Goal: Task Accomplishment & Management: Use online tool/utility

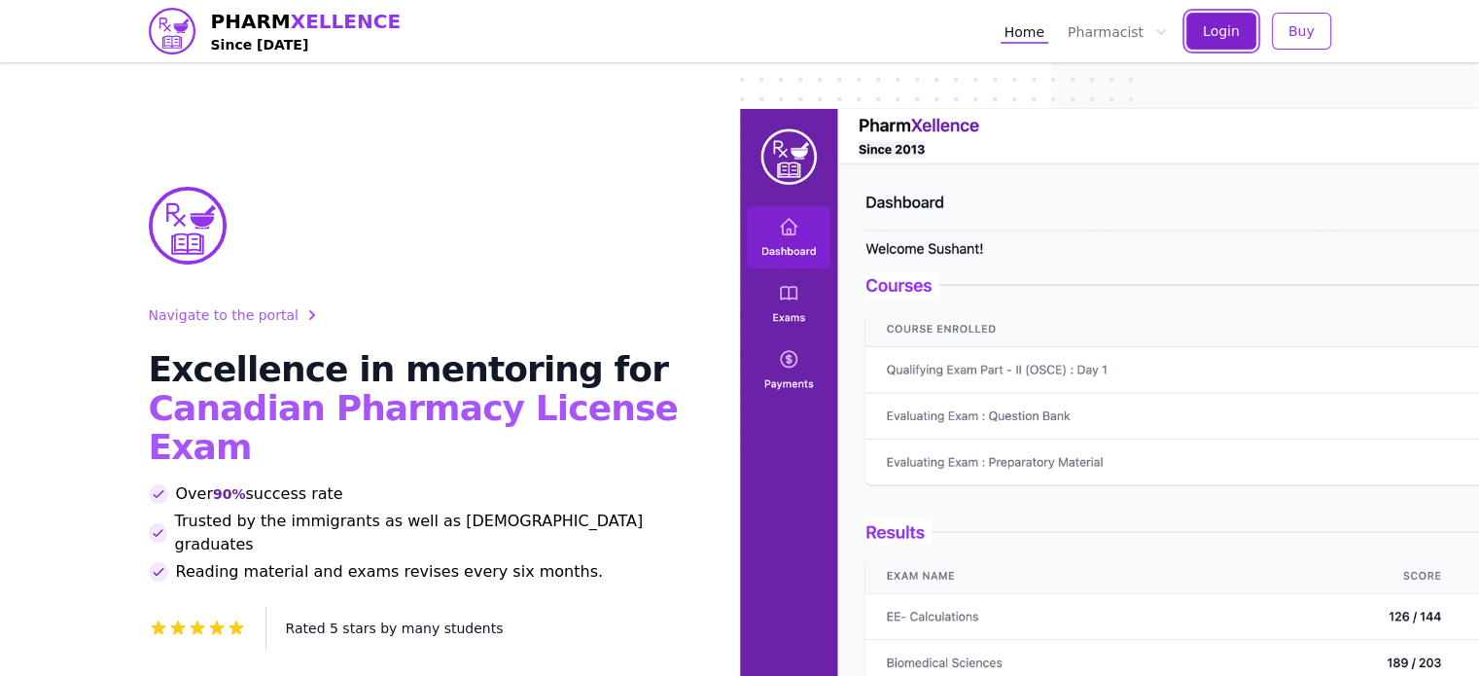
click at [1235, 25] on span "Login" at bounding box center [1221, 30] width 37 height 19
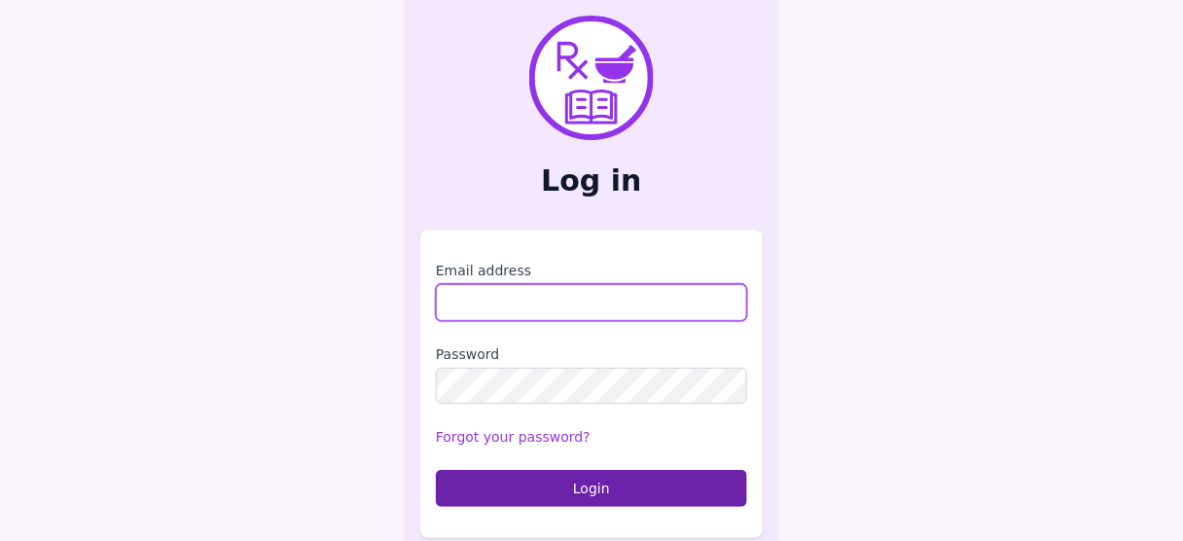
click at [496, 298] on input "Email address" at bounding box center [591, 302] width 311 height 37
type input "**********"
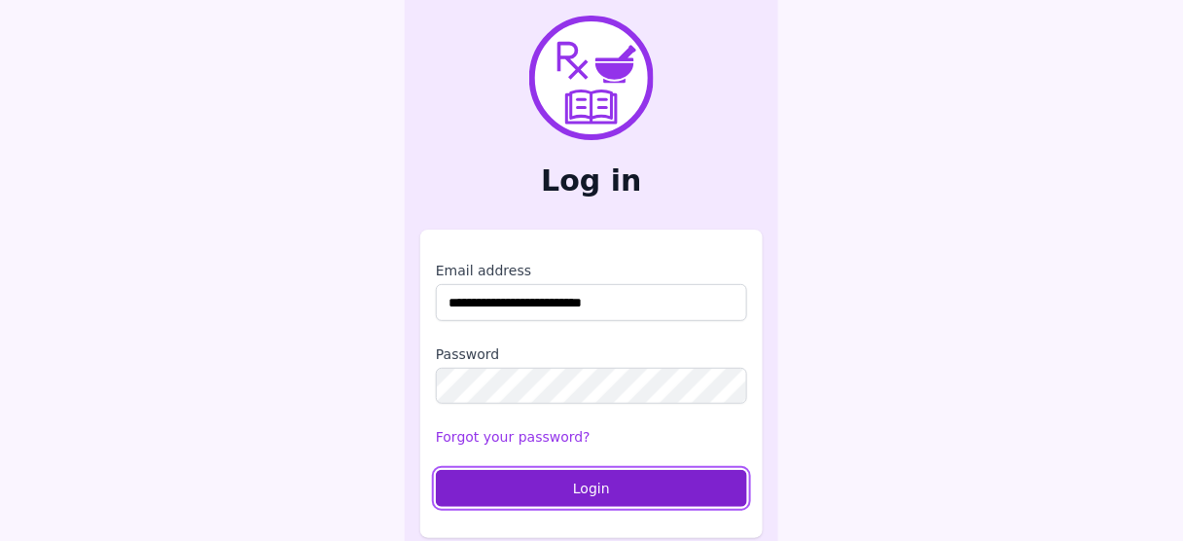
click at [606, 493] on button "Login" at bounding box center [591, 488] width 311 height 37
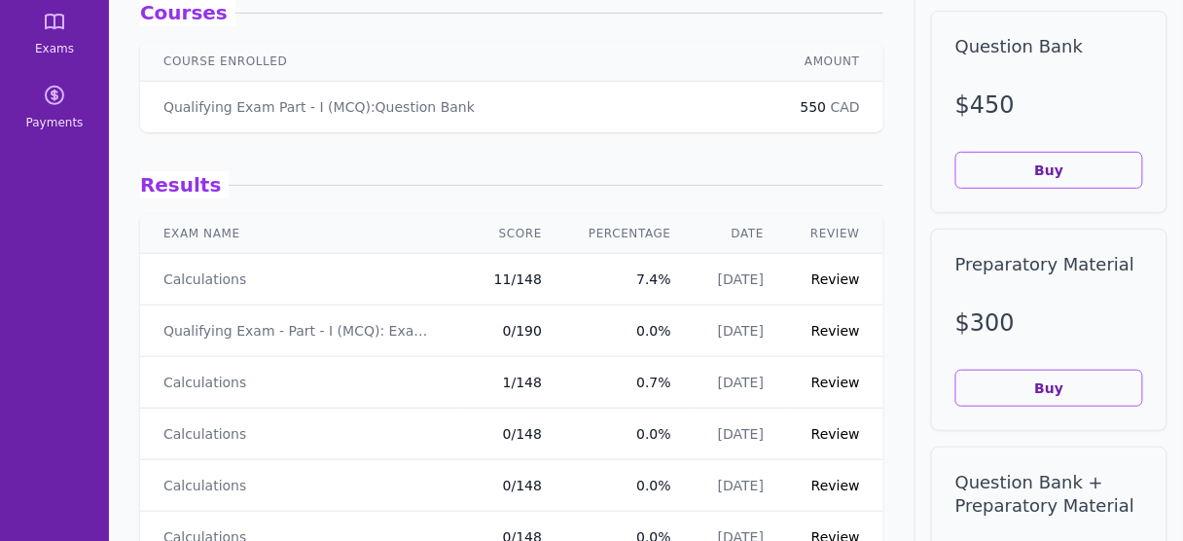
scroll to position [184, 0]
click at [824, 325] on link "Review" at bounding box center [835, 332] width 49 height 16
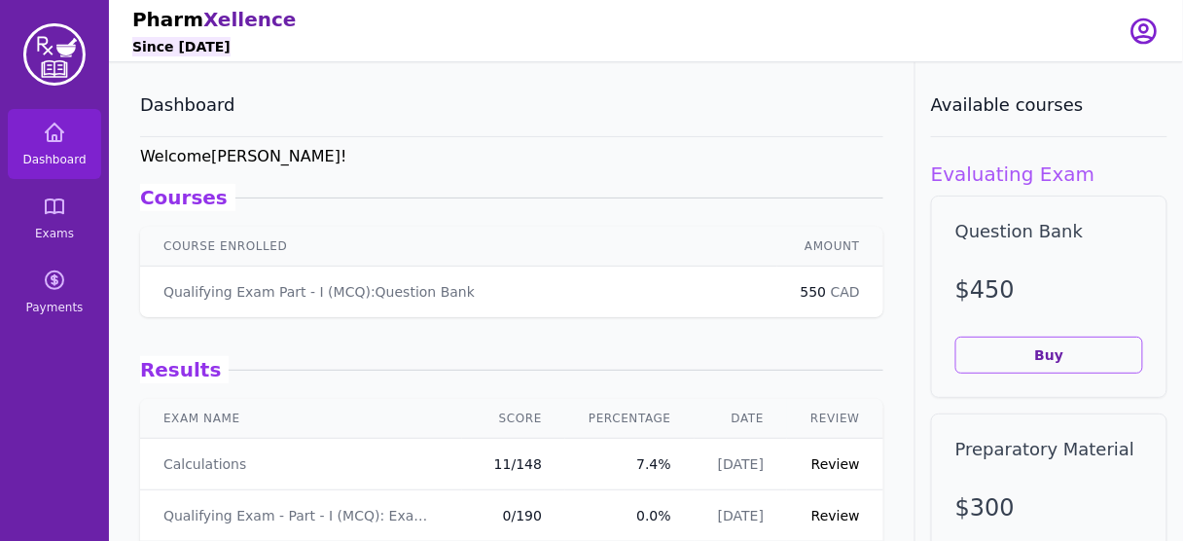
scroll to position [184, 0]
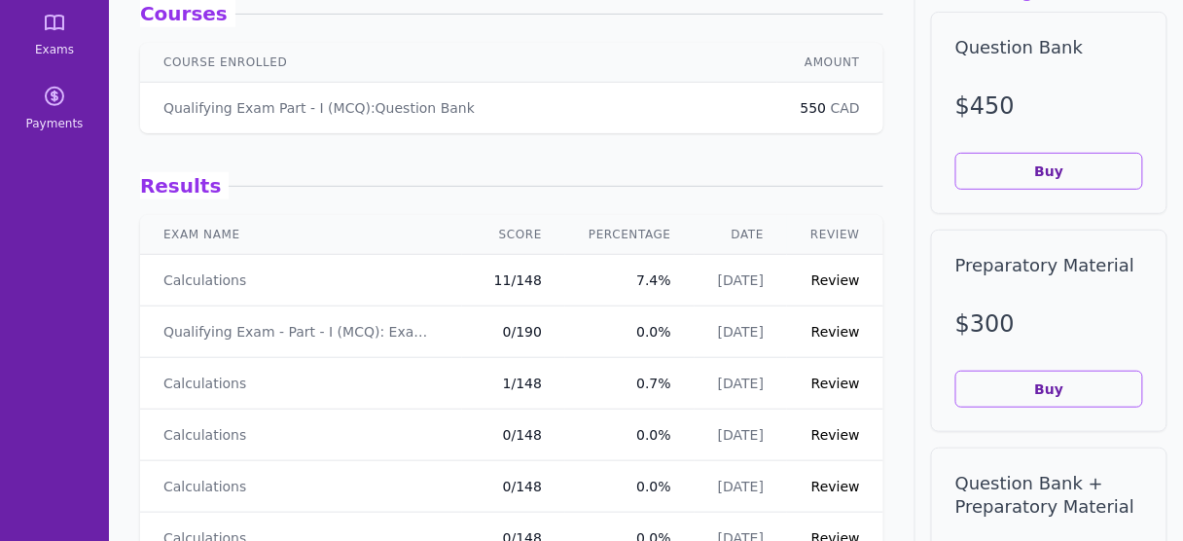
click at [832, 274] on link "Review" at bounding box center [835, 280] width 49 height 16
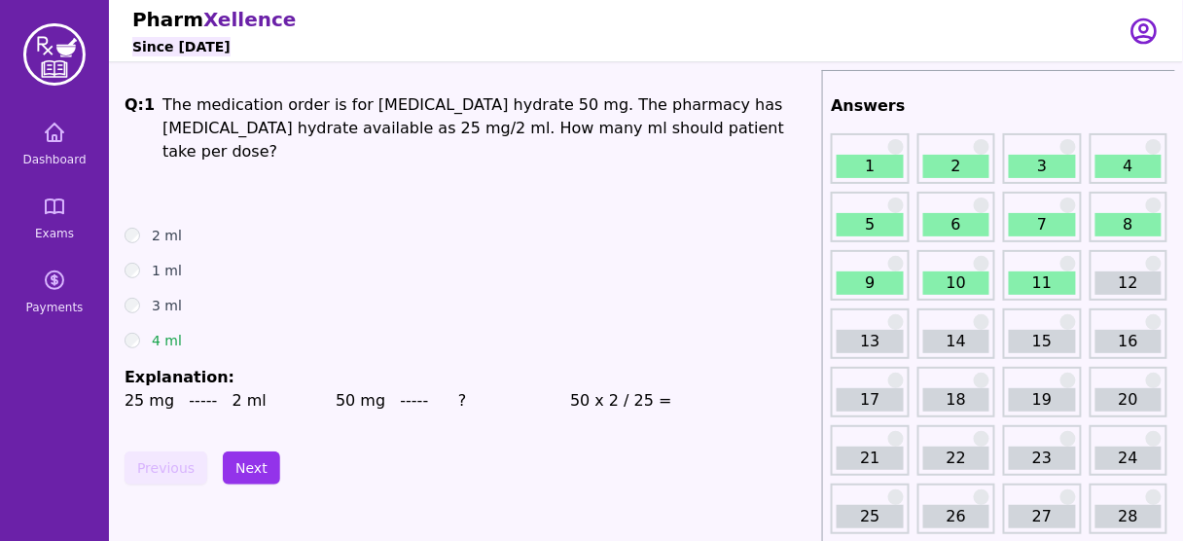
click at [1045, 277] on link "11" at bounding box center [1042, 282] width 66 height 23
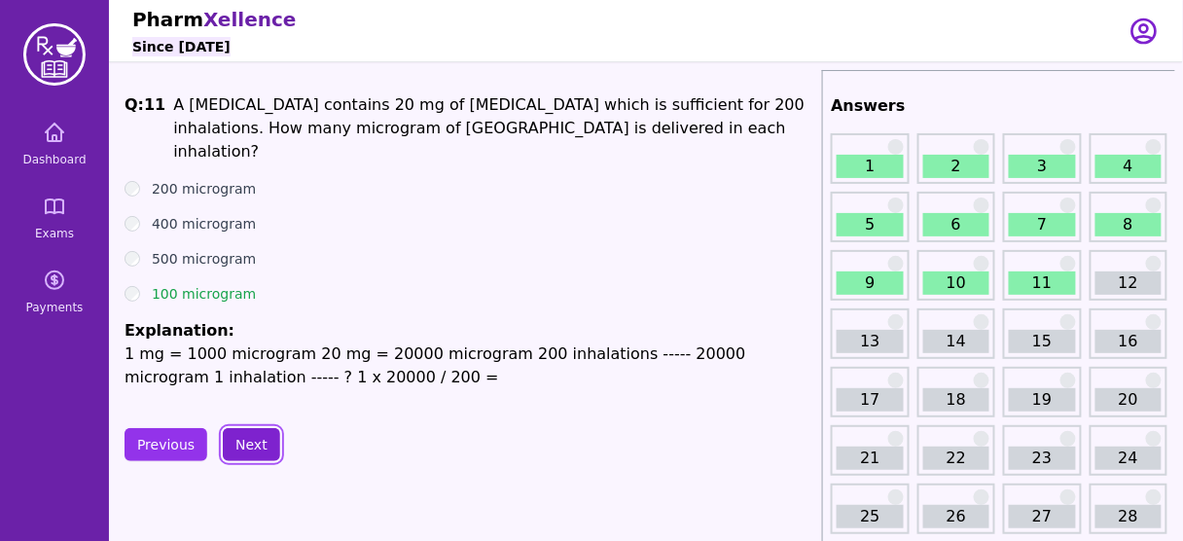
click at [244, 428] on button "Next" at bounding box center [251, 444] width 57 height 33
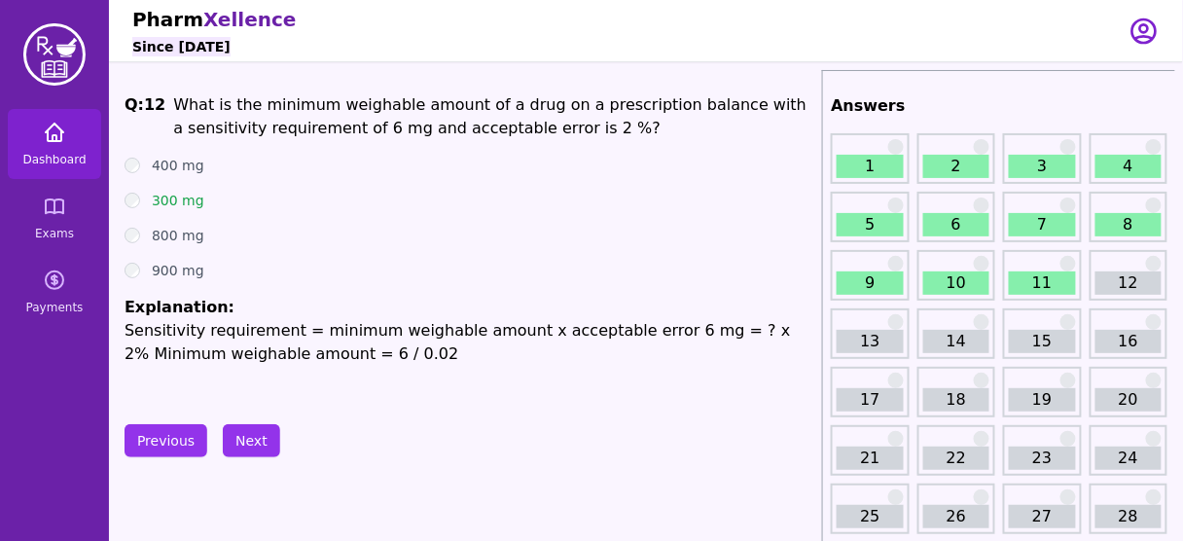
click at [43, 148] on link "Dashboard" at bounding box center [54, 144] width 93 height 70
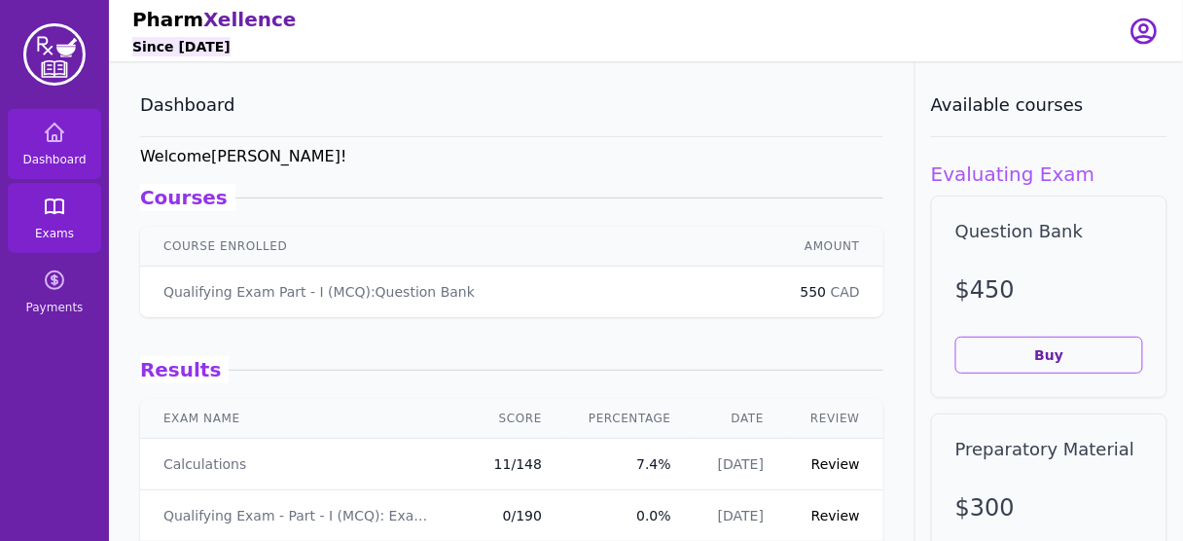
click at [69, 223] on link "Exams" at bounding box center [54, 218] width 93 height 70
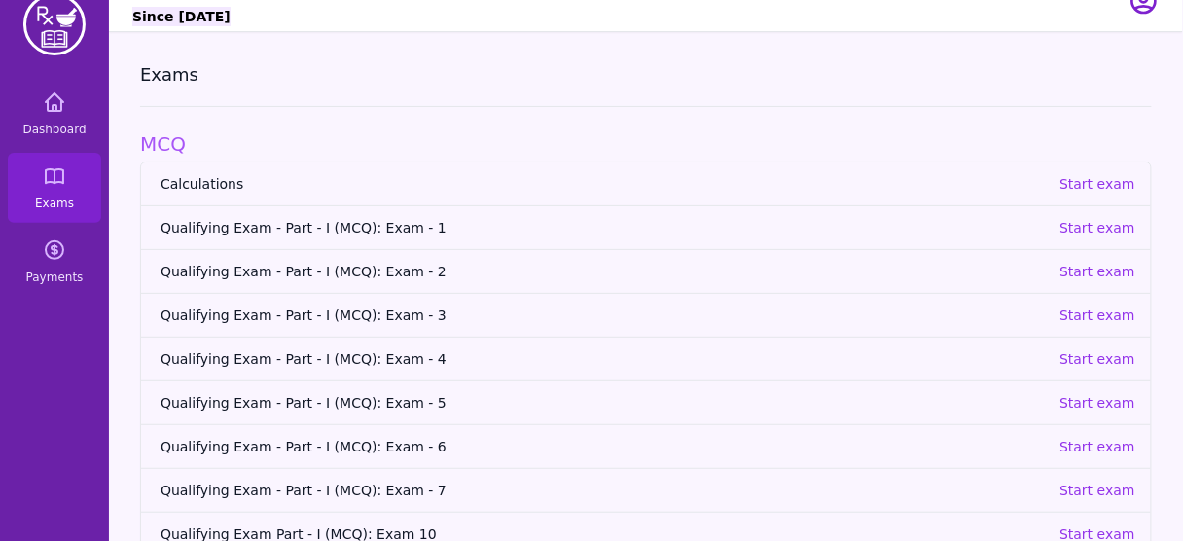
scroll to position [27, 0]
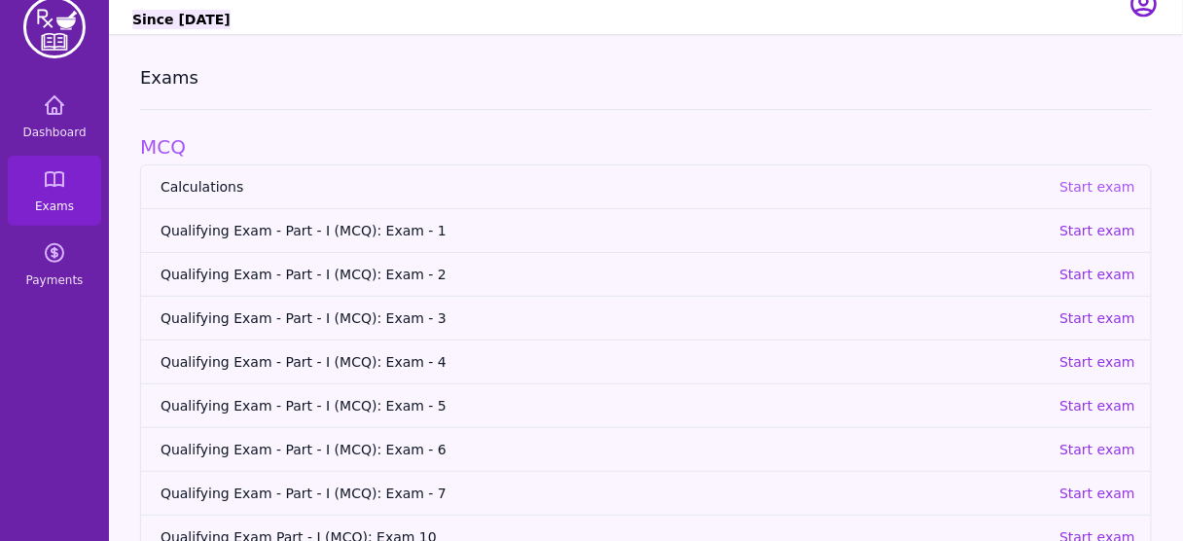
click at [1103, 181] on p "Start exam" at bounding box center [1097, 186] width 76 height 19
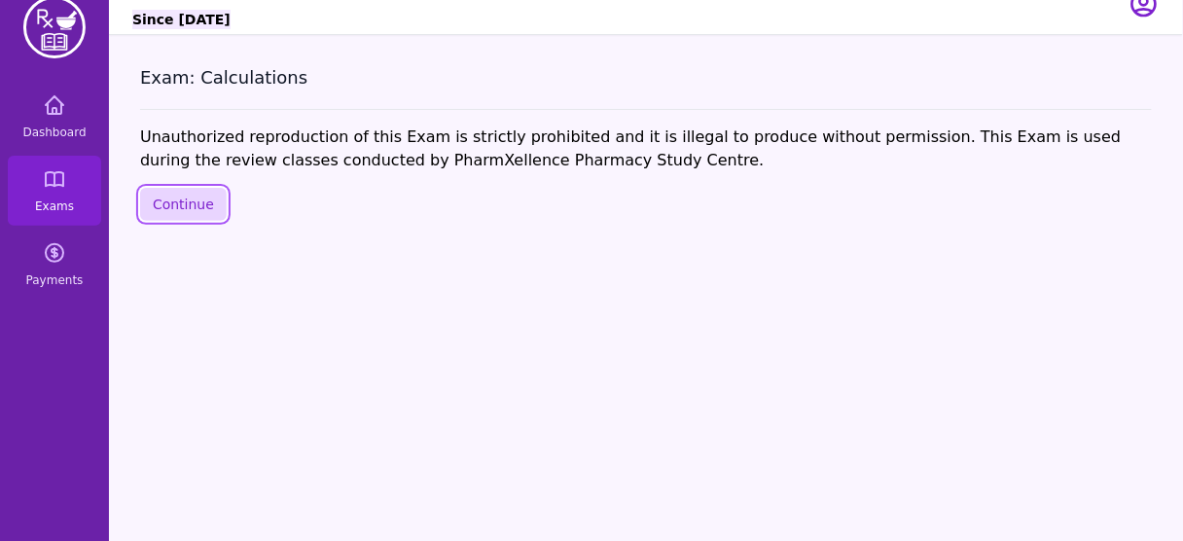
click at [198, 195] on button "Continue" at bounding box center [183, 204] width 87 height 33
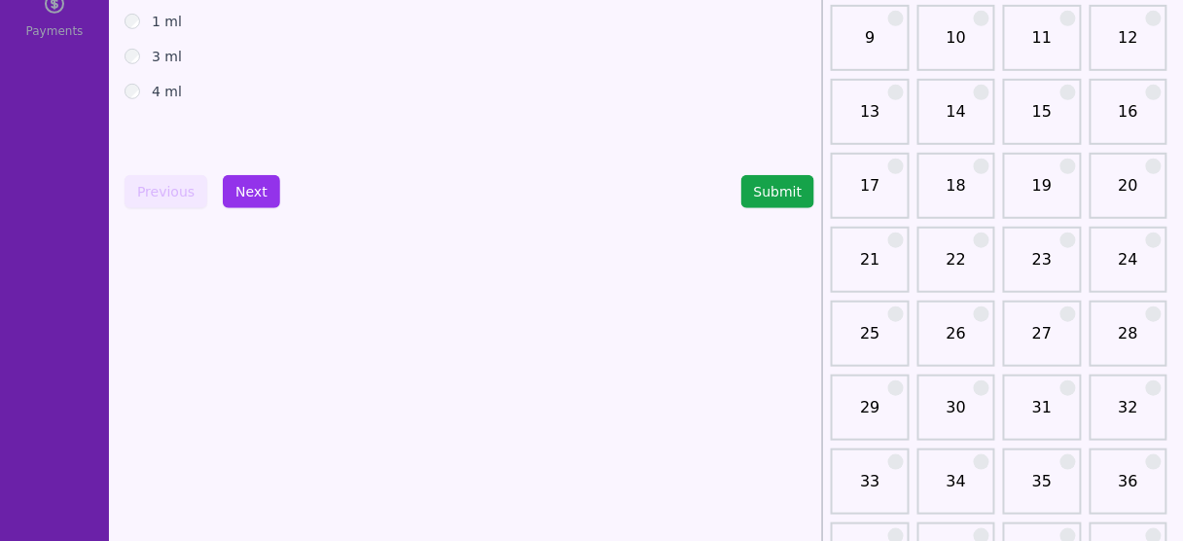
scroll to position [276, 0]
click at [868, 259] on link "21" at bounding box center [869, 267] width 66 height 39
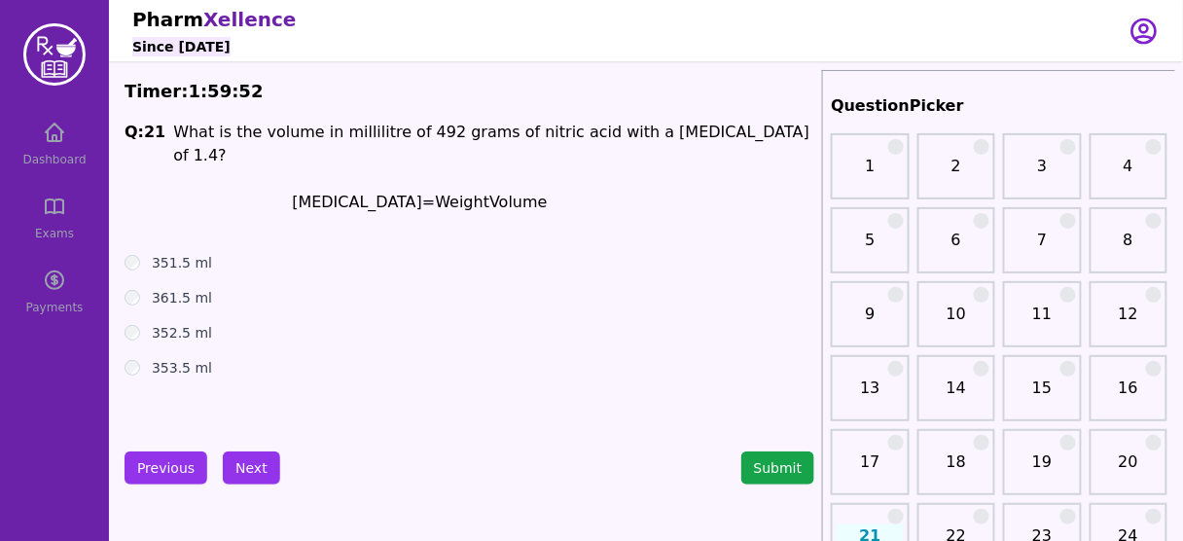
scroll to position [58, 0]
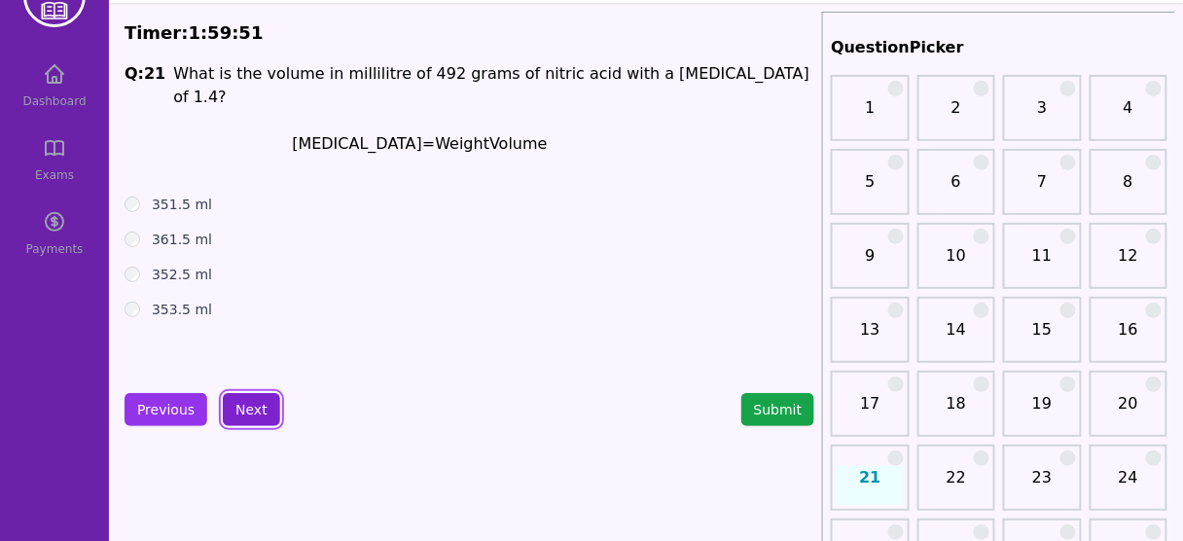
click at [251, 405] on button "Next" at bounding box center [251, 409] width 57 height 33
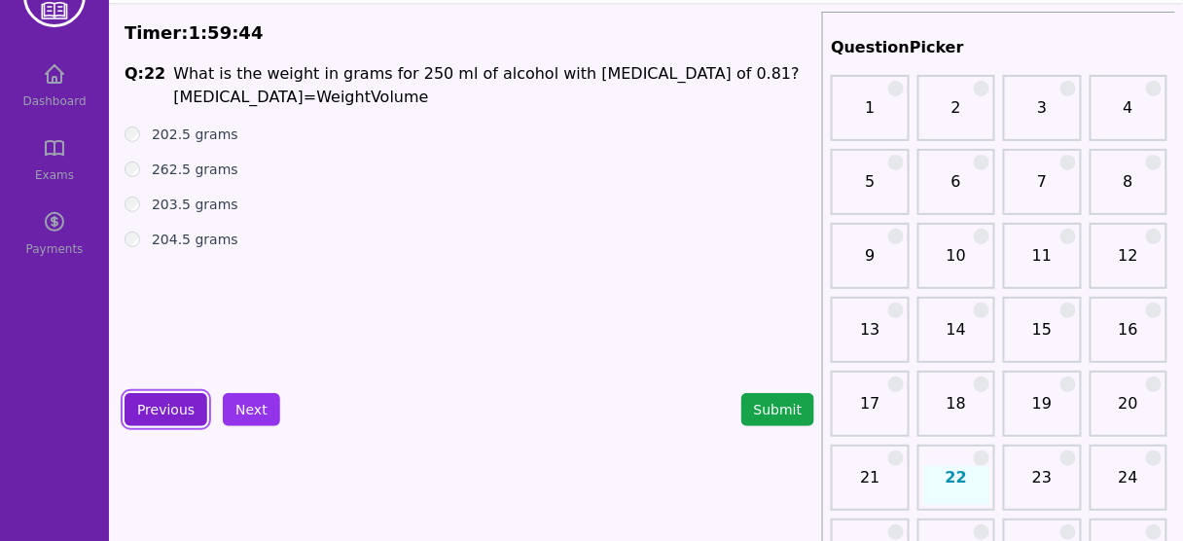
click at [155, 399] on button "Previous" at bounding box center [165, 409] width 83 height 33
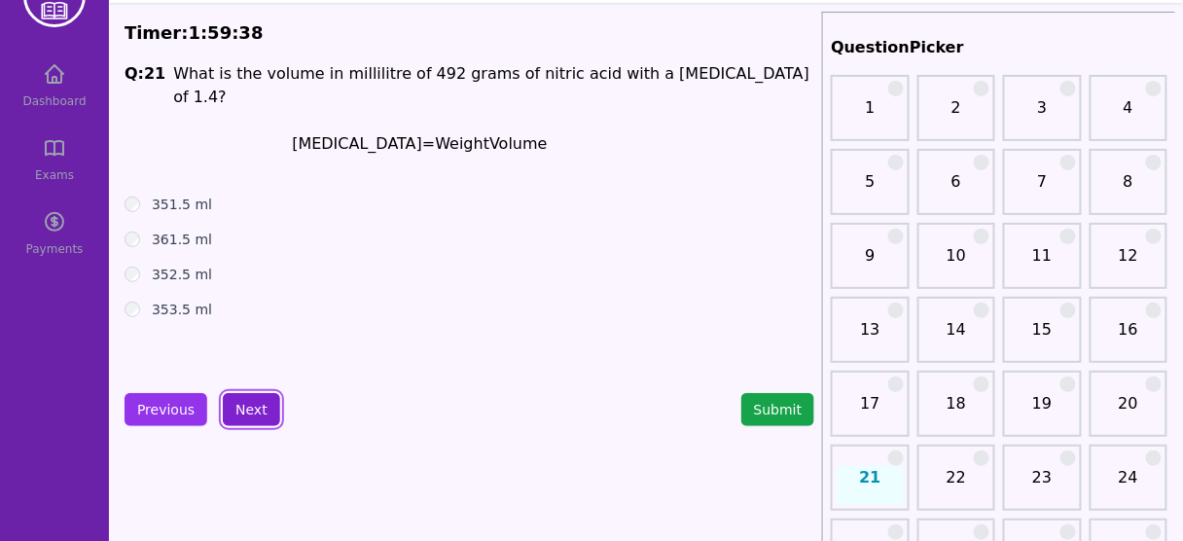
click at [242, 393] on button "Next" at bounding box center [251, 409] width 57 height 33
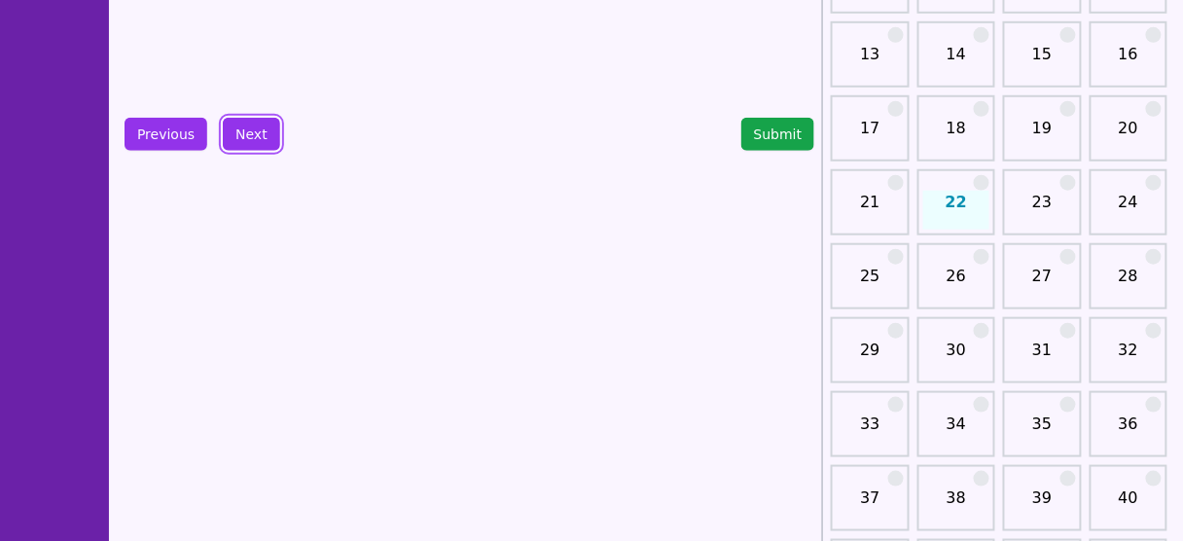
scroll to position [335, 0]
click at [955, 359] on link "30" at bounding box center [956, 356] width 66 height 39
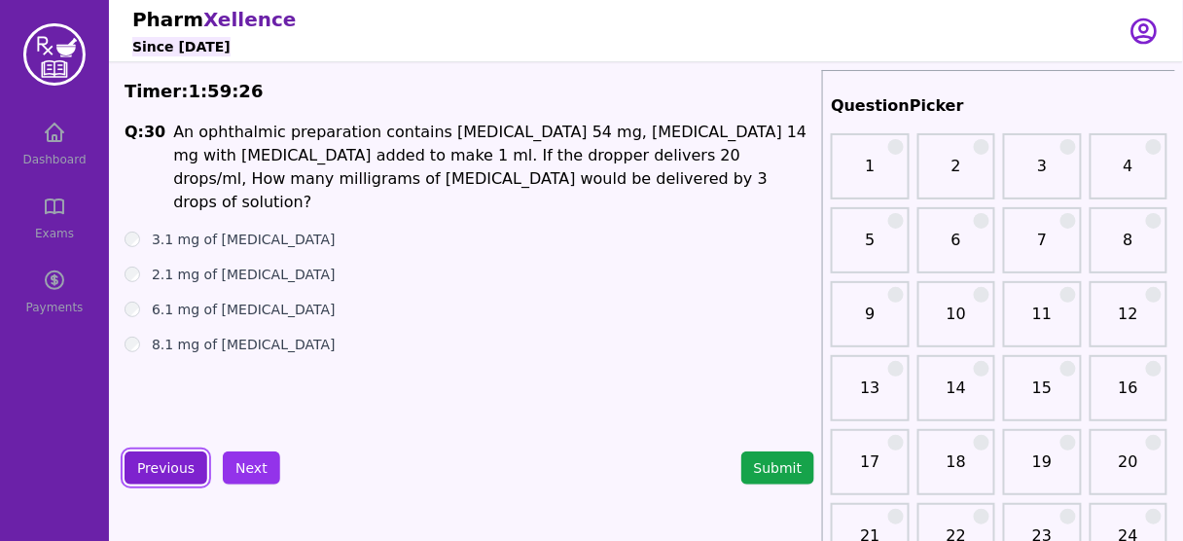
click at [167, 471] on button "Previous" at bounding box center [165, 467] width 83 height 33
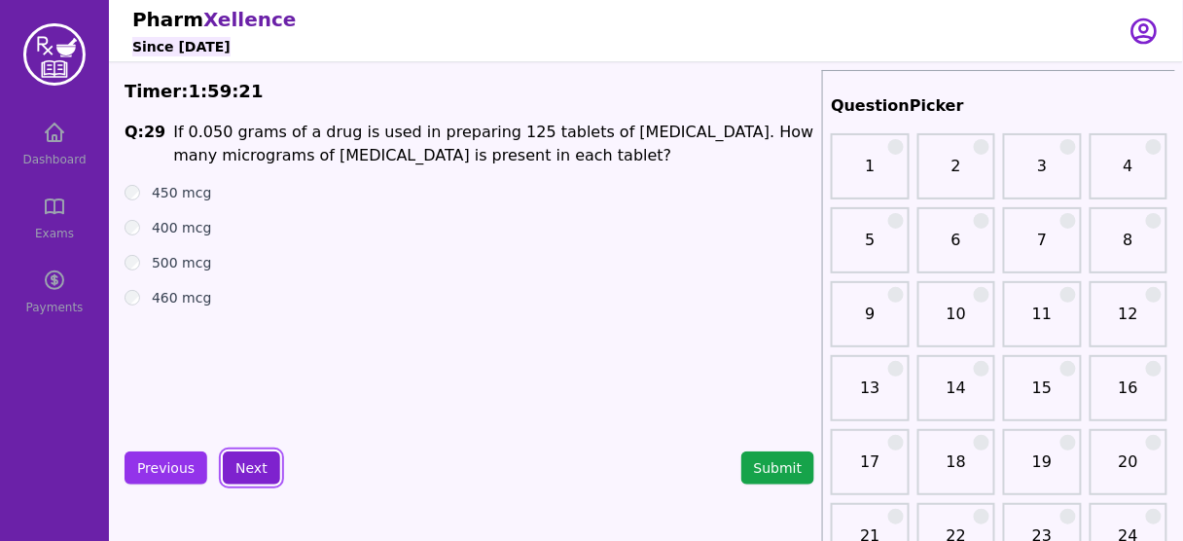
click at [252, 457] on button "Next" at bounding box center [251, 467] width 57 height 33
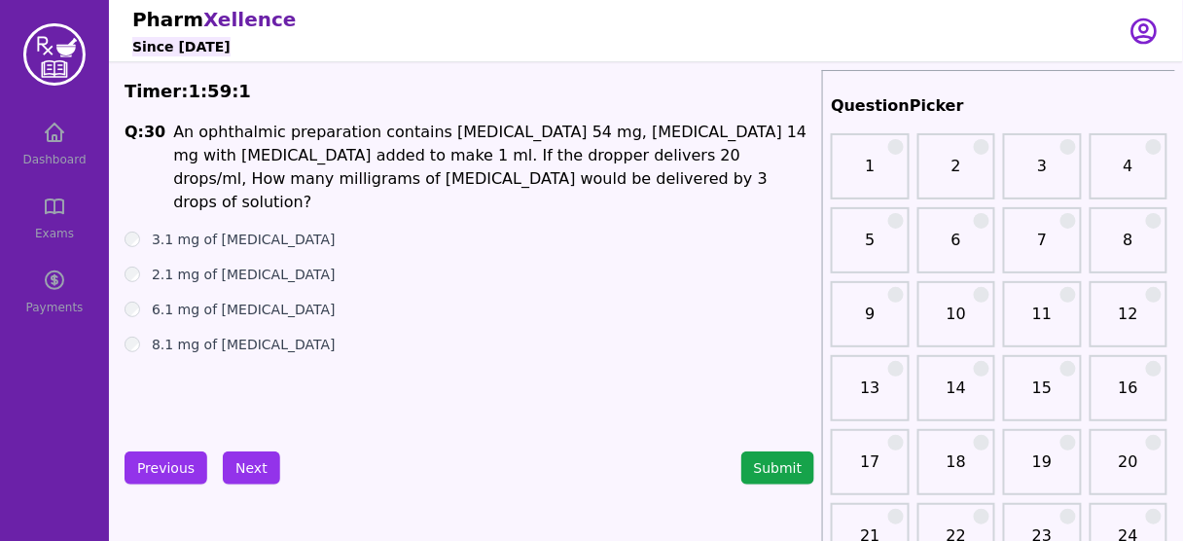
click at [510, 139] on span "An ophthalmic preparation contains [MEDICAL_DATA] 54 mg, [MEDICAL_DATA] 14 mg w…" at bounding box center [489, 167] width 633 height 89
click at [652, 125] on span "An ophthalmic preparation contains [MEDICAL_DATA] 54 mg, [MEDICAL_DATA] 14 mg w…" at bounding box center [489, 167] width 633 height 89
click at [249, 163] on span "An ophthalmic preparation contains [MEDICAL_DATA] 54 mg, [MEDICAL_DATA] 14 mg w…" at bounding box center [489, 167] width 633 height 89
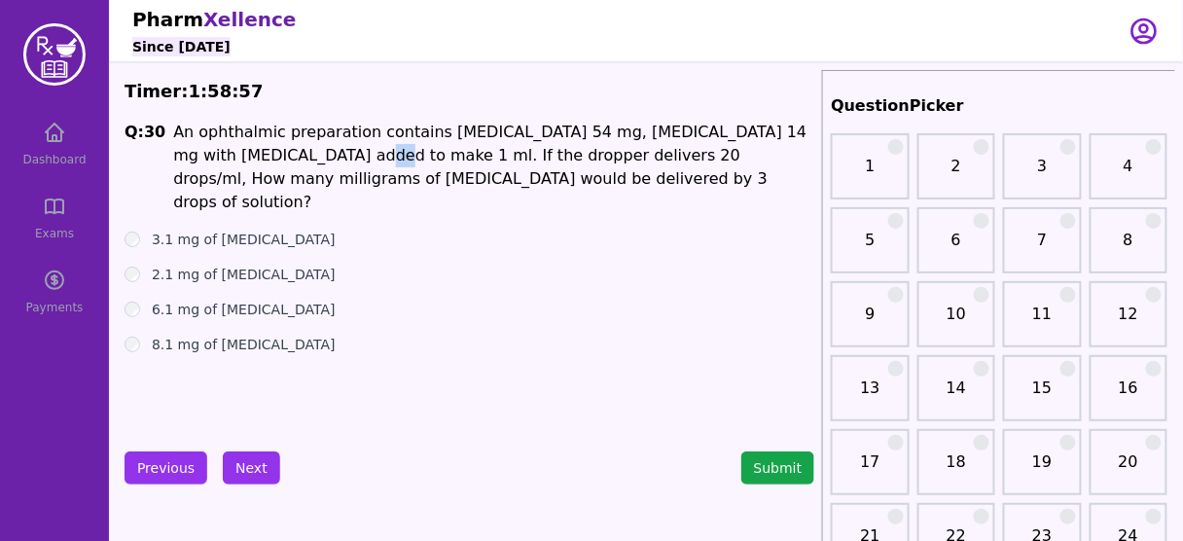
click at [249, 163] on span "An ophthalmic preparation contains [MEDICAL_DATA] 54 mg, [MEDICAL_DATA] 14 mg w…" at bounding box center [489, 167] width 633 height 89
click at [423, 152] on span "An ophthalmic preparation contains [MEDICAL_DATA] 54 mg, [MEDICAL_DATA] 14 mg w…" at bounding box center [489, 167] width 633 height 89
click at [241, 265] on label "2.1 mg of [MEDICAL_DATA]" at bounding box center [244, 274] width 184 height 19
click at [252, 471] on button "Next" at bounding box center [251, 467] width 57 height 33
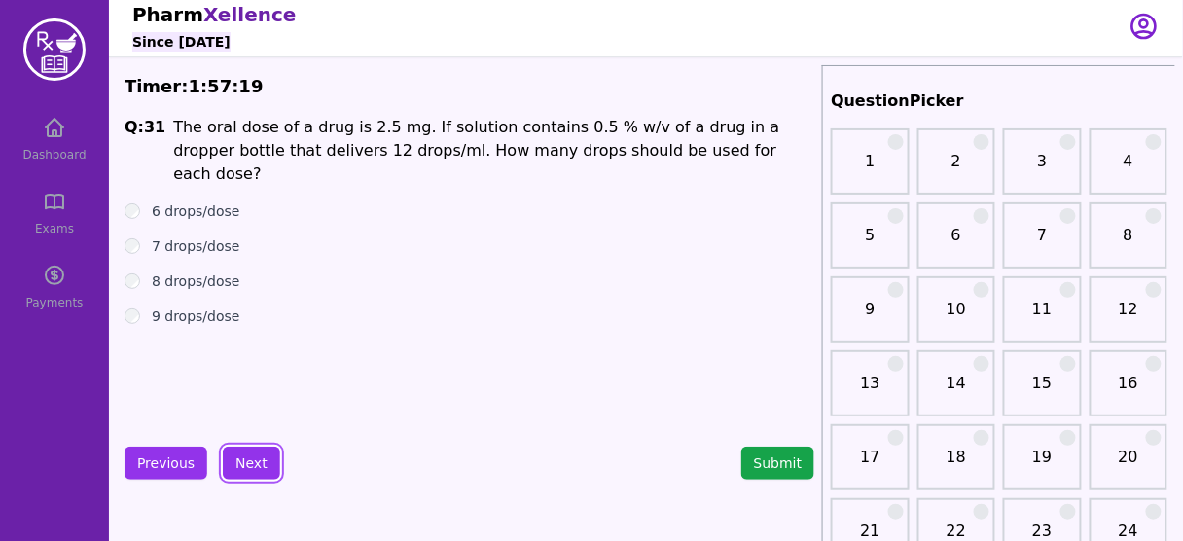
scroll to position [8, 0]
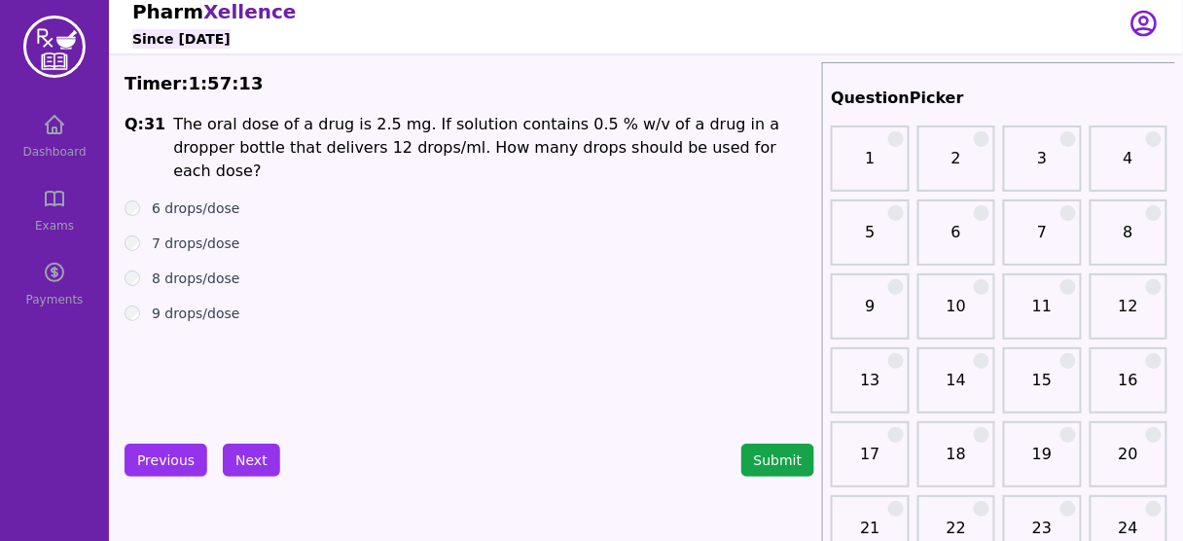
click at [372, 128] on span "The oral dose of a drug is 2.5 mg. If solution contains 0.5 % w/v of a drug in …" at bounding box center [476, 147] width 606 height 65
click at [539, 123] on span "The oral dose of a drug is 2.5 mg. If solution contains 0.5 % w/v of a drug in …" at bounding box center [476, 147] width 606 height 65
click at [564, 150] on span "The oral dose of a drug is 2.5 mg. If solution contains 0.5 % w/v of a drug in …" at bounding box center [476, 147] width 606 height 65
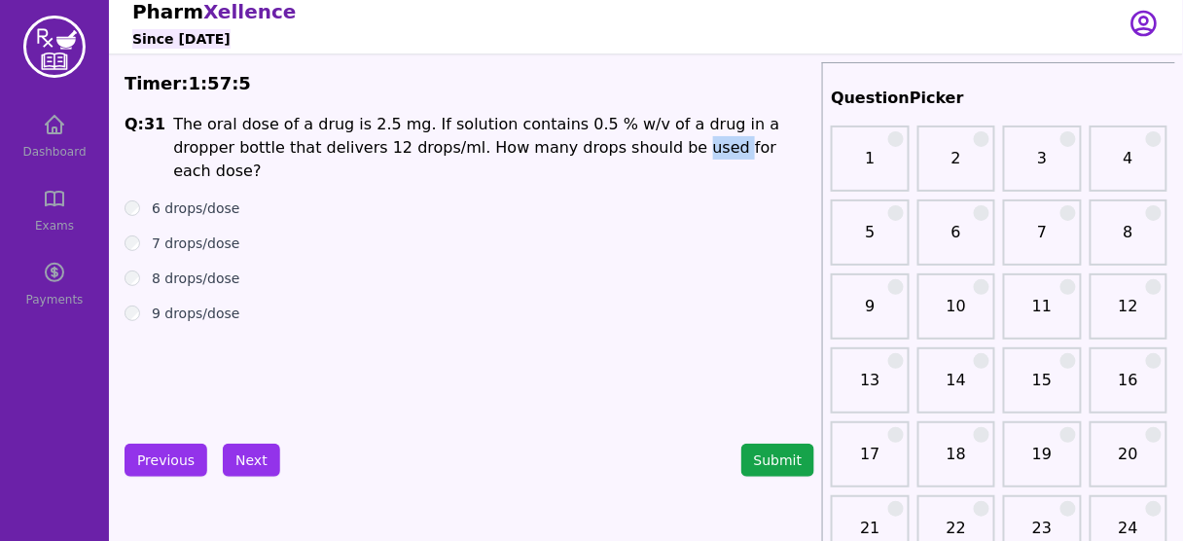
click at [564, 150] on span "The oral dose of a drug is 2.5 mg. If solution contains 0.5 % w/v of a drug in …" at bounding box center [476, 147] width 606 height 65
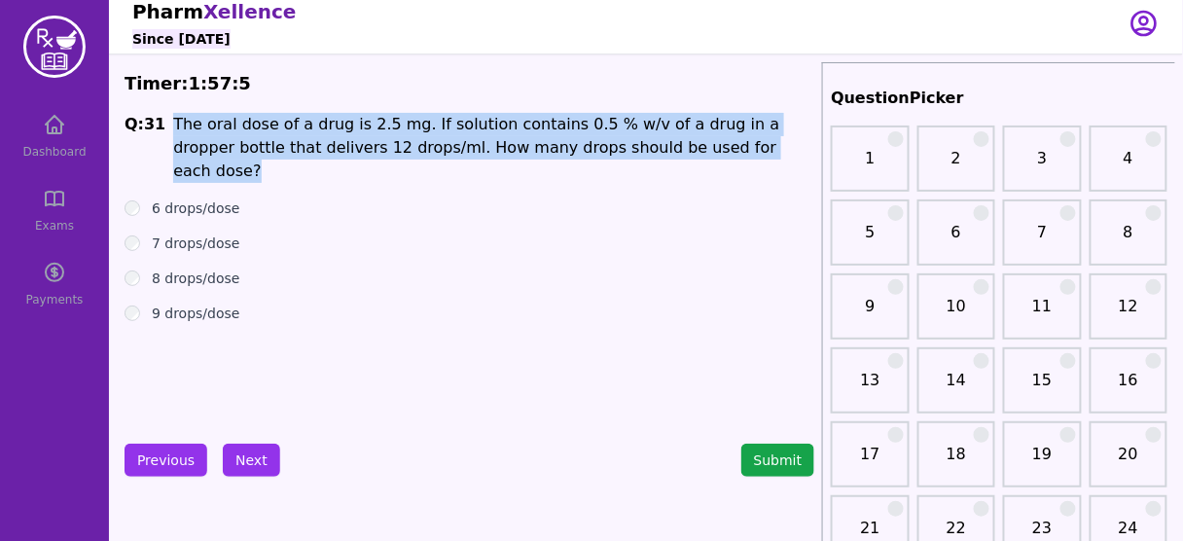
click at [564, 150] on span "The oral dose of a drug is 2.5 mg. If solution contains 0.5 % w/v of a drug in …" at bounding box center [476, 147] width 606 height 65
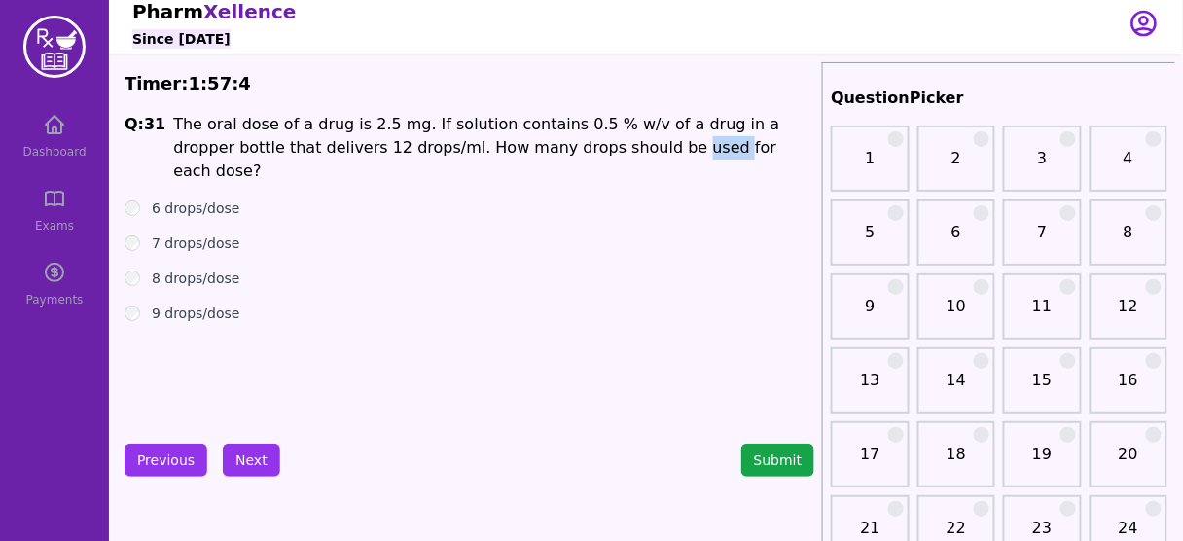
click at [564, 150] on span "The oral dose of a drug is 2.5 mg. If solution contains 0.5 % w/v of a drug in …" at bounding box center [476, 147] width 606 height 65
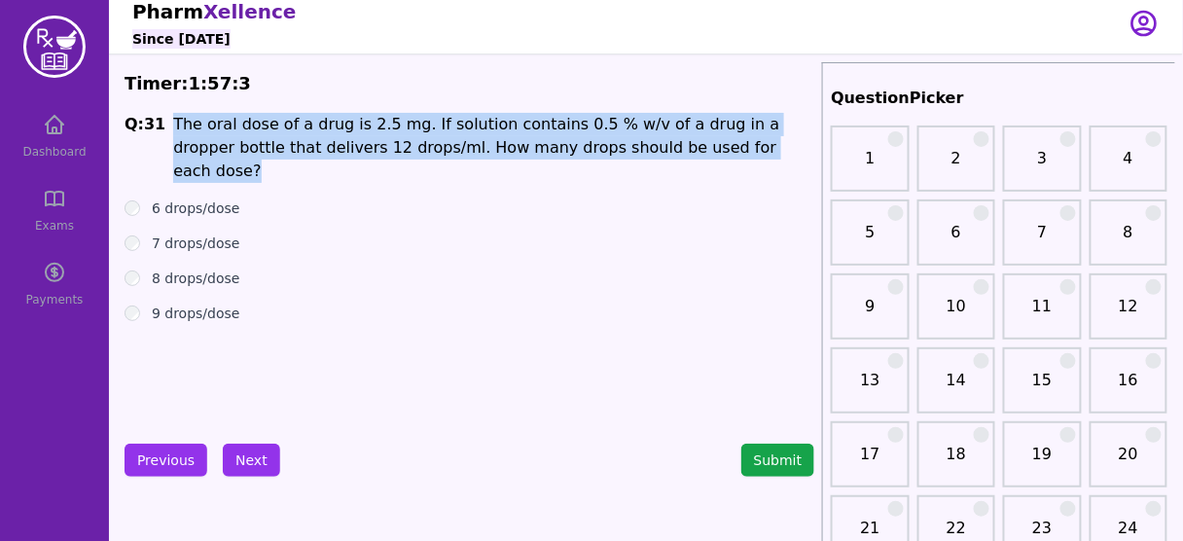
click at [564, 150] on span "The oral dose of a drug is 2.5 mg. If solution contains 0.5 % w/v of a drug in …" at bounding box center [476, 147] width 606 height 65
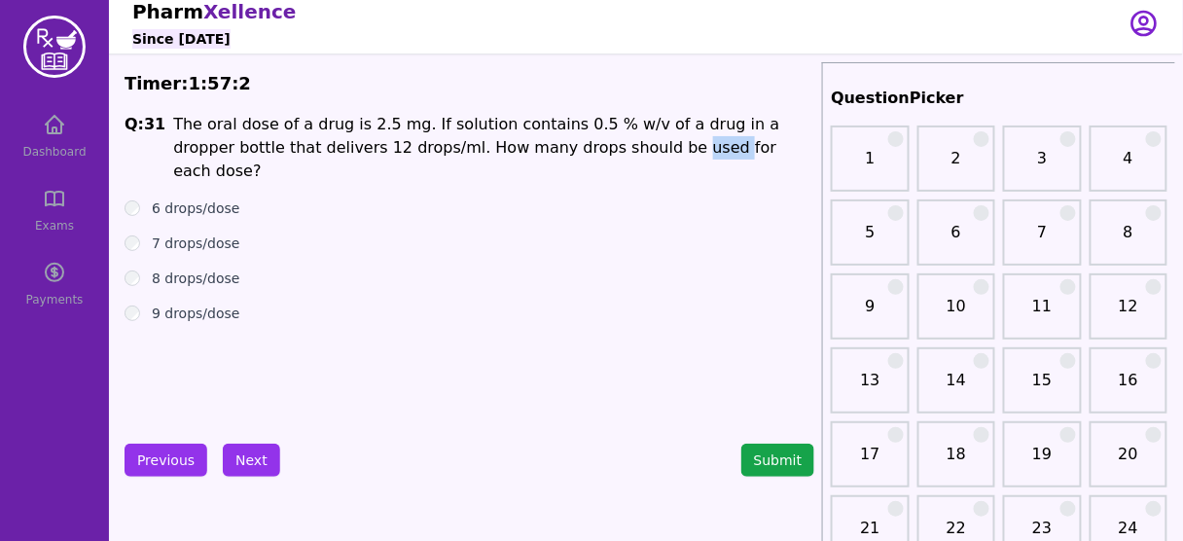
click at [564, 150] on span "The oral dose of a drug is 2.5 mg. If solution contains 0.5 % w/v of a drug in …" at bounding box center [476, 147] width 606 height 65
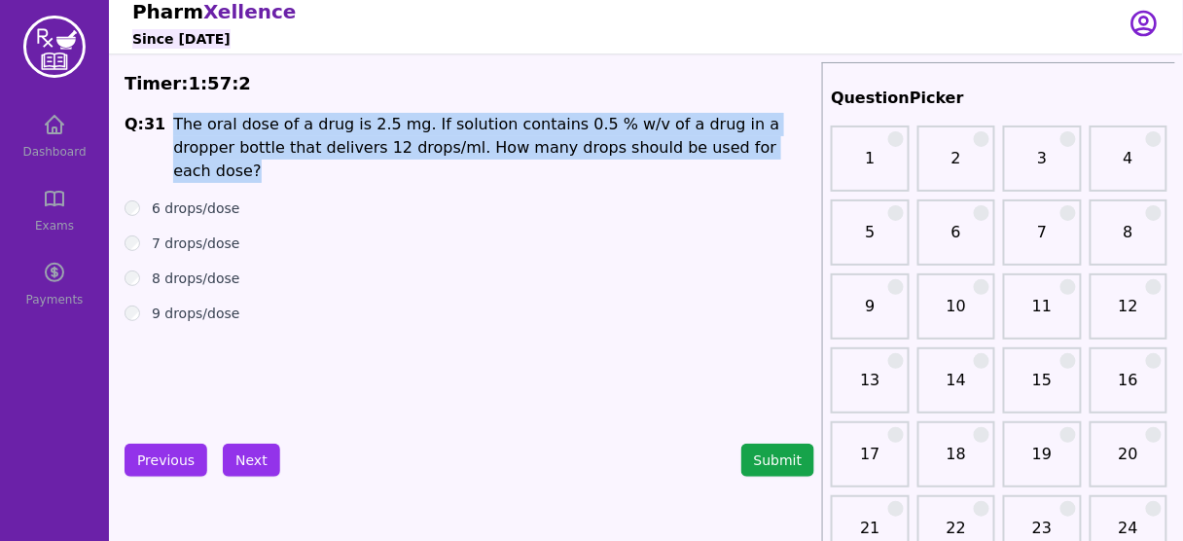
click at [564, 150] on span "The oral dose of a drug is 2.5 mg. If solution contains 0.5 % w/v of a drug in …" at bounding box center [476, 147] width 606 height 65
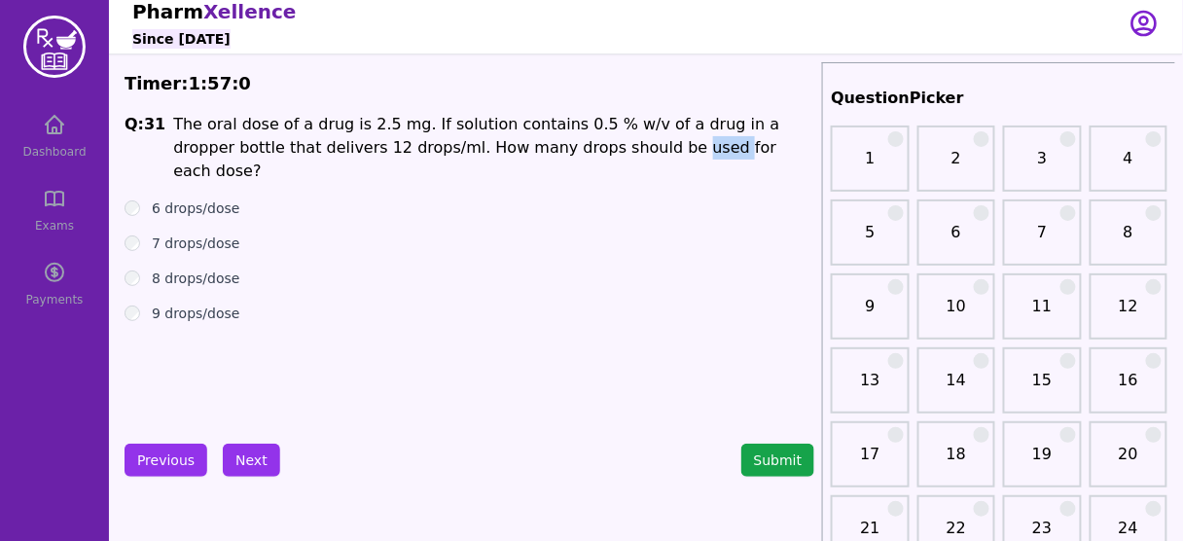
click at [564, 150] on span "The oral dose of a drug is 2.5 mg. If solution contains 0.5 % w/v of a drug in …" at bounding box center [476, 147] width 606 height 65
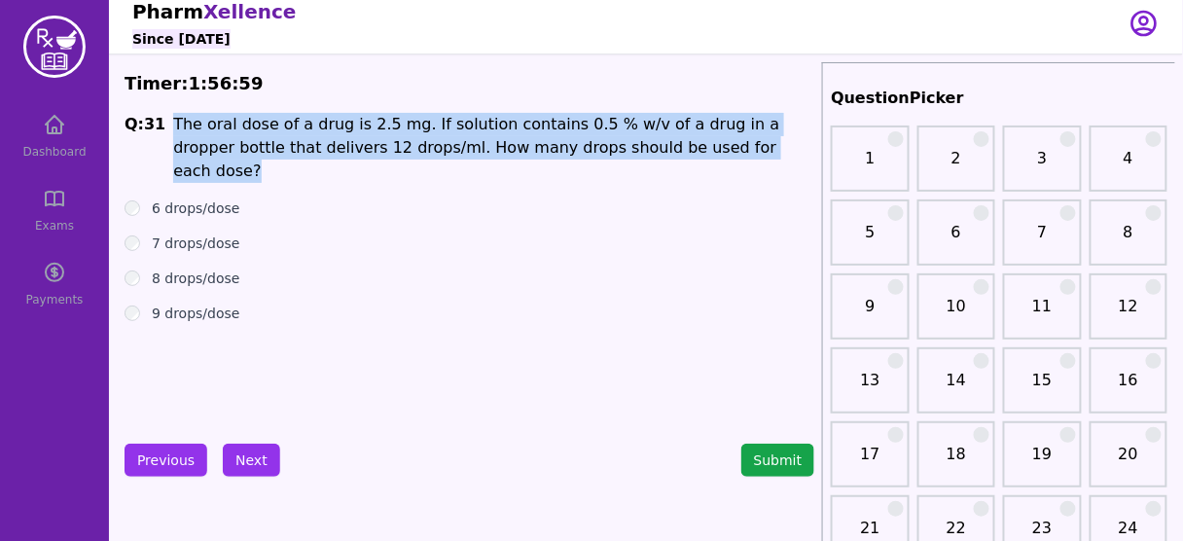
click at [564, 150] on span "The oral dose of a drug is 2.5 mg. If solution contains 0.5 % w/v of a drug in …" at bounding box center [476, 147] width 606 height 65
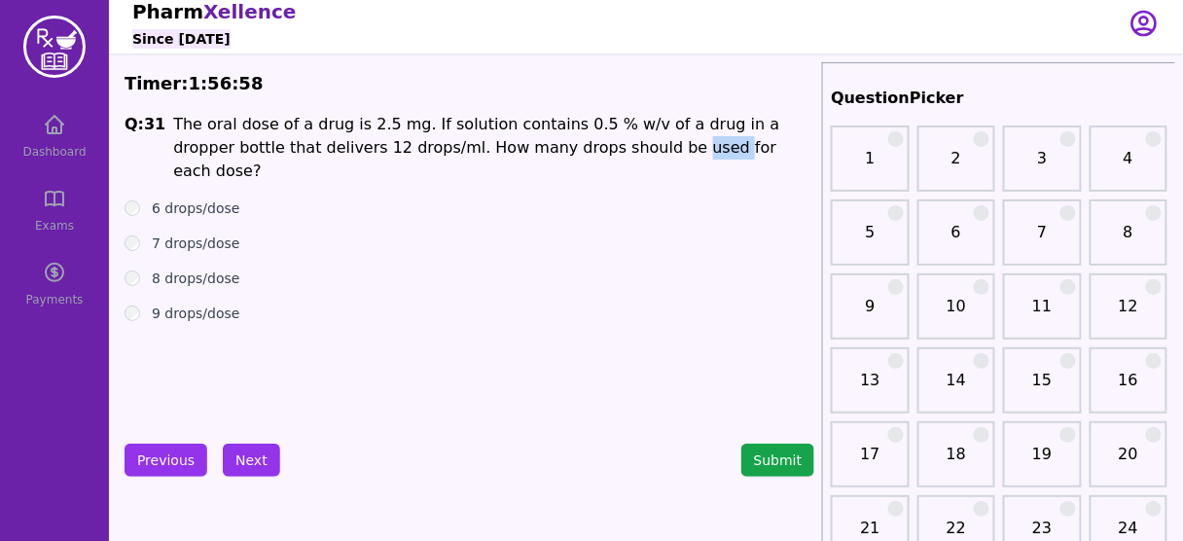
click at [564, 150] on span "The oral dose of a drug is 2.5 mg. If solution contains 0.5 % w/v of a drug in …" at bounding box center [476, 147] width 606 height 65
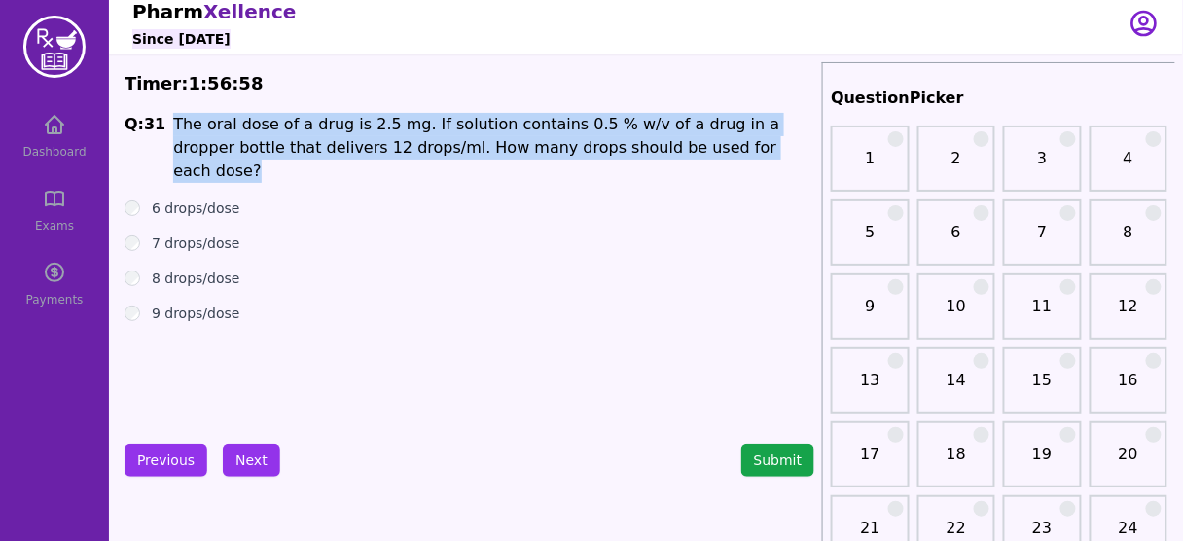
click at [564, 150] on span "The oral dose of a drug is 2.5 mg. If solution contains 0.5 % w/v of a drug in …" at bounding box center [476, 147] width 606 height 65
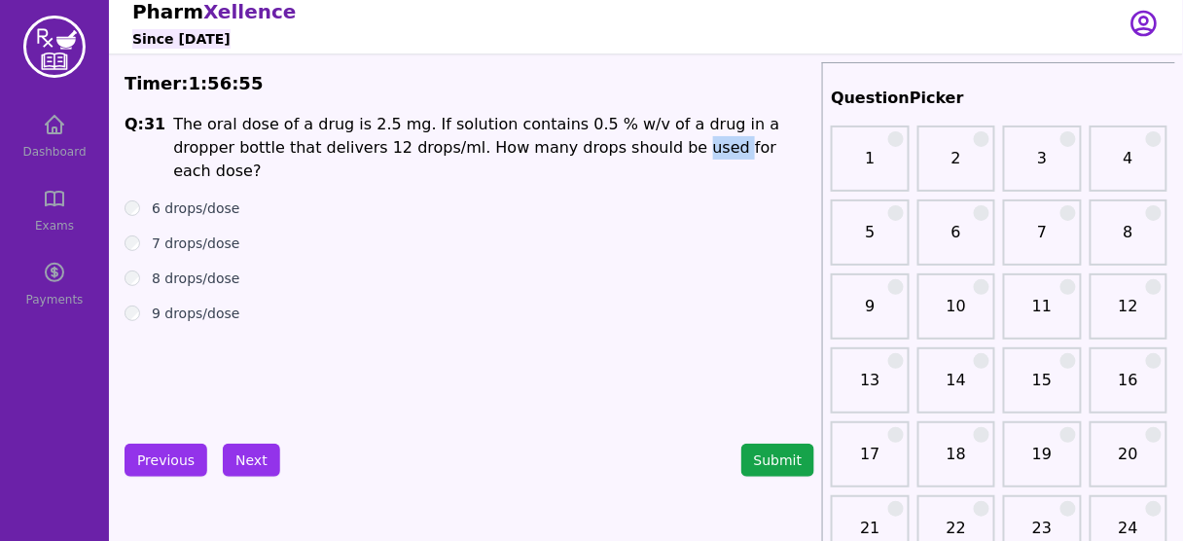
click at [564, 150] on span "The oral dose of a drug is 2.5 mg. If solution contains 0.5 % w/v of a drug in …" at bounding box center [476, 147] width 606 height 65
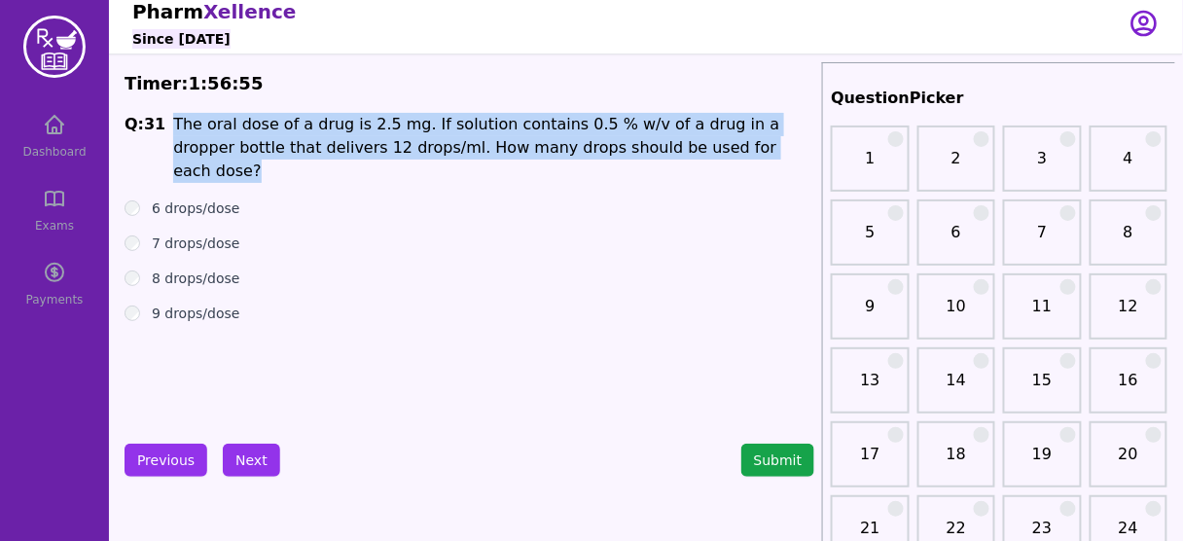
click at [564, 150] on span "The oral dose of a drug is 2.5 mg. If solution contains 0.5 % w/v of a drug in …" at bounding box center [476, 147] width 606 height 65
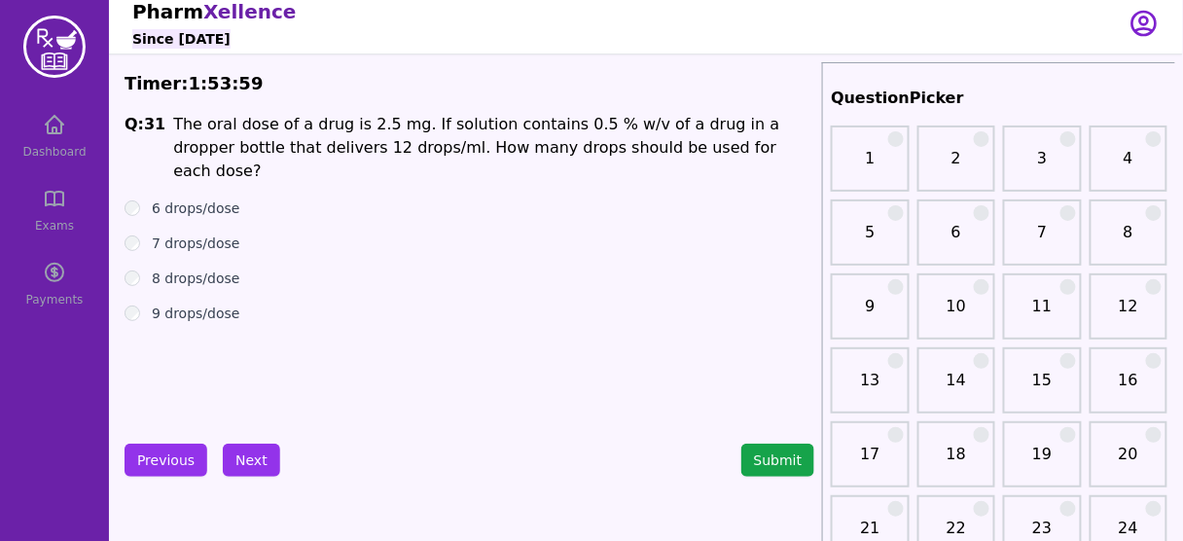
click at [514, 350] on div "Q: 31 The oral dose of a drug is 2.5 mg. If solution contains 0.5 % w/v of a dr…" at bounding box center [469, 259] width 690 height 292
click at [181, 198] on label "6 drops/dose" at bounding box center [196, 207] width 89 height 19
click at [251, 458] on button "Next" at bounding box center [251, 459] width 57 height 33
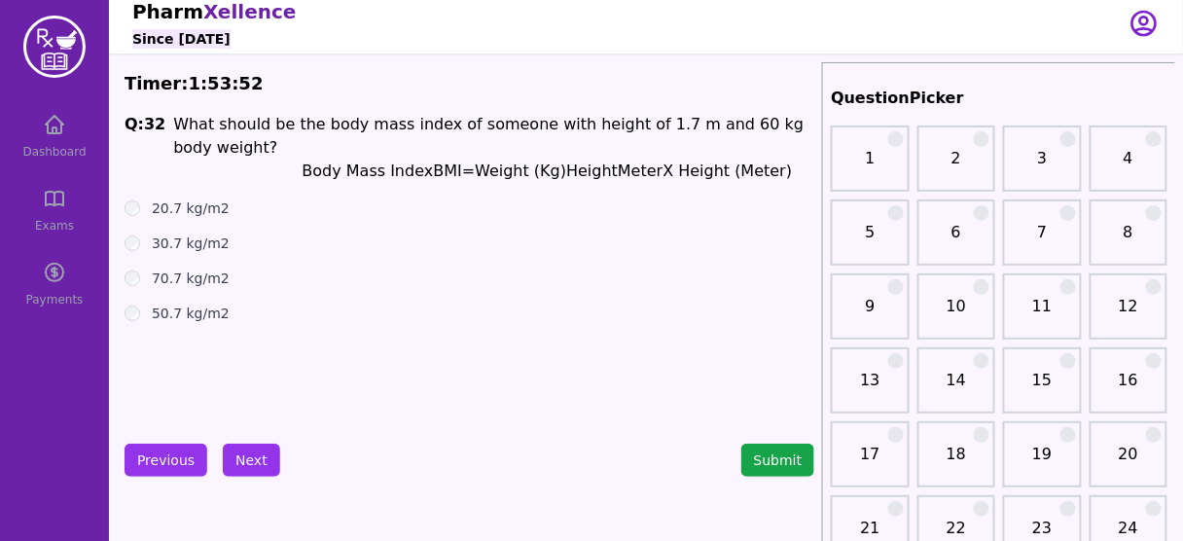
click at [610, 124] on span "What should be the body mass index of someone with height of 1.7 m and 60 kg bo…" at bounding box center [488, 136] width 630 height 42
click at [690, 127] on span "What should be the body mass index of someone with height of 1.7 m and 60 kg bo…" at bounding box center [488, 136] width 630 height 42
drag, startPoint x: 439, startPoint y: 175, endPoint x: 582, endPoint y: 173, distance: 143.0
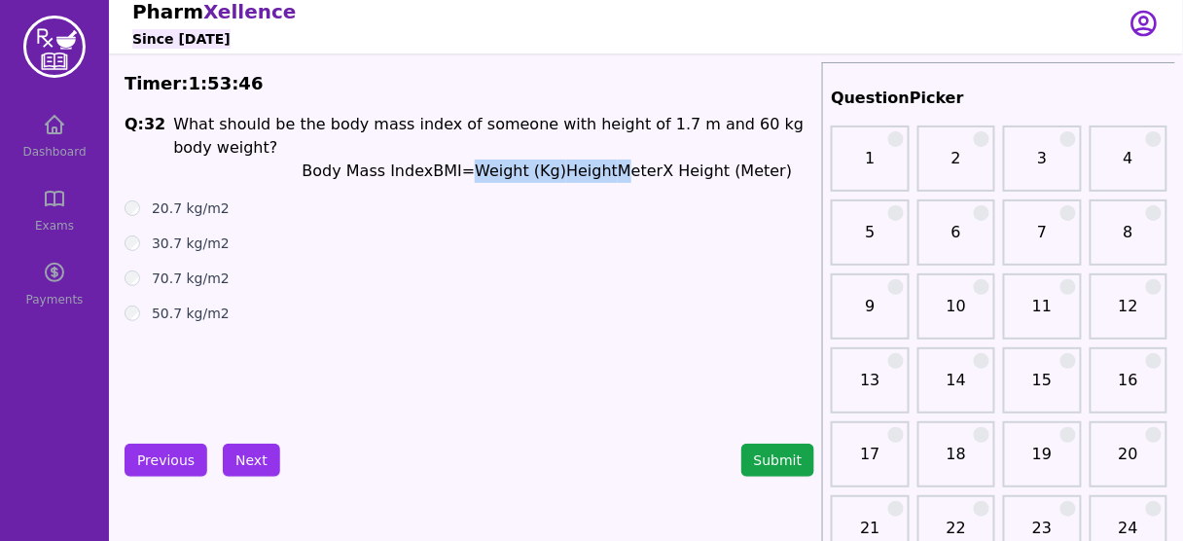
click at [582, 173] on p "Body Mass Index BMI = Weight (Kg) Height Meter X Height (Meter)" at bounding box center [493, 171] width 641 height 23
click at [198, 205] on label "20.7 kg/m2" at bounding box center [191, 207] width 78 height 19
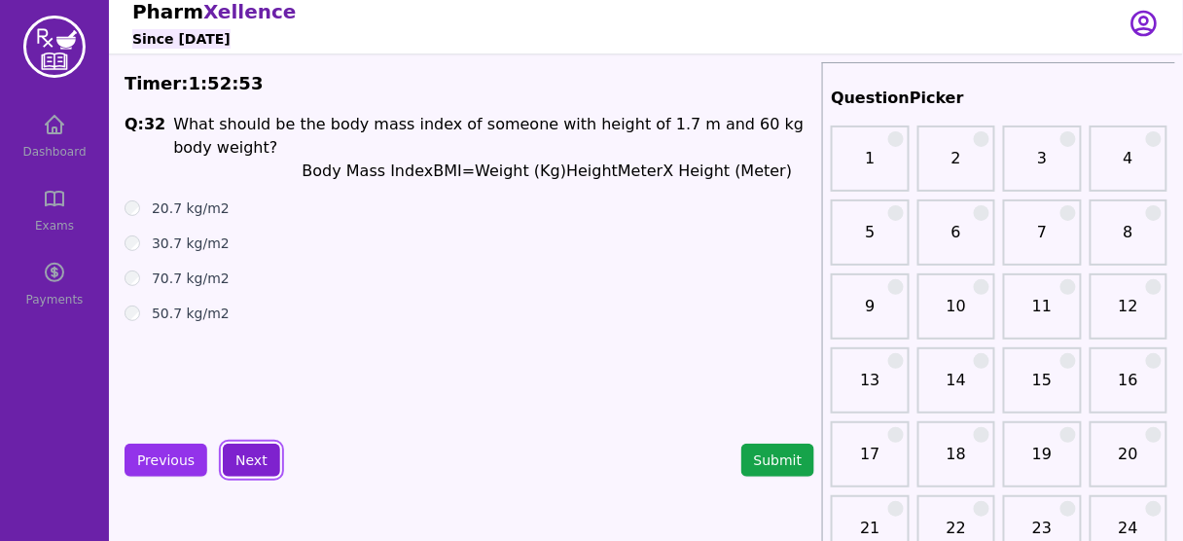
click at [253, 453] on button "Next" at bounding box center [251, 459] width 57 height 33
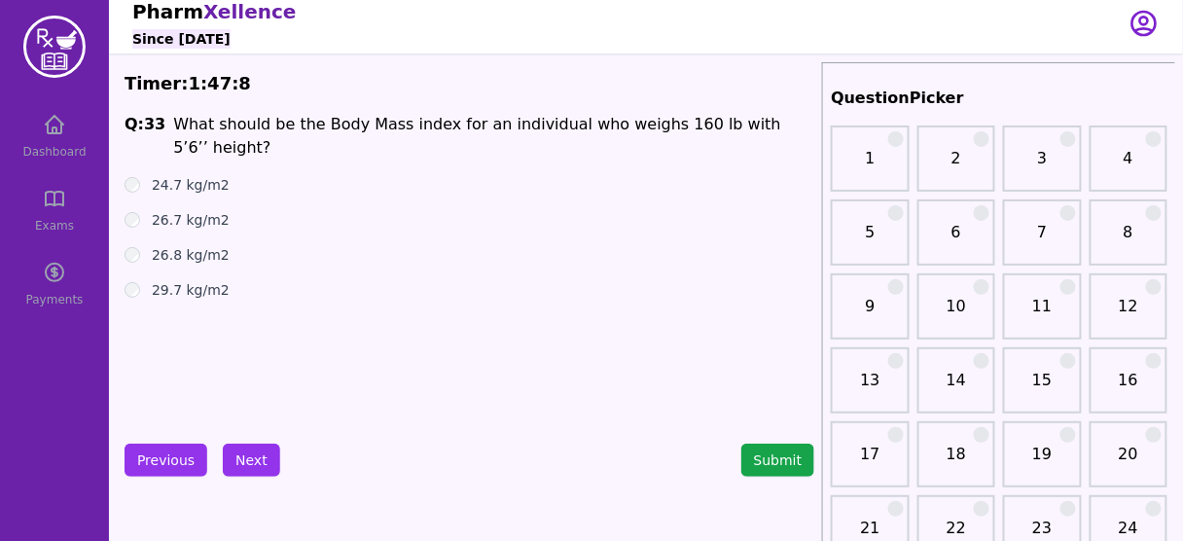
click at [556, 280] on div "29.7 kg/m2" at bounding box center [469, 289] width 690 height 19
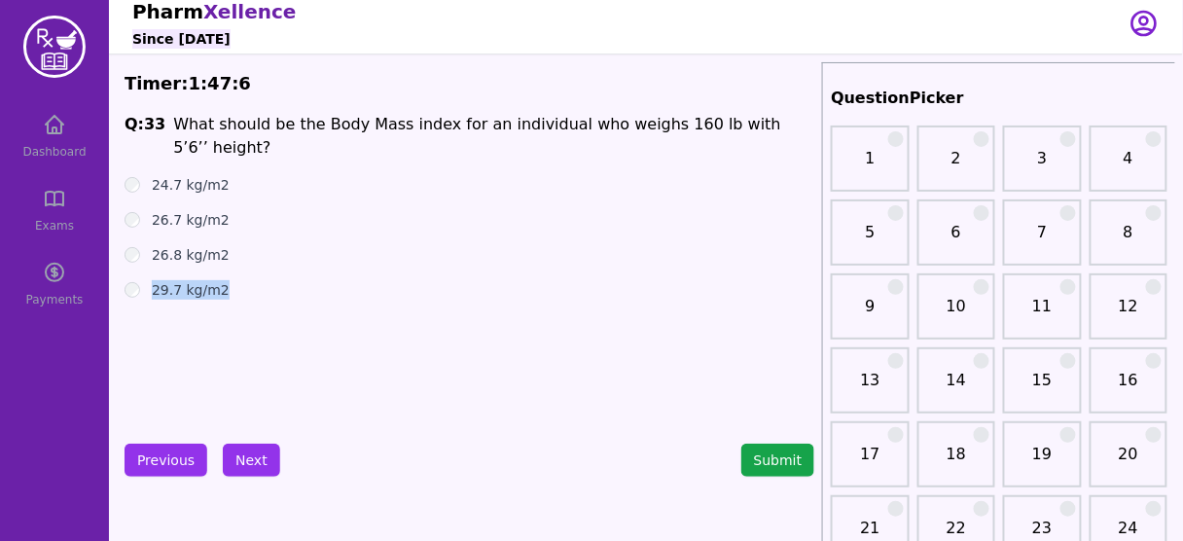
click at [556, 280] on div "29.7 kg/m2" at bounding box center [469, 289] width 690 height 19
drag, startPoint x: 787, startPoint y: 122, endPoint x: 708, endPoint y: 121, distance: 78.8
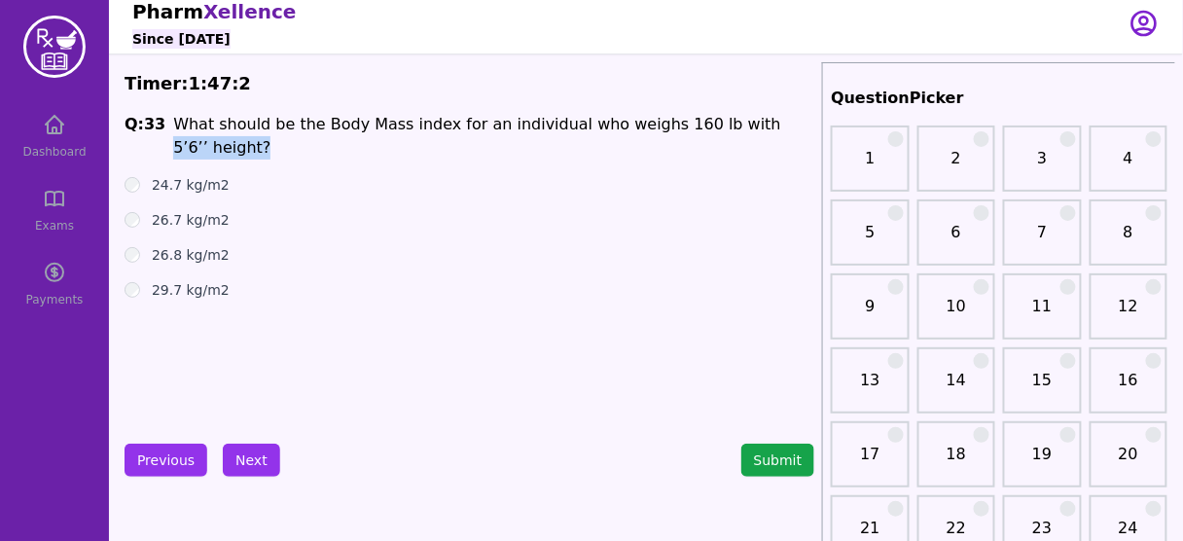
click at [708, 121] on span "What should be the Body Mass index for an individual who weighs 160 lb with 5’6…" at bounding box center [477, 136] width 608 height 42
copy span "5’6’’ height?"
click at [183, 210] on label "26.7 kg/m2" at bounding box center [191, 219] width 78 height 19
click at [250, 453] on button "Next" at bounding box center [251, 459] width 57 height 33
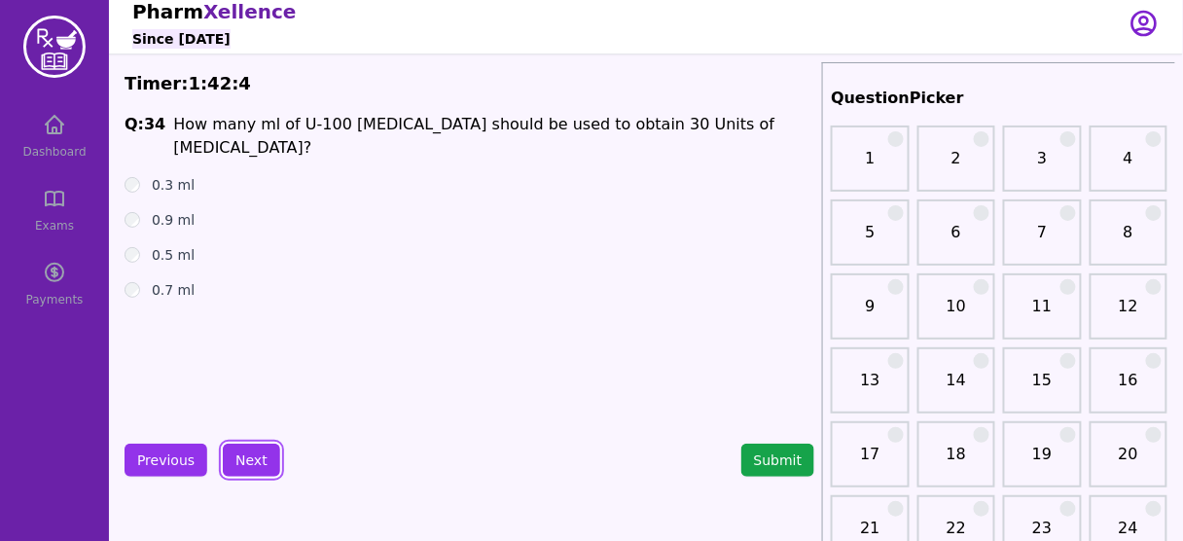
scroll to position [16, 0]
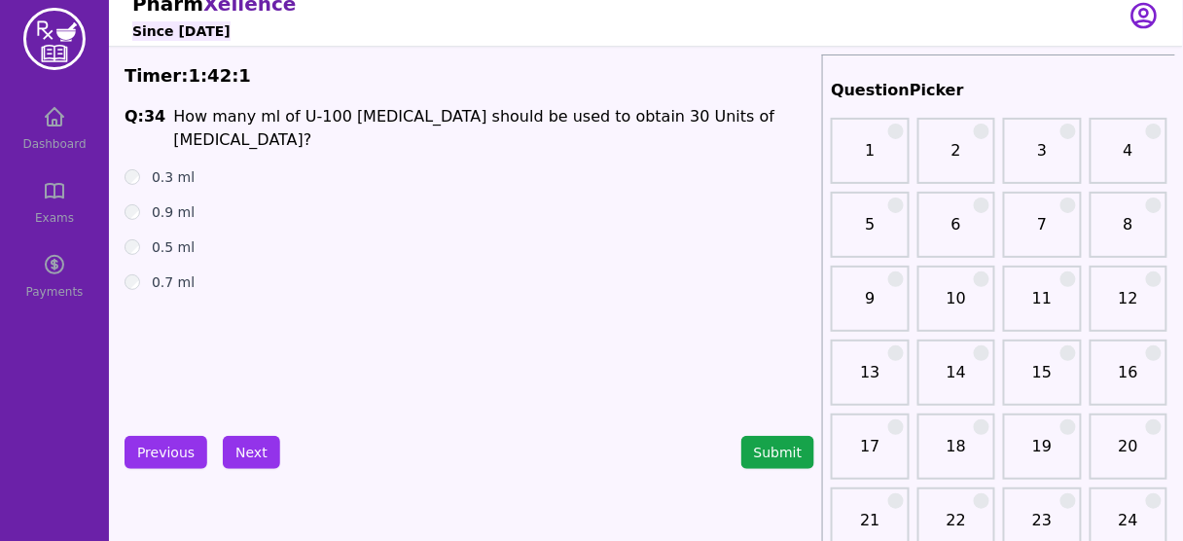
click at [563, 113] on span "How many ml of U-100 [MEDICAL_DATA] should be used to obtain 30 Units of [MEDIC…" at bounding box center [473, 128] width 601 height 42
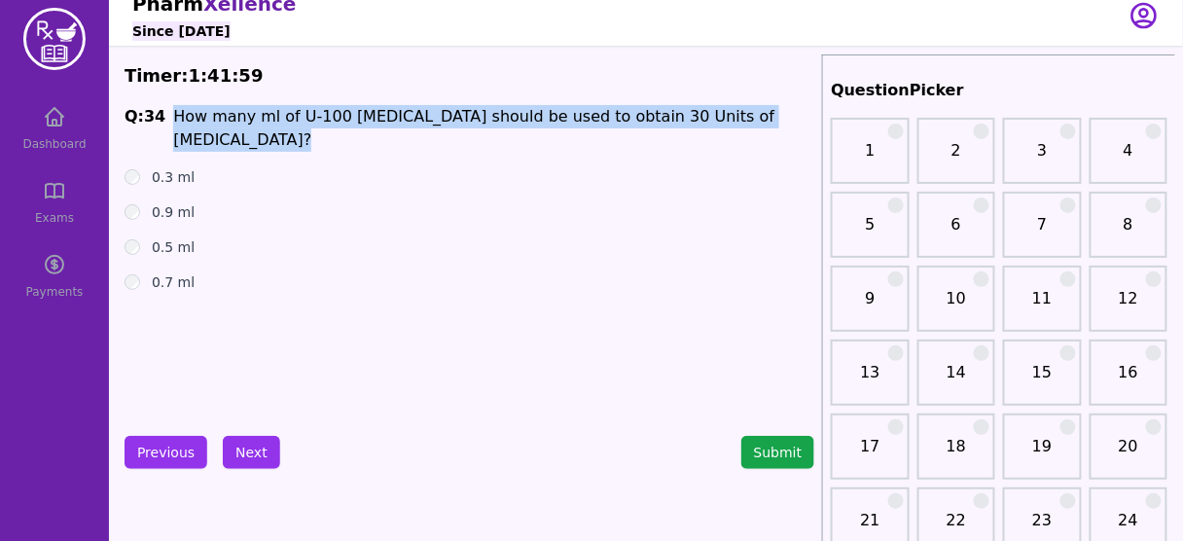
click at [563, 113] on span "How many ml of U-100 [MEDICAL_DATA] should be used to obtain 30 Units of [MEDIC…" at bounding box center [473, 128] width 601 height 42
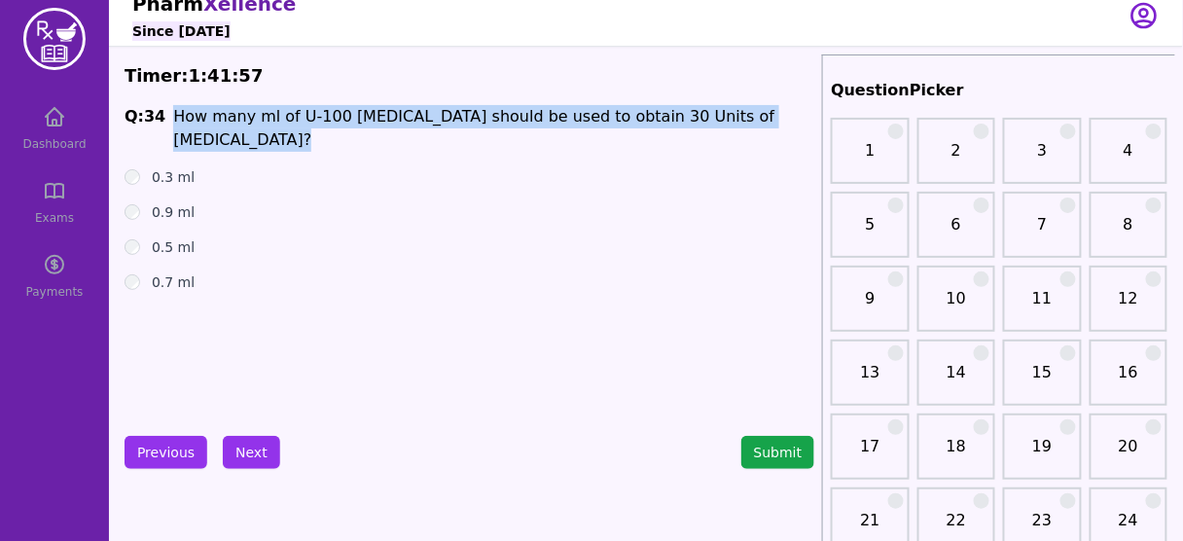
click at [563, 113] on span "How many ml of U-100 [MEDICAL_DATA] should be used to obtain 30 Units of [MEDIC…" at bounding box center [473, 128] width 601 height 42
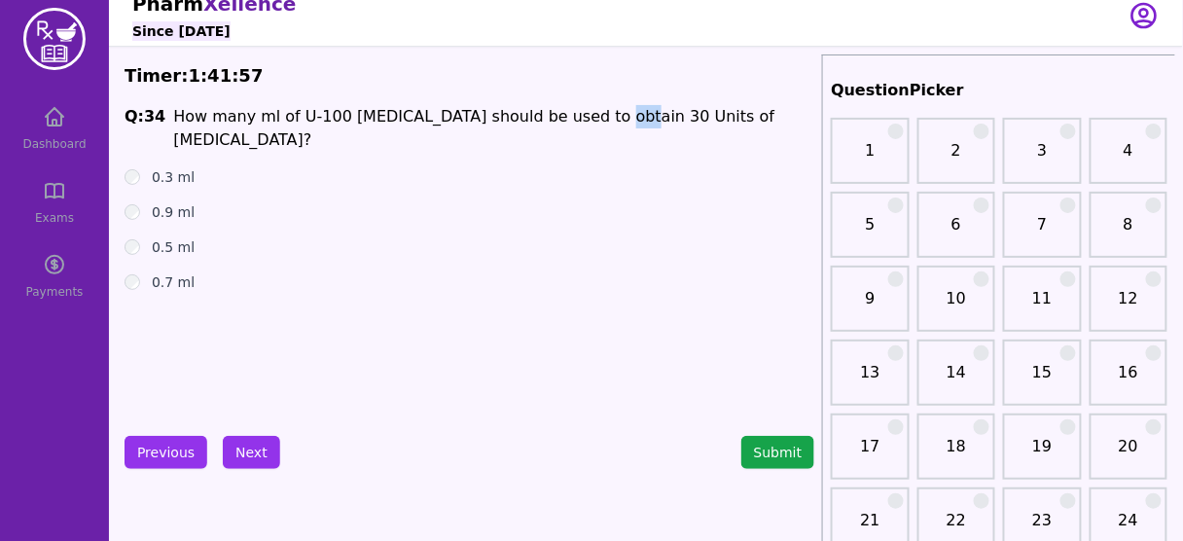
click at [563, 113] on span "How many ml of U-100 [MEDICAL_DATA] should be used to obtain 30 Units of [MEDIC…" at bounding box center [473, 128] width 601 height 42
click at [169, 167] on label "0.3 ml" at bounding box center [173, 176] width 43 height 19
click at [238, 442] on button "Next" at bounding box center [251, 452] width 57 height 33
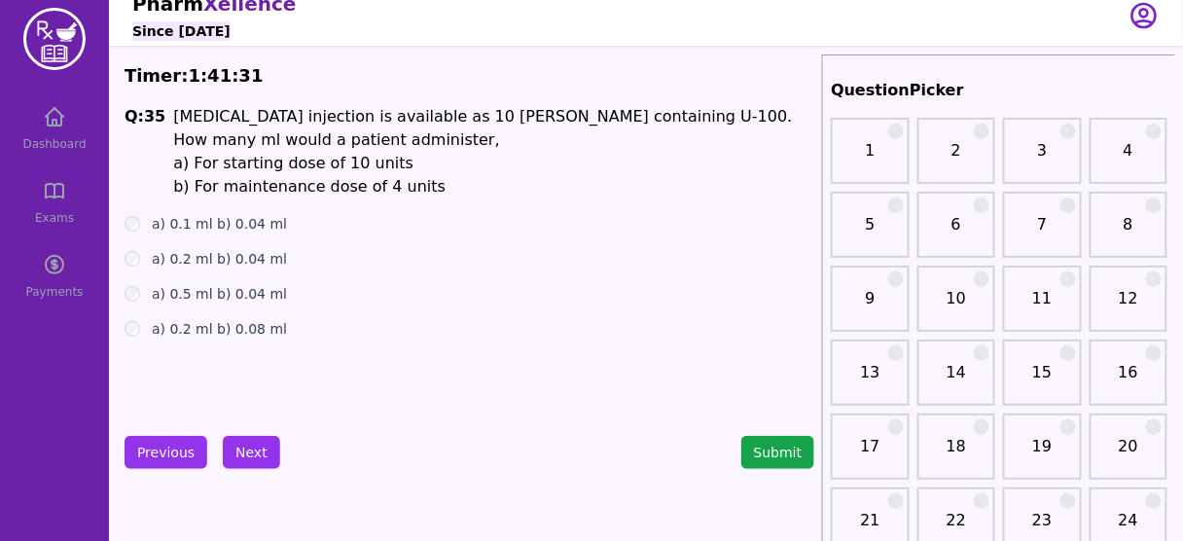
click at [349, 170] on span "a) For starting dose of 10 units" at bounding box center [293, 163] width 240 height 18
click at [195, 226] on label "a) 0.1 ml b) 0.04 ml" at bounding box center [219, 223] width 135 height 19
click at [250, 439] on button "Next" at bounding box center [251, 452] width 57 height 33
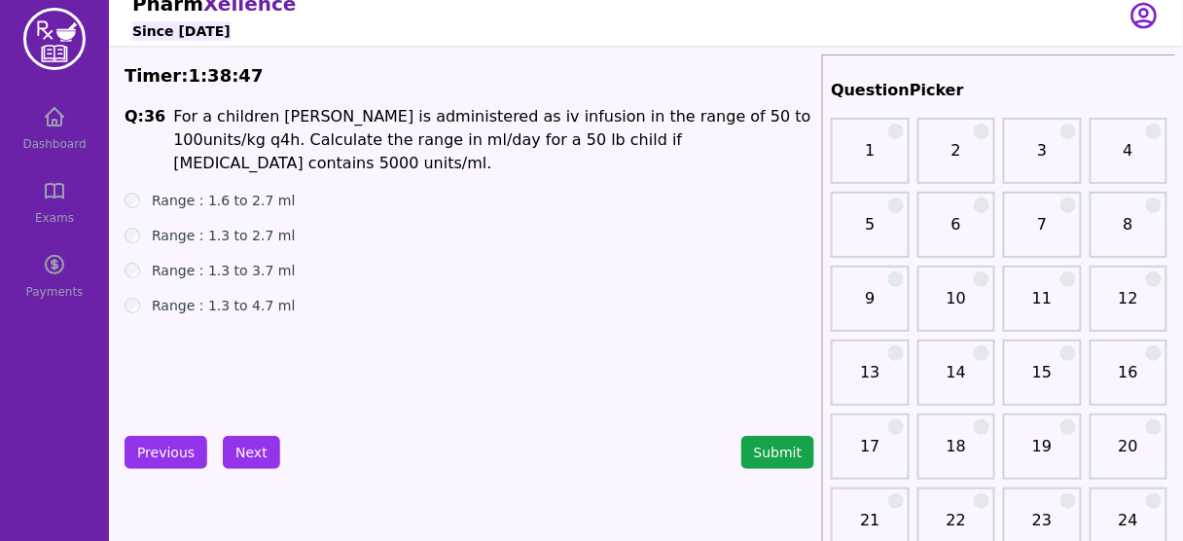
click at [203, 226] on label "Range : 1.3 to 2.7 ml" at bounding box center [223, 235] width 143 height 19
click at [253, 448] on button "Next" at bounding box center [251, 452] width 57 height 33
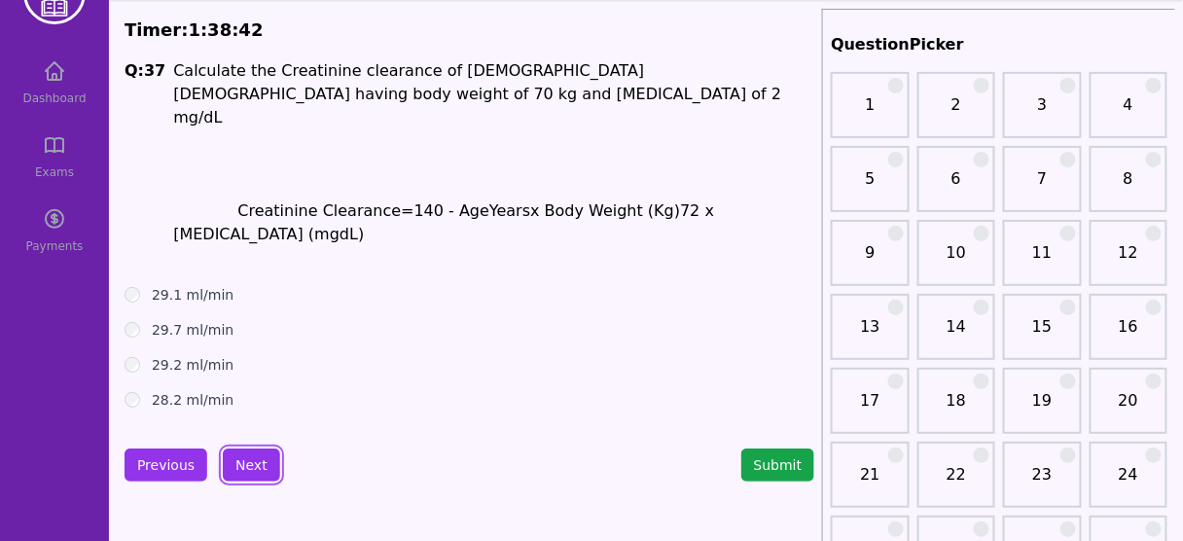
scroll to position [62, 0]
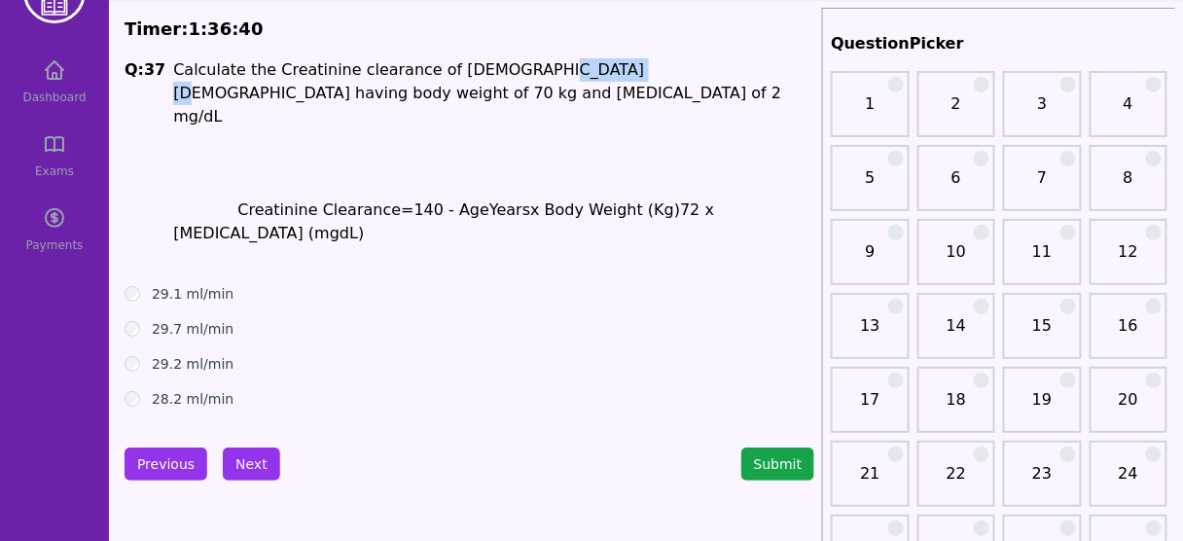
drag, startPoint x: 490, startPoint y: 68, endPoint x: 565, endPoint y: 71, distance: 74.9
click at [565, 71] on span "Calculate the Creatinine clearance of [DEMOGRAPHIC_DATA] [DEMOGRAPHIC_DATA] hav…" at bounding box center [477, 92] width 608 height 65
drag, startPoint x: 446, startPoint y: 188, endPoint x: 372, endPoint y: 184, distance: 75.0
click at [372, 198] on p "Creatinine Clearance= 140 - Age Years x Body Weight (Kg) 72 x [MEDICAL_DATA] ( …" at bounding box center [493, 221] width 641 height 47
drag, startPoint x: 651, startPoint y: 185, endPoint x: 589, endPoint y: 182, distance: 61.3
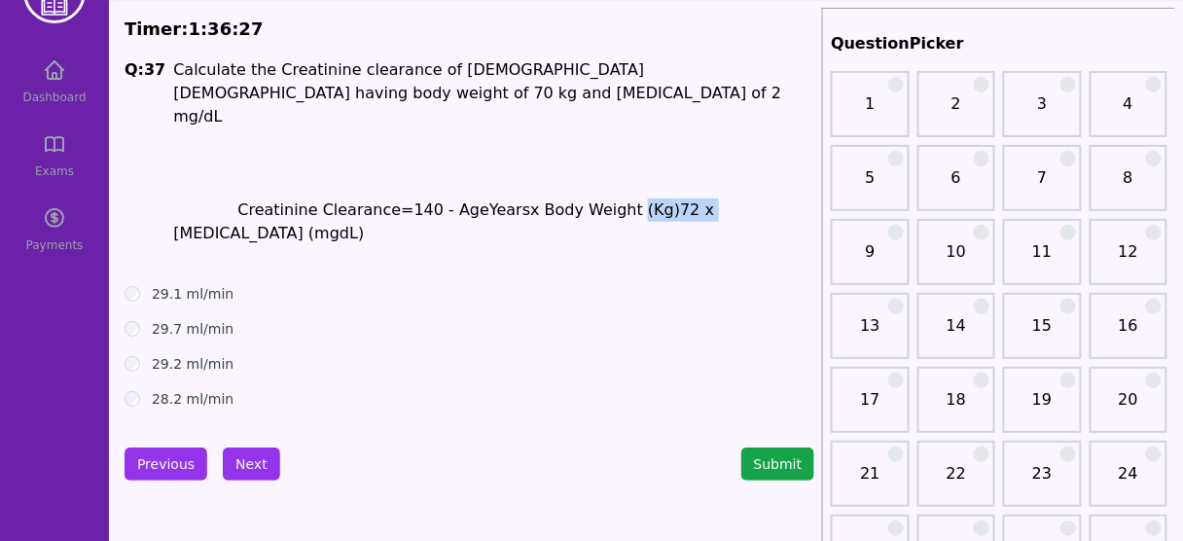
click at [589, 198] on p "Creatinine Clearance= 140 - Age Years x Body Weight (Kg) 72 x [MEDICAL_DATA] ( …" at bounding box center [493, 221] width 641 height 47
click at [568, 200] on span "x Body Weight (Kg)" at bounding box center [605, 209] width 150 height 18
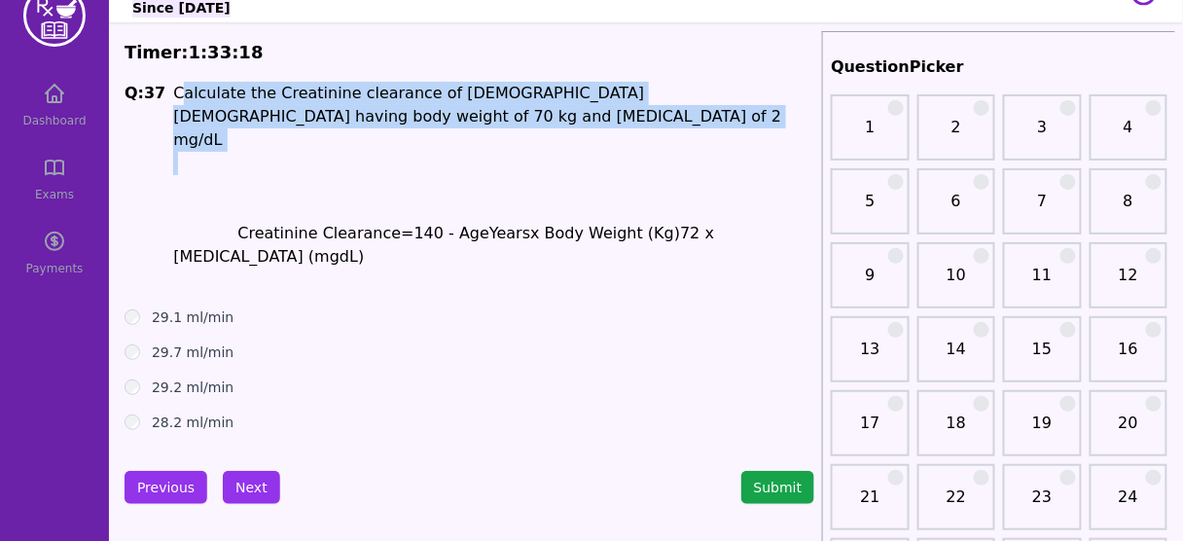
drag, startPoint x: 171, startPoint y: 96, endPoint x: 364, endPoint y: 135, distance: 196.5
click at [364, 135] on h1 "Calculate the Creatinine clearance of [DEMOGRAPHIC_DATA] [DEMOGRAPHIC_DATA] hav…" at bounding box center [493, 187] width 641 height 210
copy h1 "alculate the Creatinine clearance of [DEMOGRAPHIC_DATA] [DEMOGRAPHIC_DATA] havi…"
click at [236, 471] on button "Next" at bounding box center [251, 487] width 57 height 33
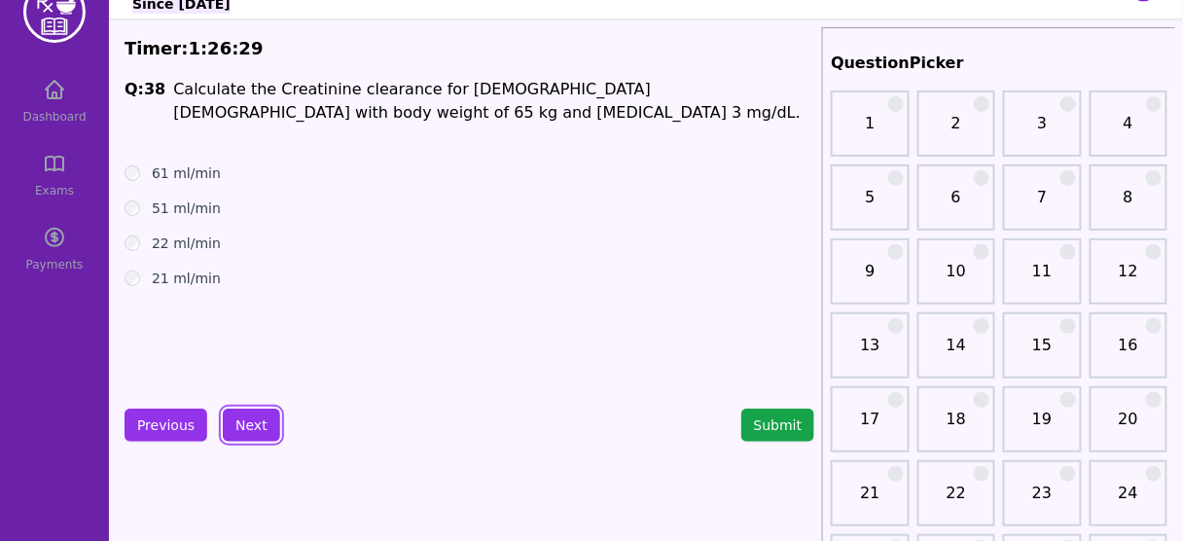
scroll to position [43, 0]
click at [195, 286] on label "21 ml/min" at bounding box center [186, 277] width 69 height 19
click at [243, 417] on button "Next" at bounding box center [251, 424] width 57 height 33
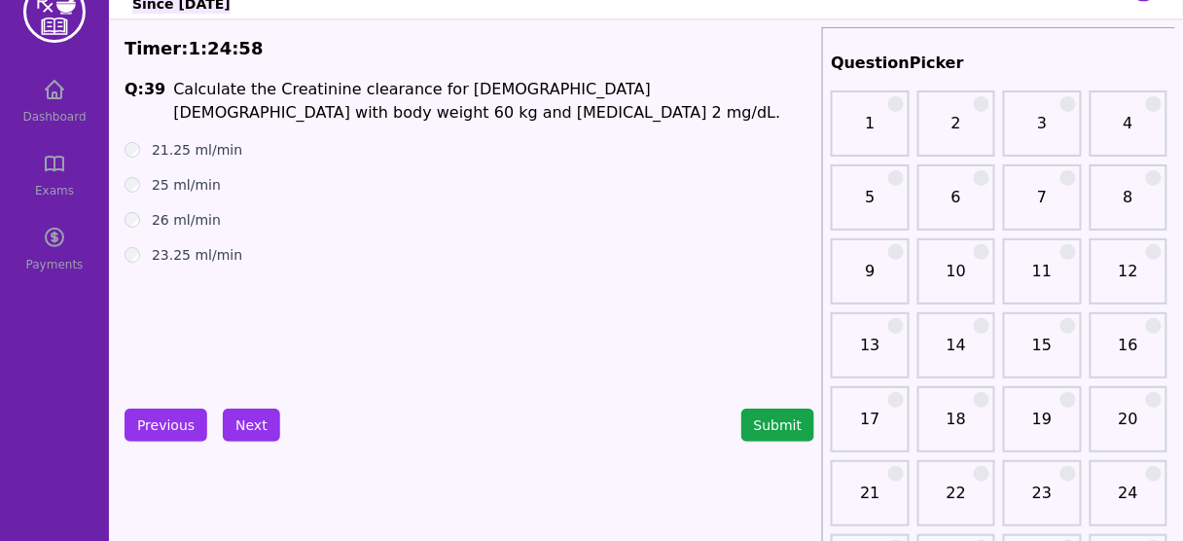
click at [214, 151] on label "21.25 ml/min" at bounding box center [197, 149] width 90 height 19
click at [236, 423] on button "Next" at bounding box center [251, 424] width 57 height 33
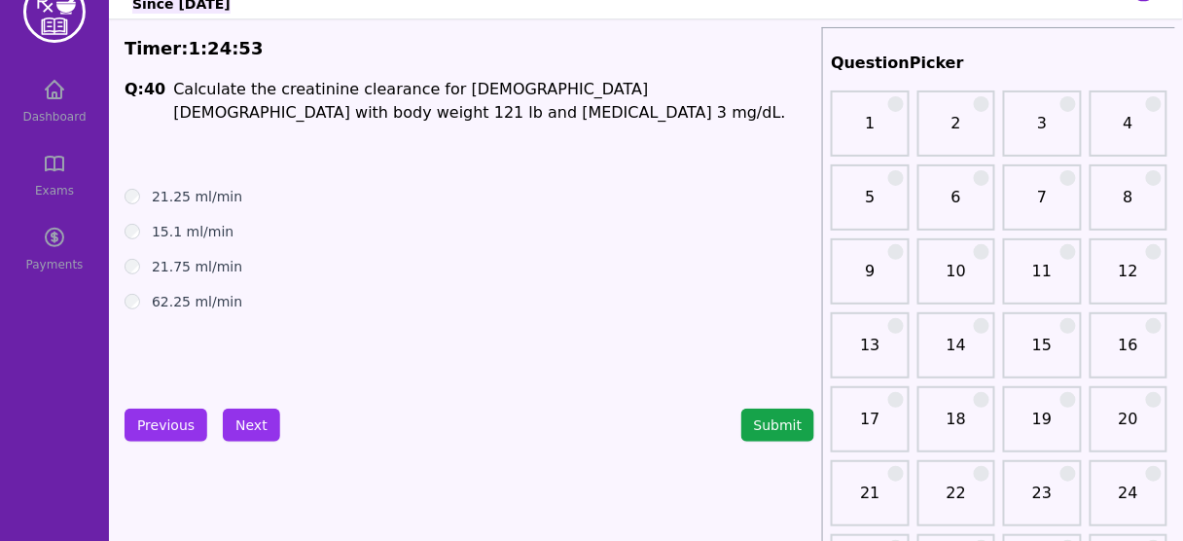
click at [536, 117] on p "Calculate the creatinine clearance for [DEMOGRAPHIC_DATA] [DEMOGRAPHIC_DATA] wi…" at bounding box center [493, 101] width 641 height 47
click at [194, 235] on label "15.1 ml/min" at bounding box center [193, 231] width 82 height 19
click at [246, 428] on button "Next" at bounding box center [251, 424] width 57 height 33
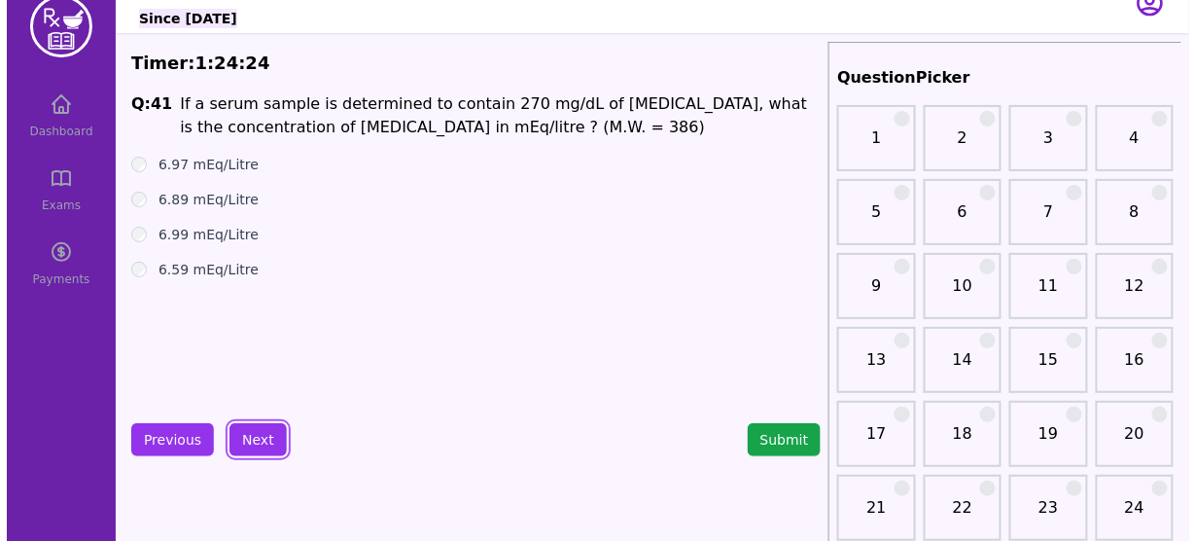
scroll to position [27, 0]
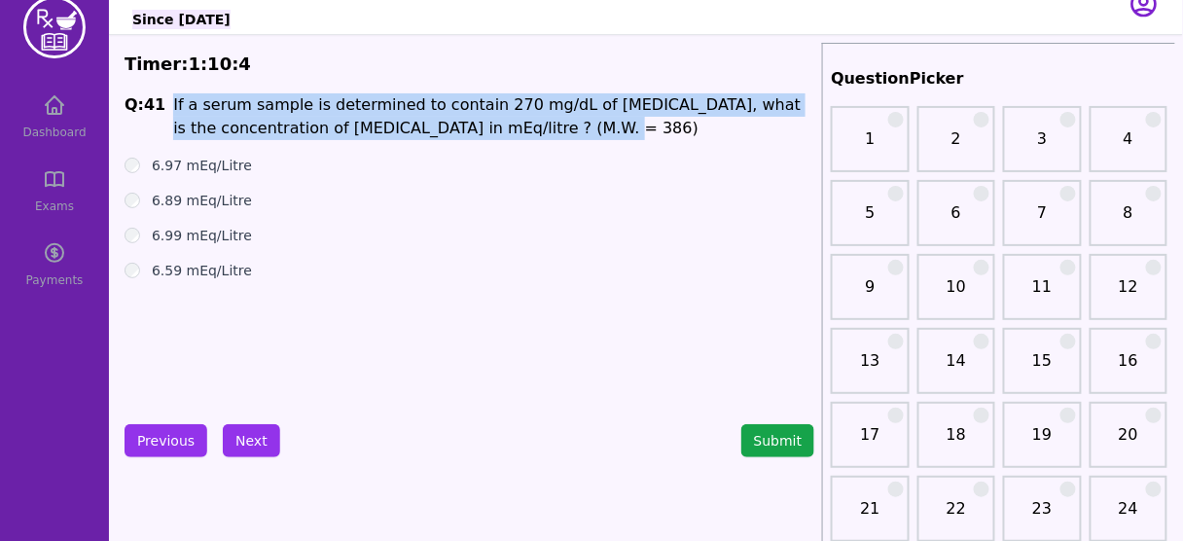
drag, startPoint x: 568, startPoint y: 132, endPoint x: 164, endPoint y: 102, distance: 404.7
click at [164, 102] on span "Q: 41 If a serum sample is determined to contain 270 mg/dL of [MEDICAL_DATA], w…" at bounding box center [469, 116] width 690 height 47
copy span "If a serum sample is determined to contain 270 mg/dL of [MEDICAL_DATA], what is…"
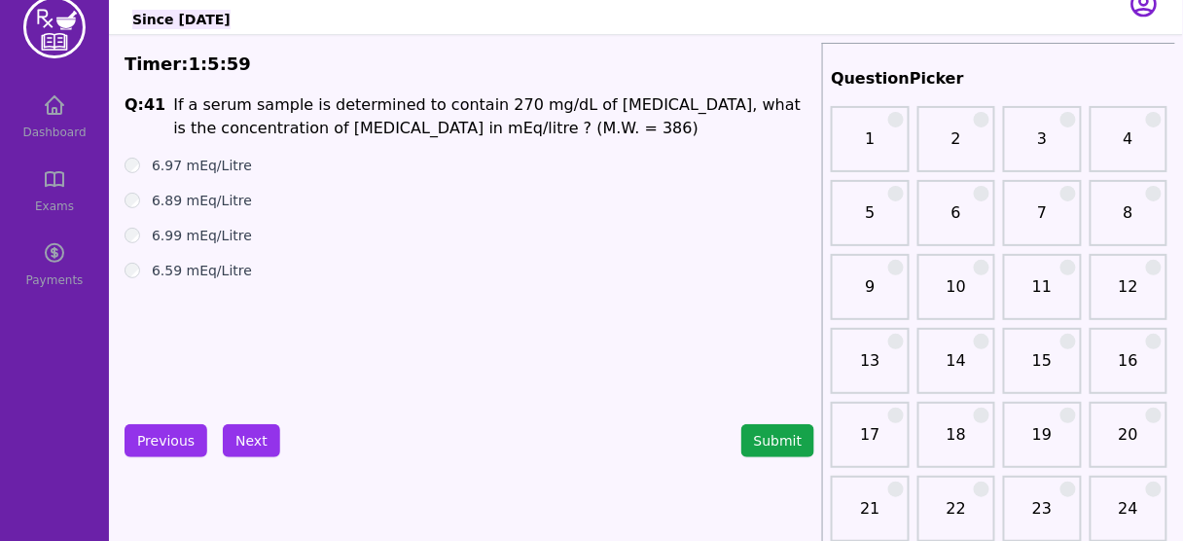
click at [489, 172] on div "6.97 mEq/Litre" at bounding box center [469, 165] width 690 height 19
click at [179, 237] on label "6.99 mEq/Litre" at bounding box center [202, 235] width 100 height 19
click at [256, 428] on button "Next" at bounding box center [251, 440] width 57 height 33
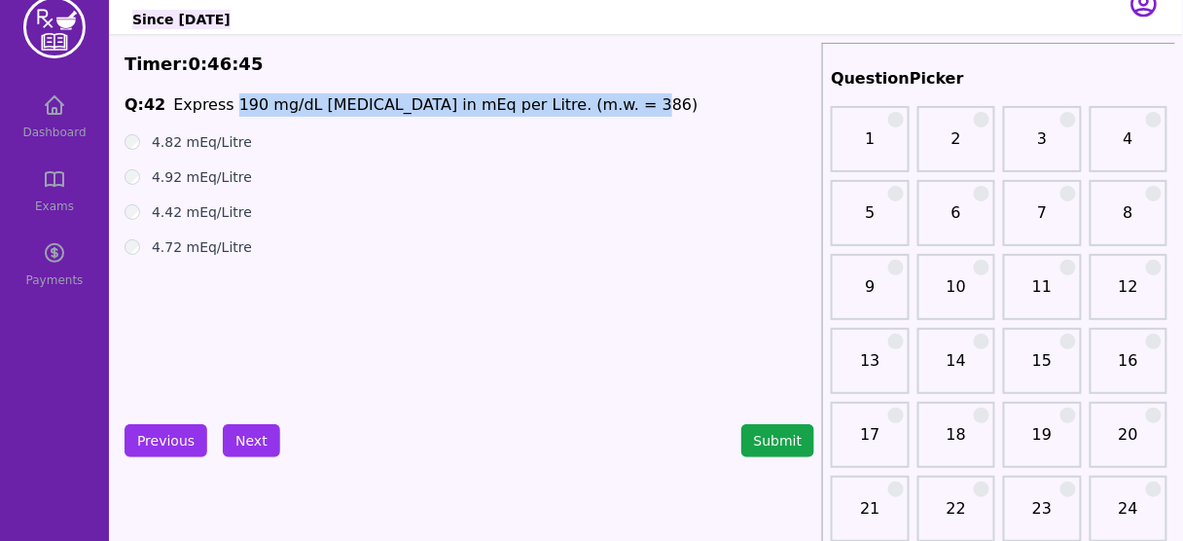
drag, startPoint x: 221, startPoint y: 99, endPoint x: 608, endPoint y: 115, distance: 387.4
click at [608, 115] on span "Q: 42 Express 190 mg/dL [MEDICAL_DATA] in mEq per Litre. (m.w. = 386)" at bounding box center [469, 104] width 690 height 23
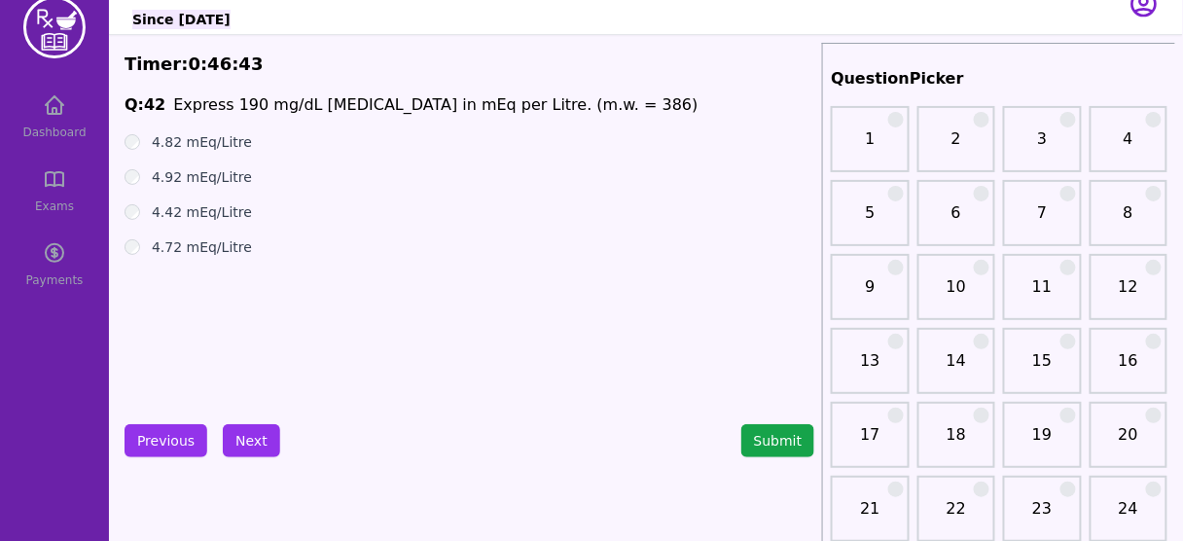
click at [185, 146] on label "4.82 mEq/Litre" at bounding box center [202, 141] width 100 height 19
click at [183, 172] on label "4.92 mEq/Litre" at bounding box center [202, 176] width 100 height 19
click at [216, 435] on div "Previous Next" at bounding box center [202, 440] width 156 height 33
click at [229, 433] on button "Next" at bounding box center [251, 440] width 57 height 33
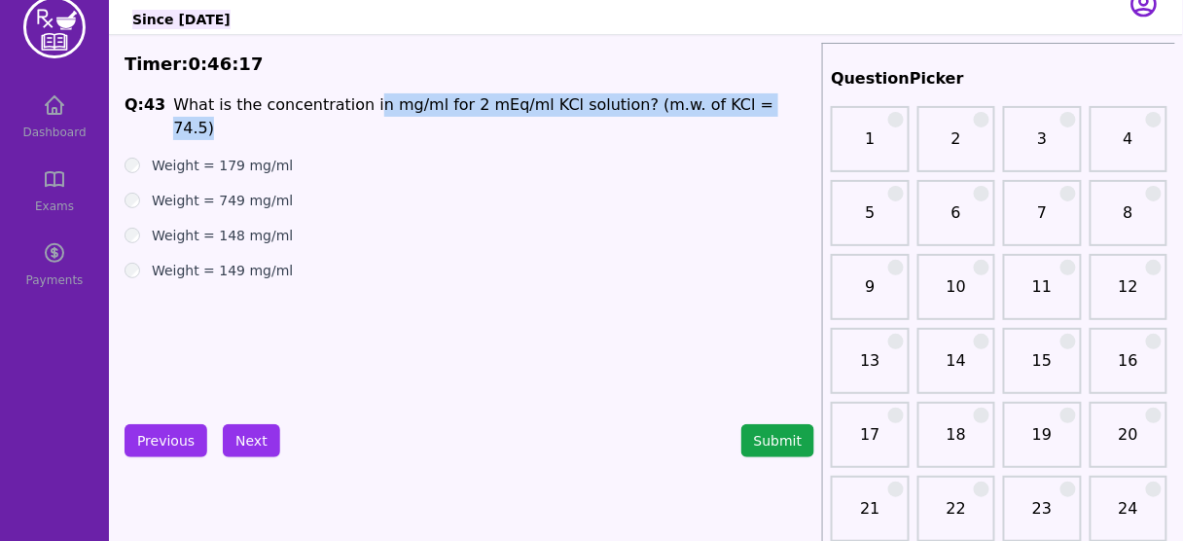
drag, startPoint x: 353, startPoint y: 107, endPoint x: 775, endPoint y: 97, distance: 422.2
click at [775, 97] on span "Q: 43 What is the concentration in mg/ml for 2 mEq/ml KCl solution? (m.w. of KC…" at bounding box center [469, 116] width 690 height 47
copy span "n mg/ml for 2 mEq/ml KCl solution? (m.w. of KCl = 74.5)"
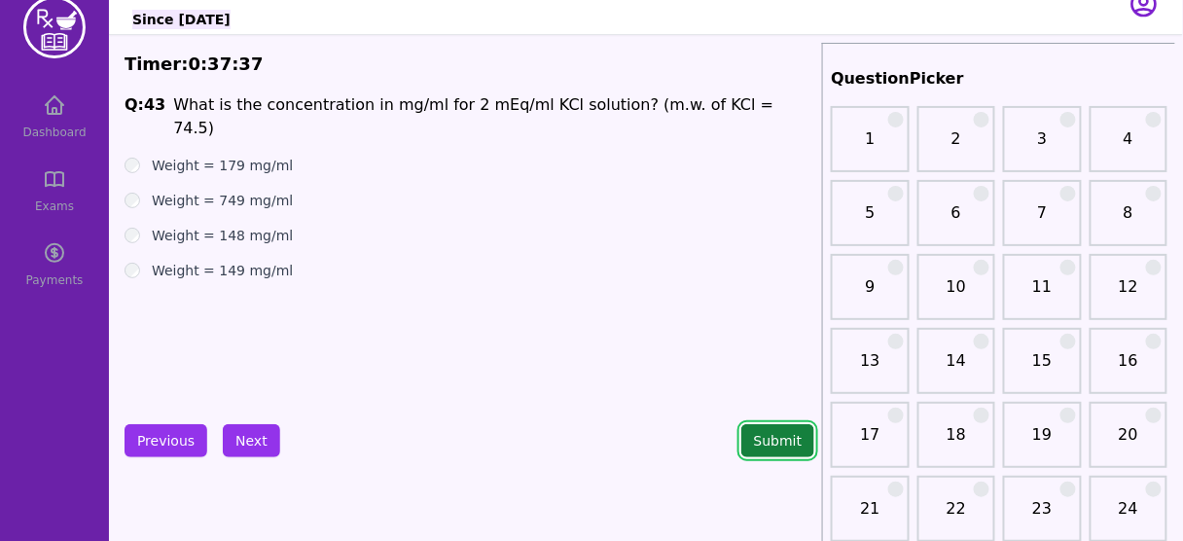
click at [801, 449] on button "Submit" at bounding box center [778, 440] width 74 height 33
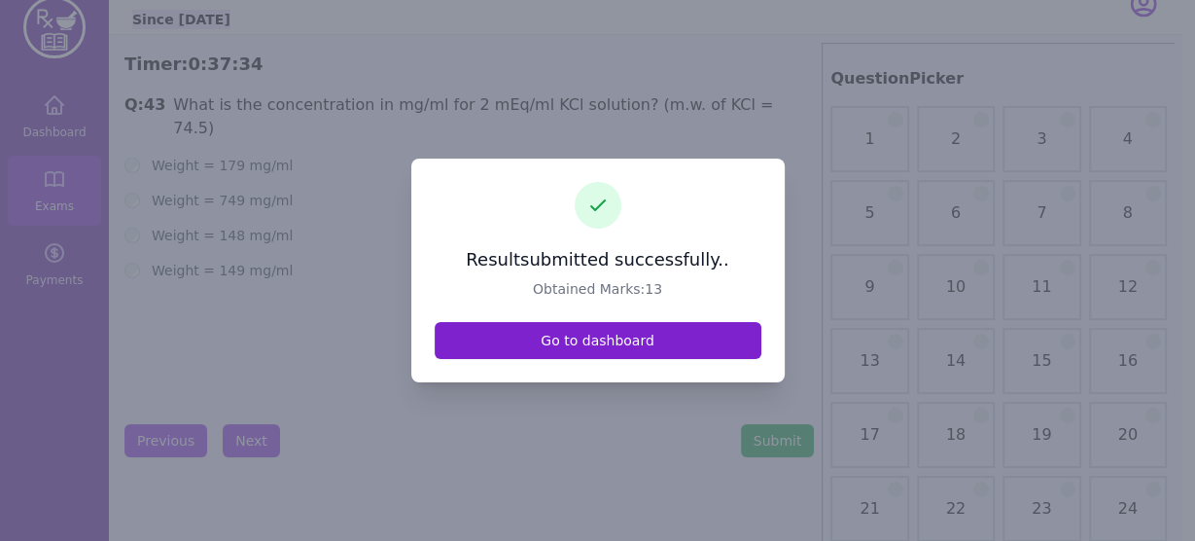
click at [581, 336] on link "Go to dashboard" at bounding box center [598, 340] width 327 height 37
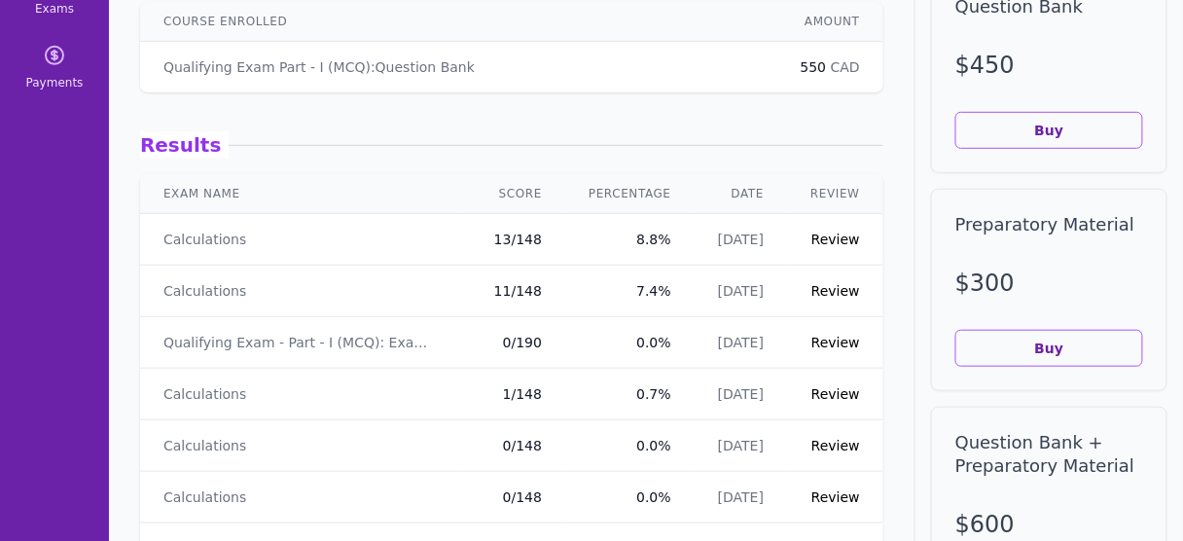
scroll to position [96, 0]
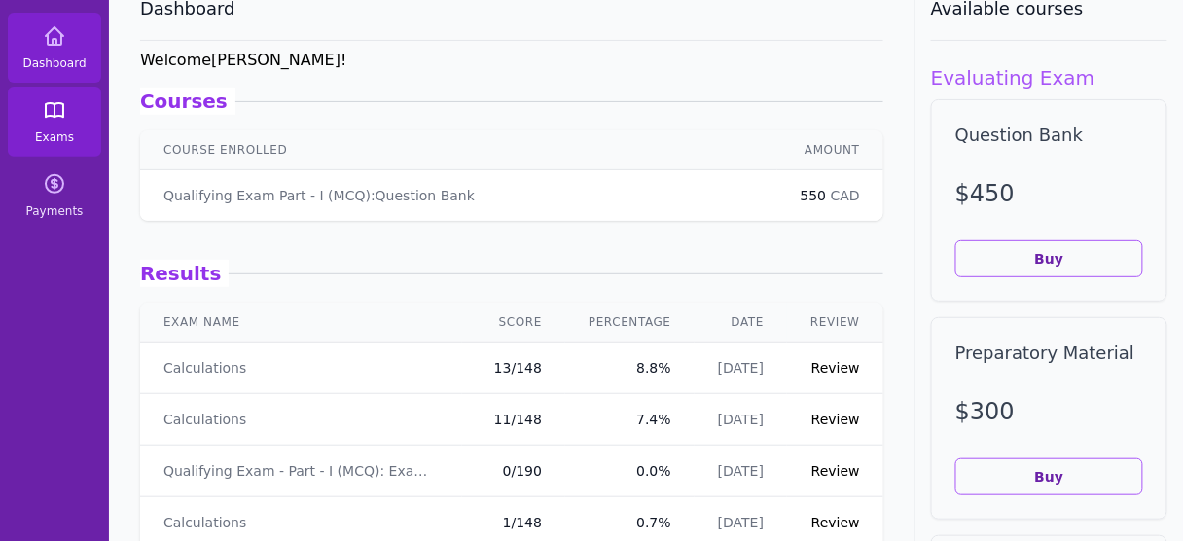
click at [84, 119] on link "Exams" at bounding box center [54, 122] width 93 height 70
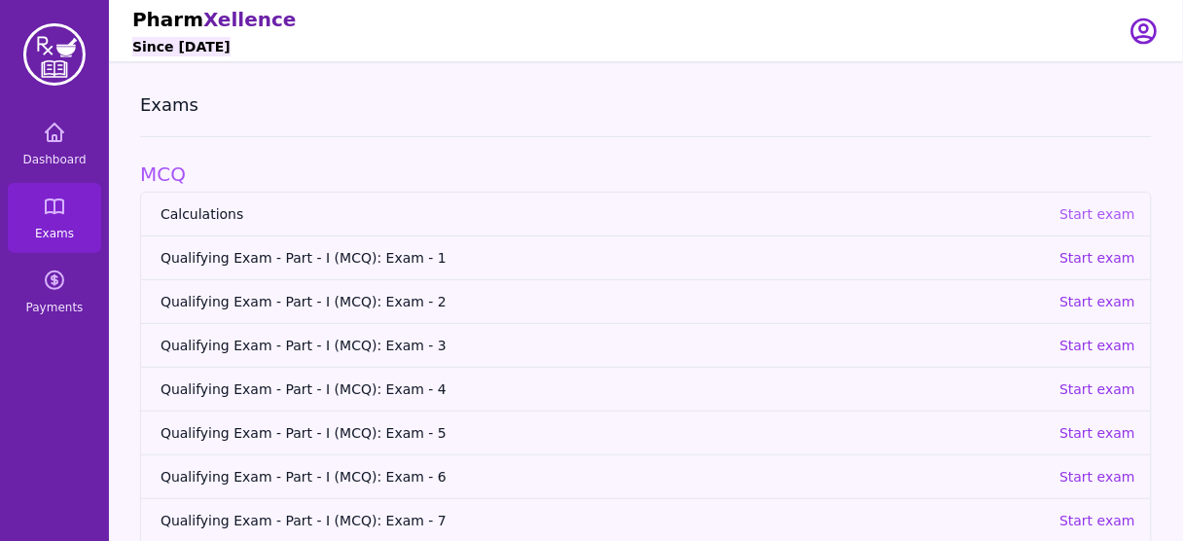
click at [1112, 216] on p "Start exam" at bounding box center [1097, 213] width 76 height 19
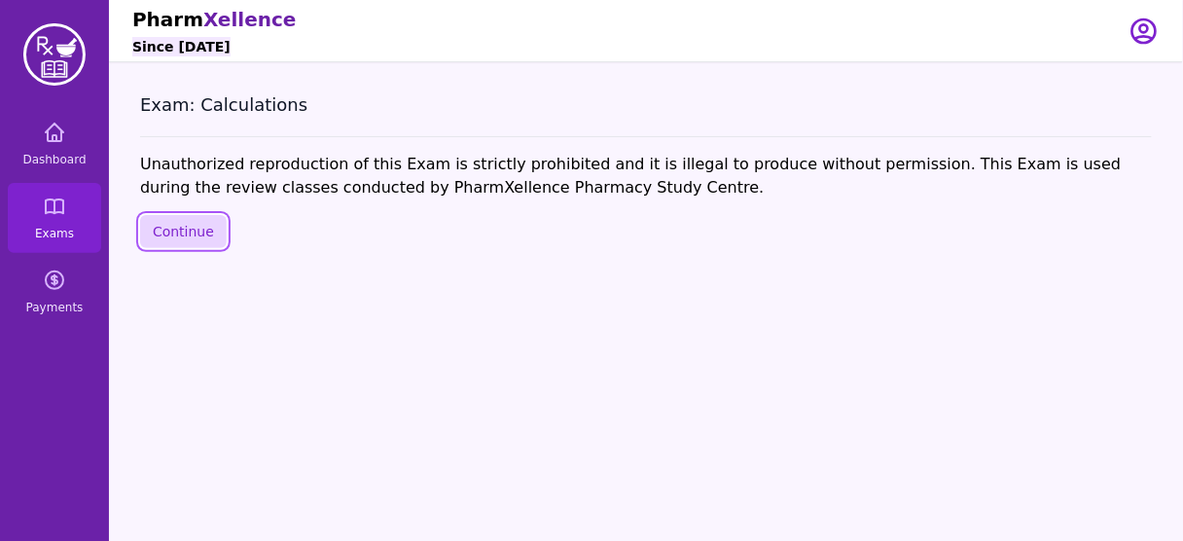
click at [187, 226] on button "Continue" at bounding box center [183, 231] width 87 height 33
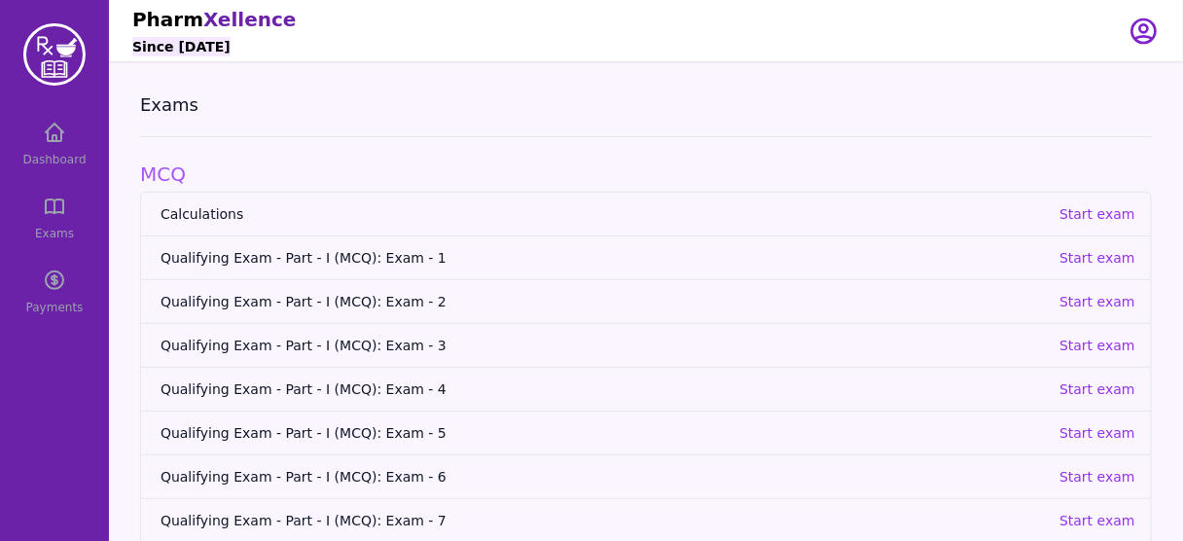
click at [57, 221] on div "Dashboard Exams Payments" at bounding box center [54, 218] width 109 height 218
click at [52, 148] on div "Dashboard Exams Payments" at bounding box center [54, 218] width 109 height 218
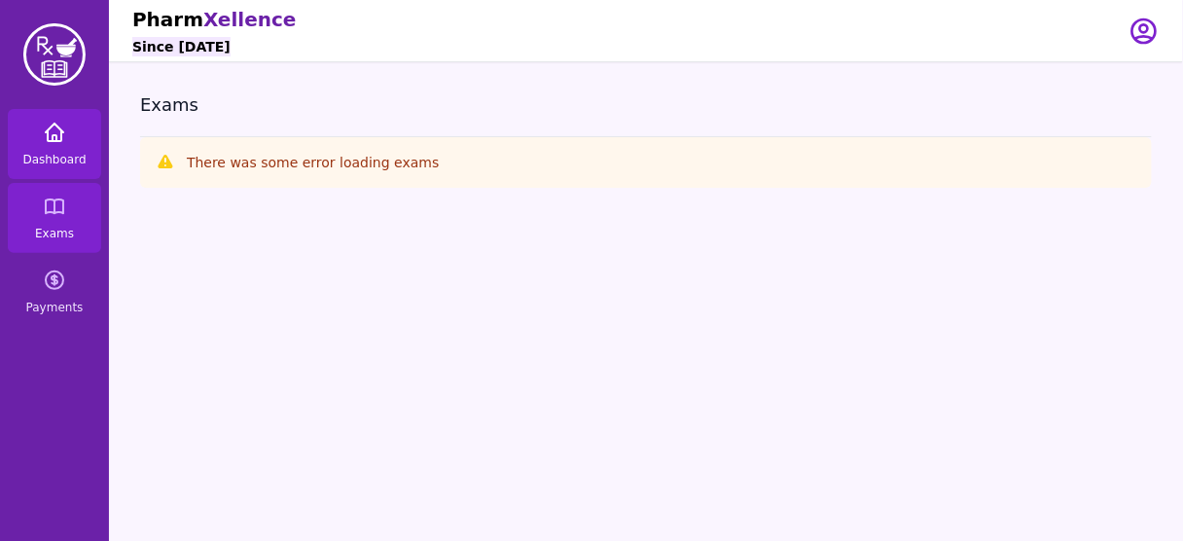
click at [67, 147] on link "Dashboard" at bounding box center [54, 144] width 93 height 70
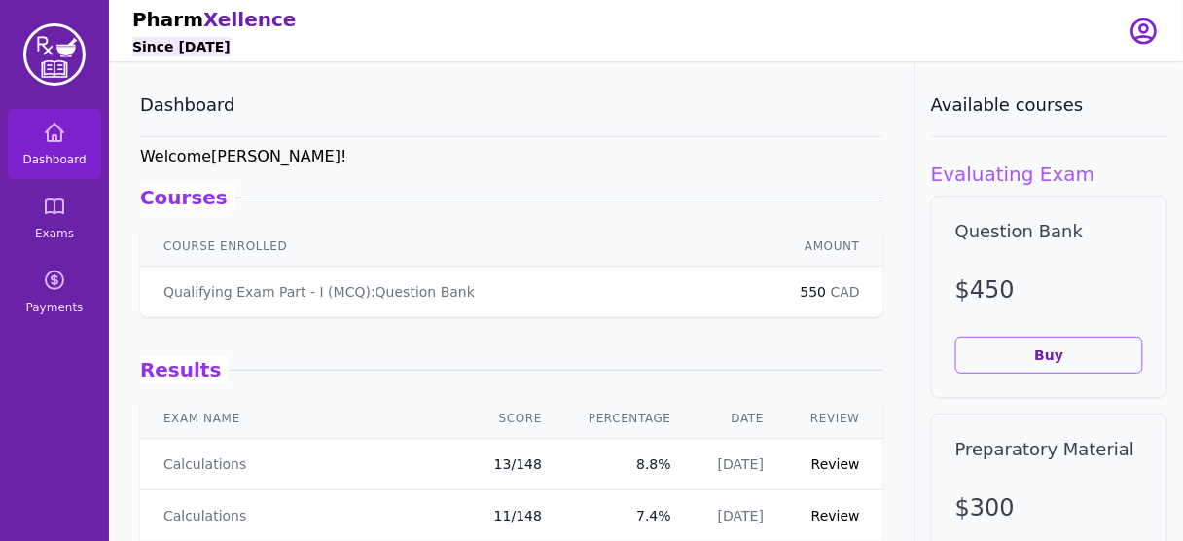
click at [835, 463] on link "Review" at bounding box center [835, 464] width 49 height 16
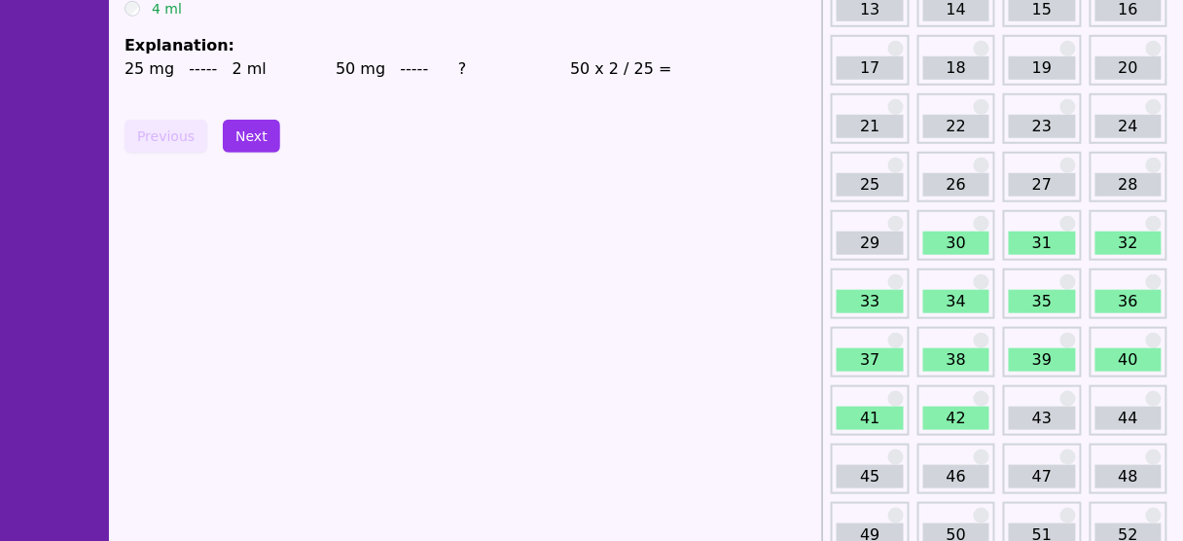
scroll to position [400, 0]
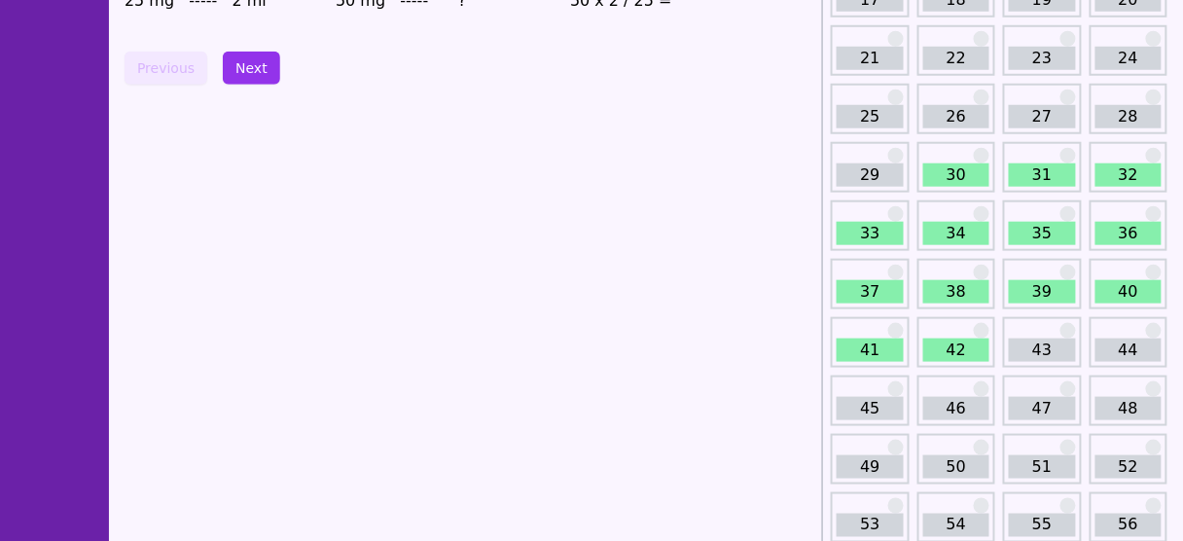
click at [950, 174] on link "30" at bounding box center [956, 174] width 66 height 23
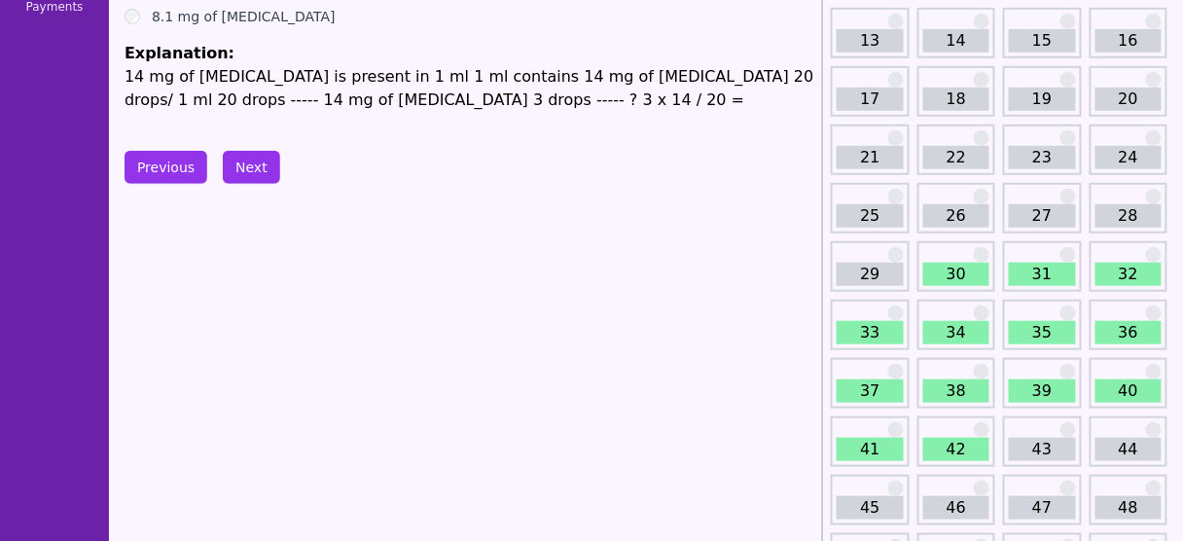
scroll to position [304, 0]
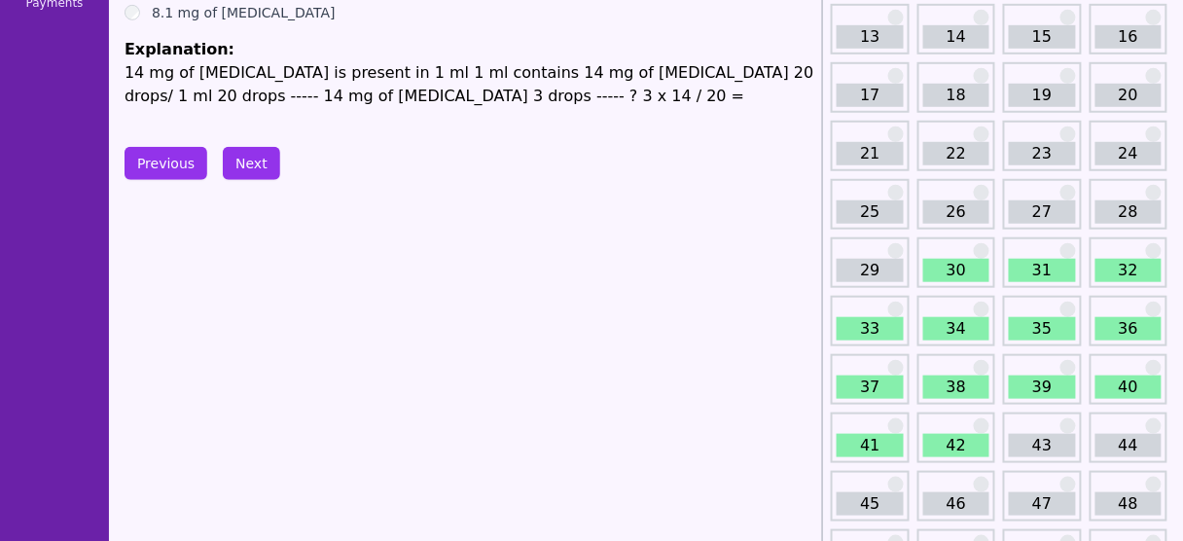
click at [1030, 448] on link "43" at bounding box center [1042, 445] width 66 height 23
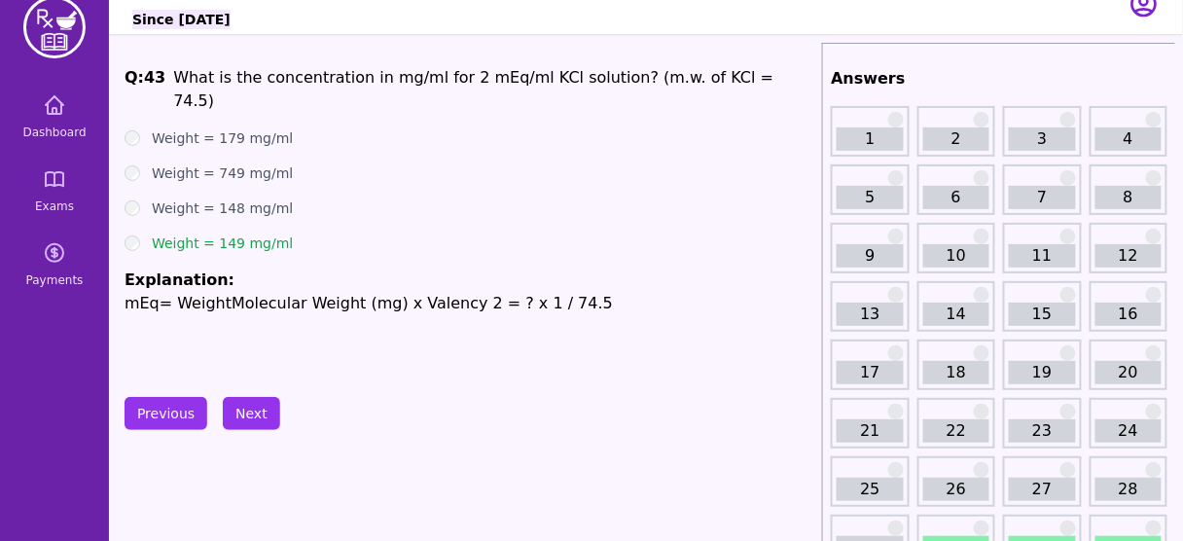
scroll to position [27, 0]
click at [266, 292] on p "mEq= WeightMolecular Weight (mg) x Valency 2 = ? x 1 / 74.5" at bounding box center [469, 303] width 690 height 23
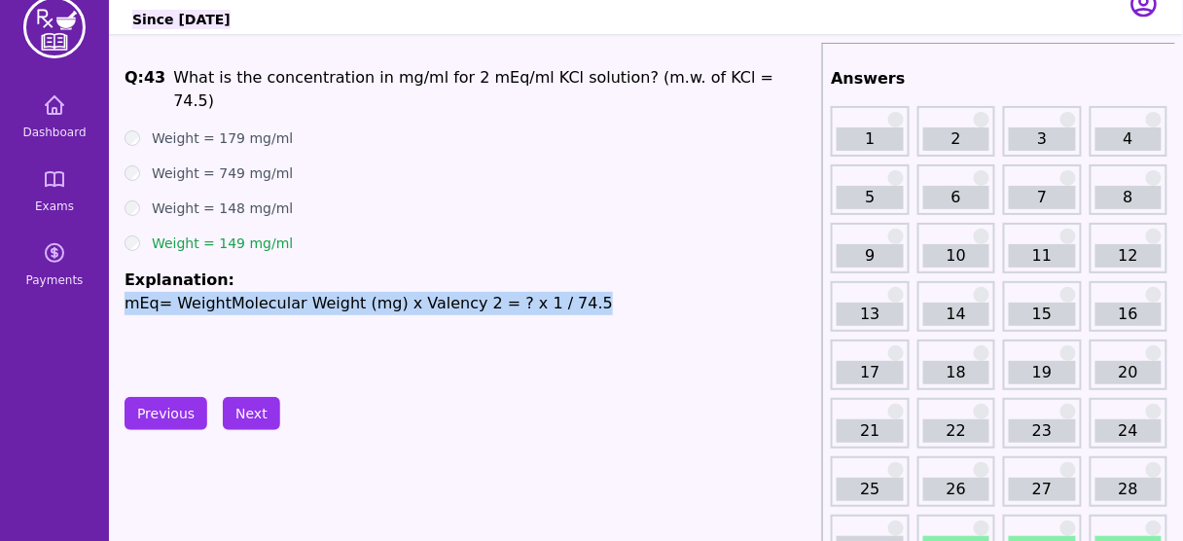
click at [266, 292] on p "mEq= WeightMolecular Weight (mg) x Valency 2 = ? x 1 / 74.5" at bounding box center [469, 303] width 690 height 23
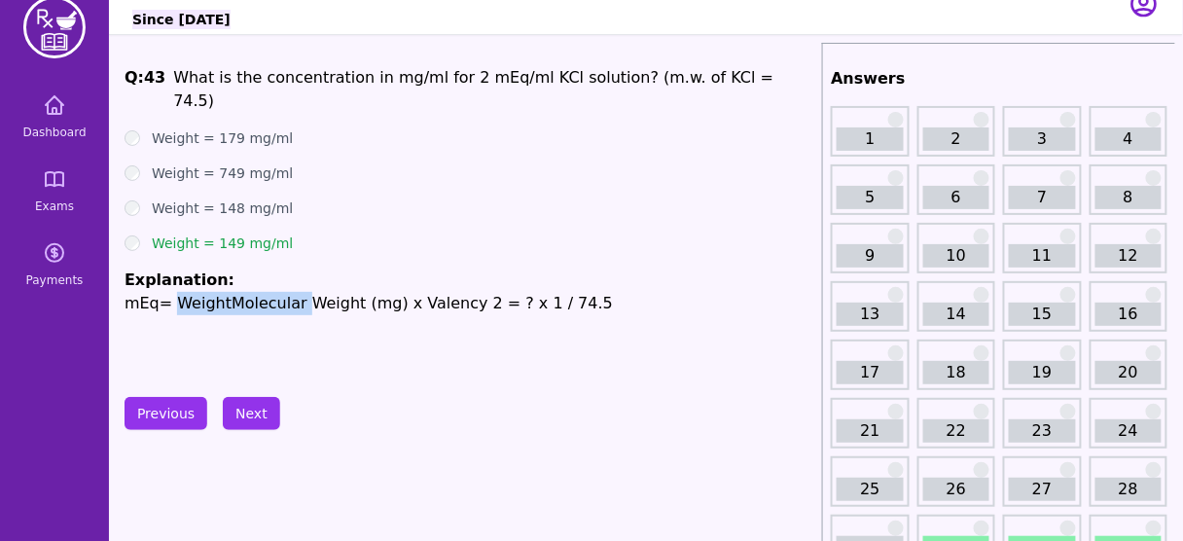
click at [266, 292] on p "mEq= WeightMolecular Weight (mg) x Valency 2 = ? x 1 / 74.5" at bounding box center [469, 303] width 690 height 23
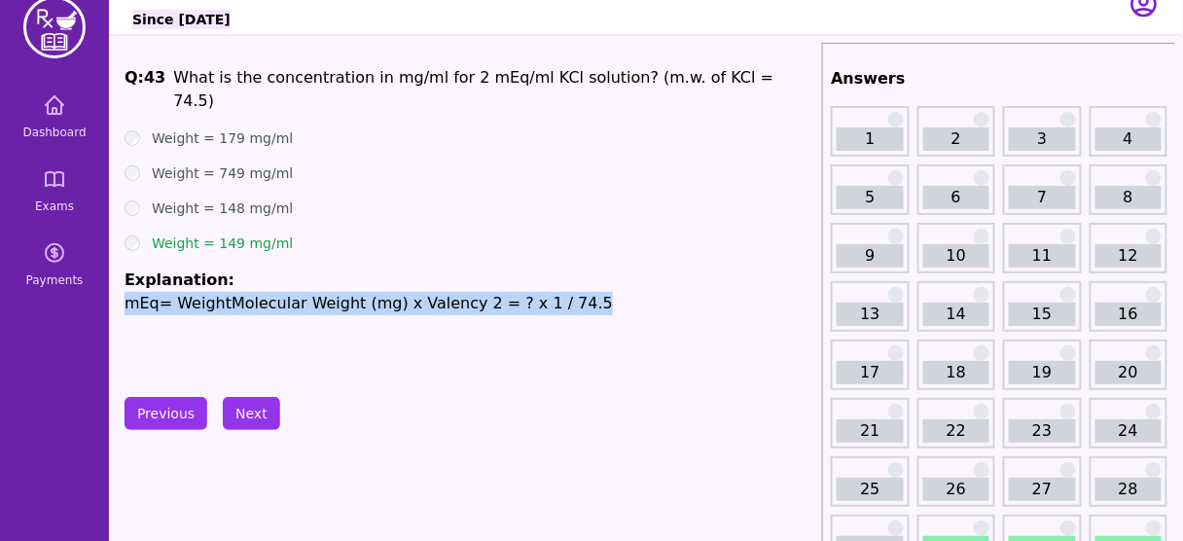
click at [266, 292] on p "mEq= WeightMolecular Weight (mg) x Valency 2 = ? x 1 / 74.5" at bounding box center [469, 303] width 690 height 23
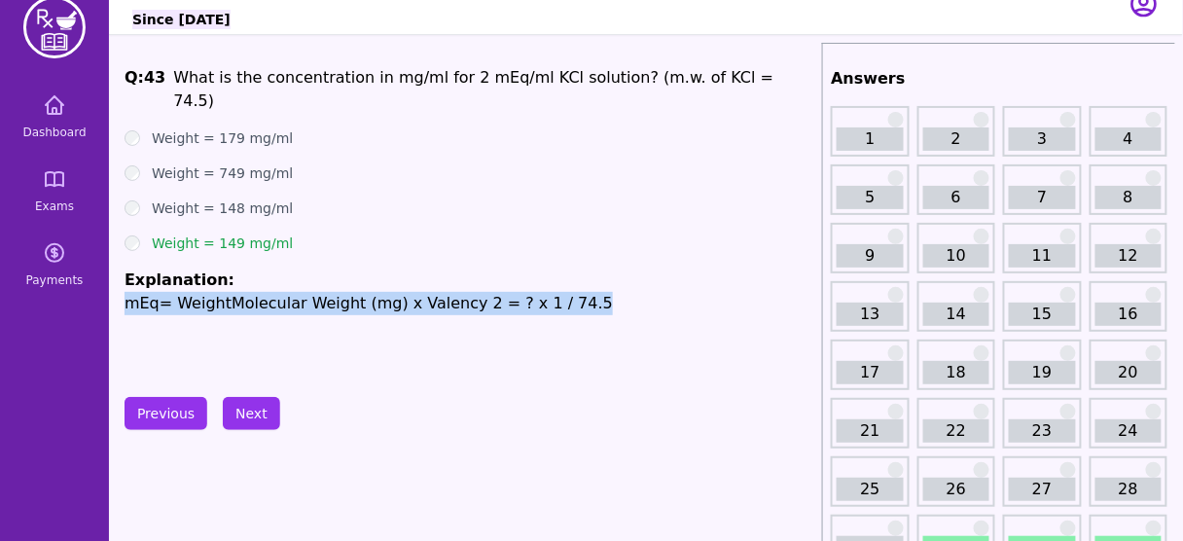
click at [266, 292] on p "mEq= WeightMolecular Weight (mg) x Valency 2 = ? x 1 / 74.5" at bounding box center [469, 303] width 690 height 23
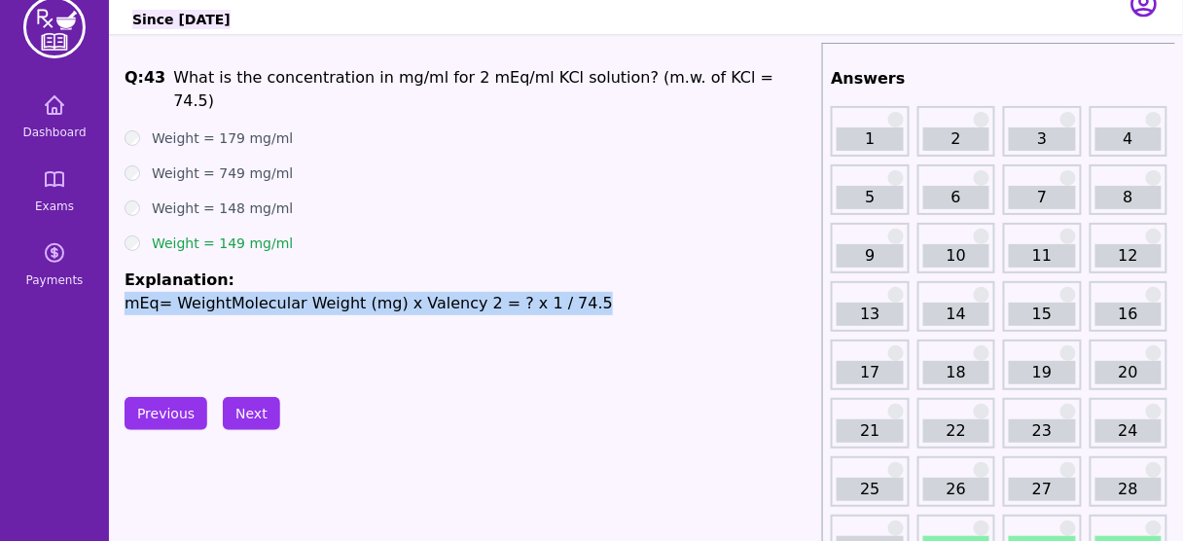
click at [266, 292] on p "mEq= WeightMolecular Weight (mg) x Valency 2 = ? x 1 / 74.5" at bounding box center [469, 303] width 690 height 23
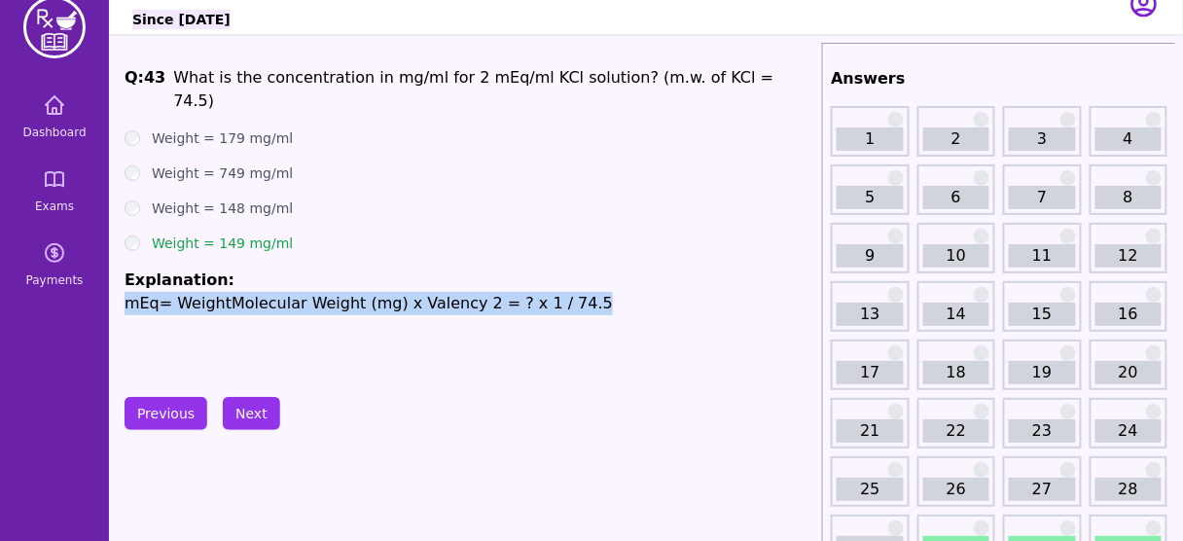
click at [266, 292] on p "mEq= WeightMolecular Weight (mg) x Valency 2 = ? x 1 / 74.5" at bounding box center [469, 303] width 690 height 23
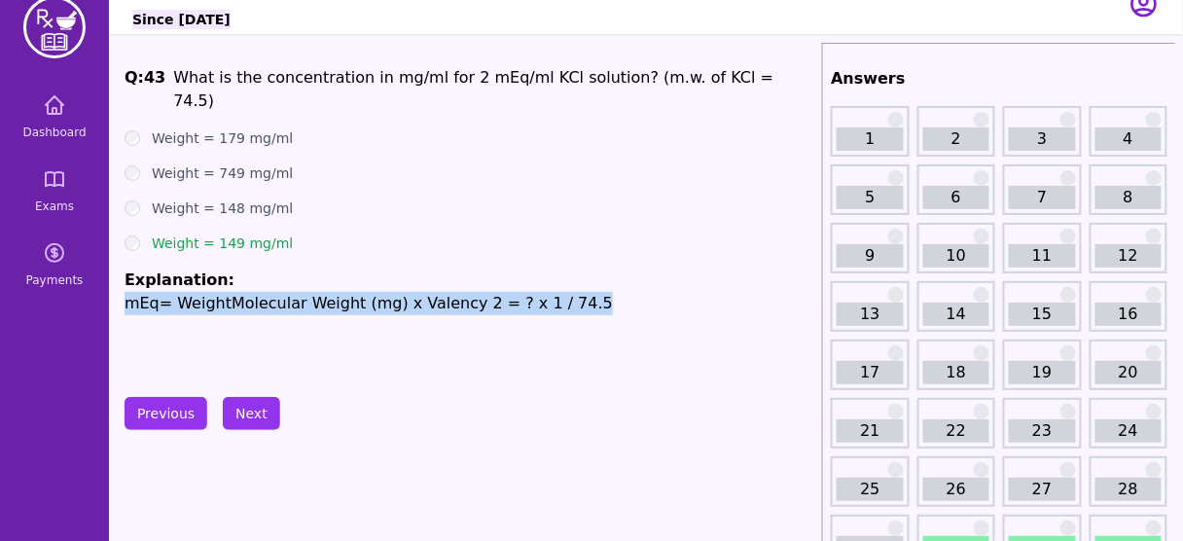
click at [266, 292] on p "mEq= WeightMolecular Weight (mg) x Valency 2 = ? x 1 / 74.5" at bounding box center [469, 303] width 690 height 23
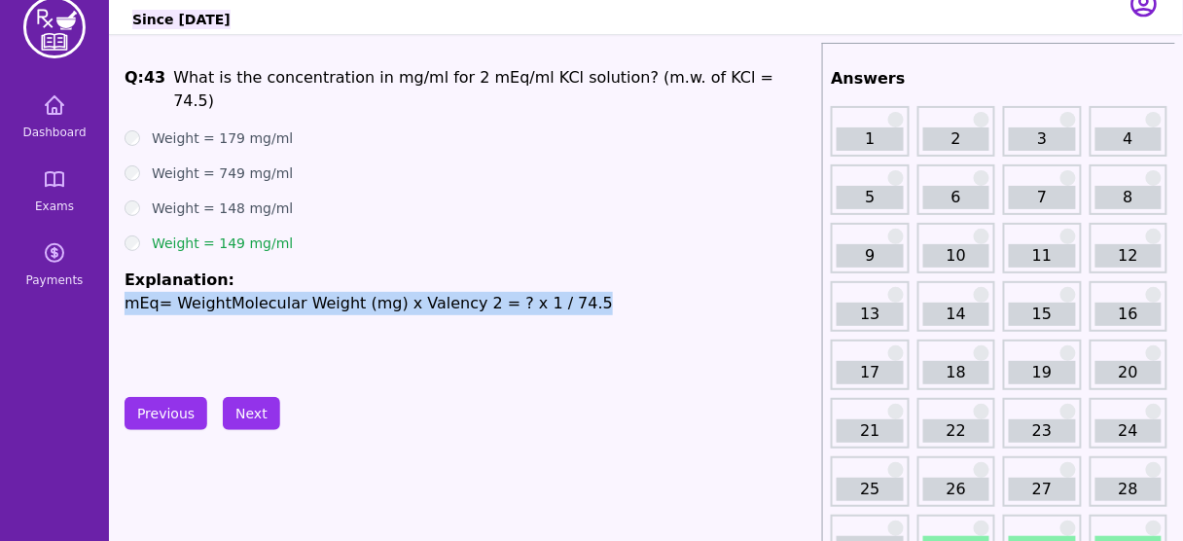
click at [266, 292] on p "mEq= WeightMolecular Weight (mg) x Valency 2 = ? x 1 / 74.5" at bounding box center [469, 303] width 690 height 23
click at [255, 413] on button "Next" at bounding box center [251, 413] width 57 height 33
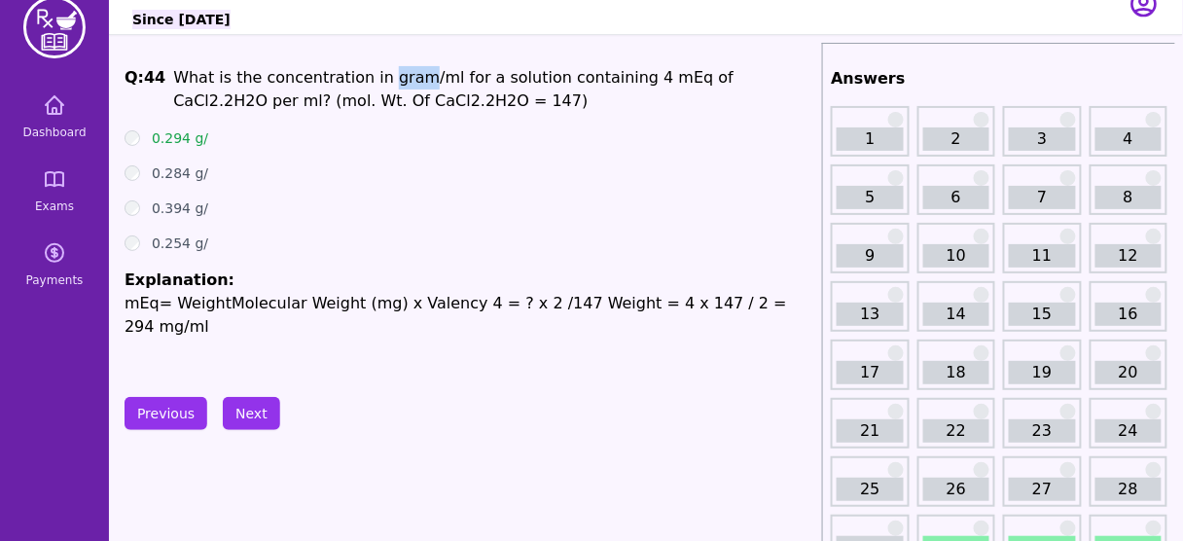
drag, startPoint x: 368, startPoint y: 75, endPoint x: 399, endPoint y: 78, distance: 31.3
click at [399, 78] on span "What is the concentration in gram/ml for a solution containing 4 mEq of CaCl" at bounding box center [453, 89] width 560 height 42
click at [620, 84] on span "What is the concentration in gram/ml for a solution containing 4 mEq of CaCl" at bounding box center [453, 89] width 560 height 42
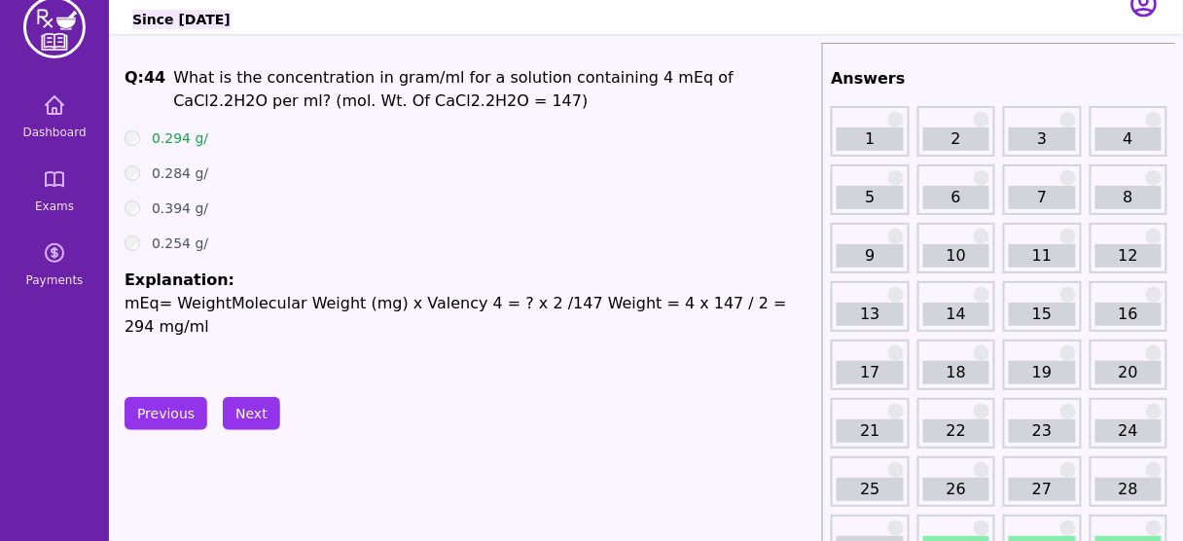
click at [620, 84] on span "What is the concentration in gram/ml for a solution containing 4 mEq of CaCl" at bounding box center [453, 89] width 560 height 42
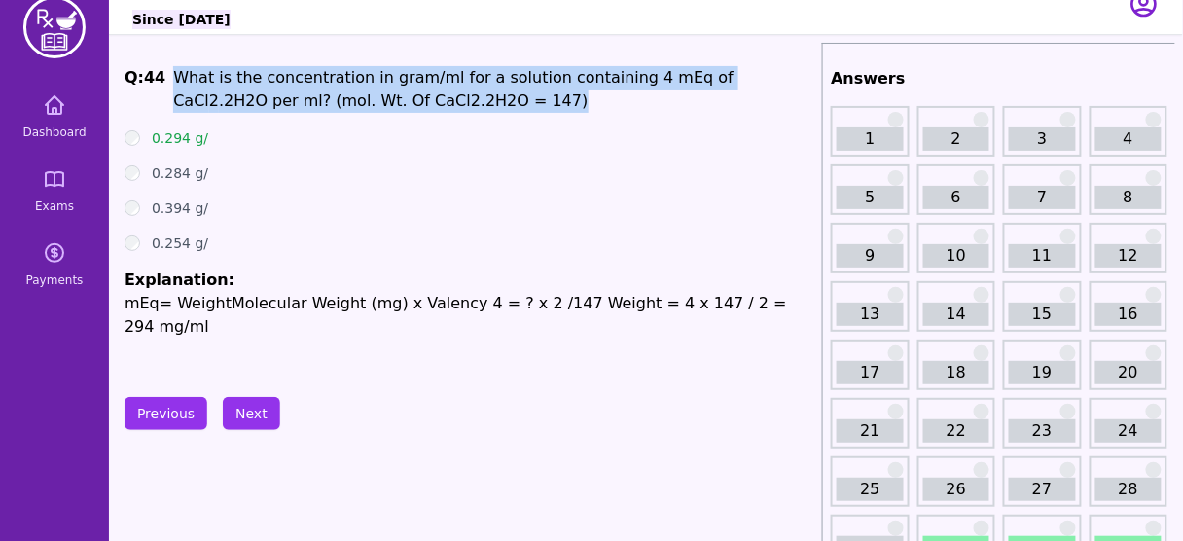
click at [620, 84] on span "What is the concentration in gram/ml for a solution containing 4 mEq of CaCl" at bounding box center [453, 89] width 560 height 42
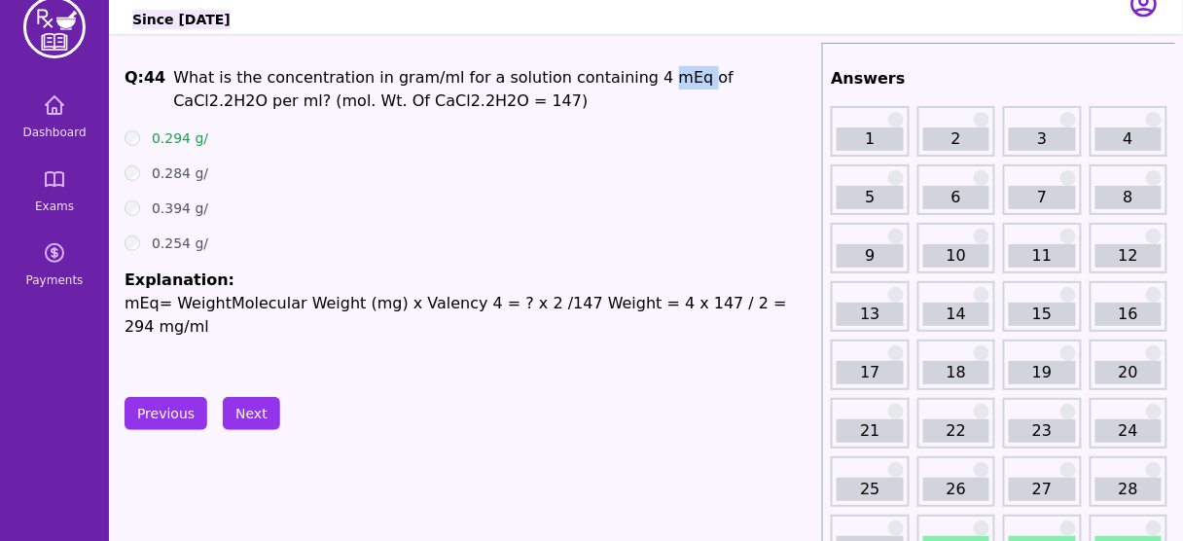
click at [620, 84] on span "What is the concentration in gram/ml for a solution containing 4 mEq of CaCl" at bounding box center [453, 89] width 560 height 42
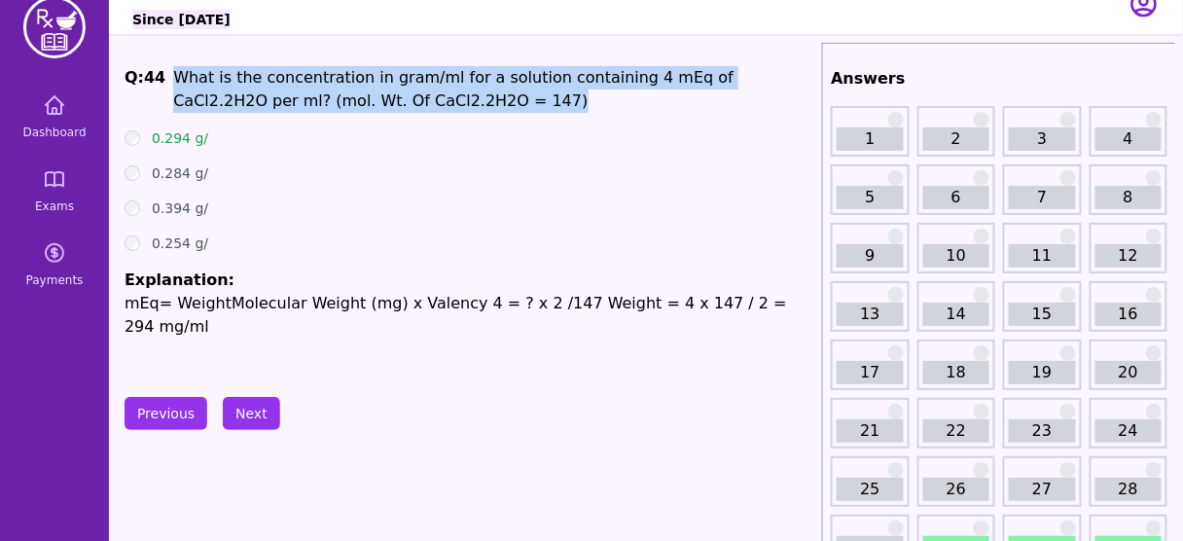
click at [620, 84] on span "What is the concentration in gram/ml for a solution containing 4 mEq of CaCl" at bounding box center [453, 89] width 560 height 42
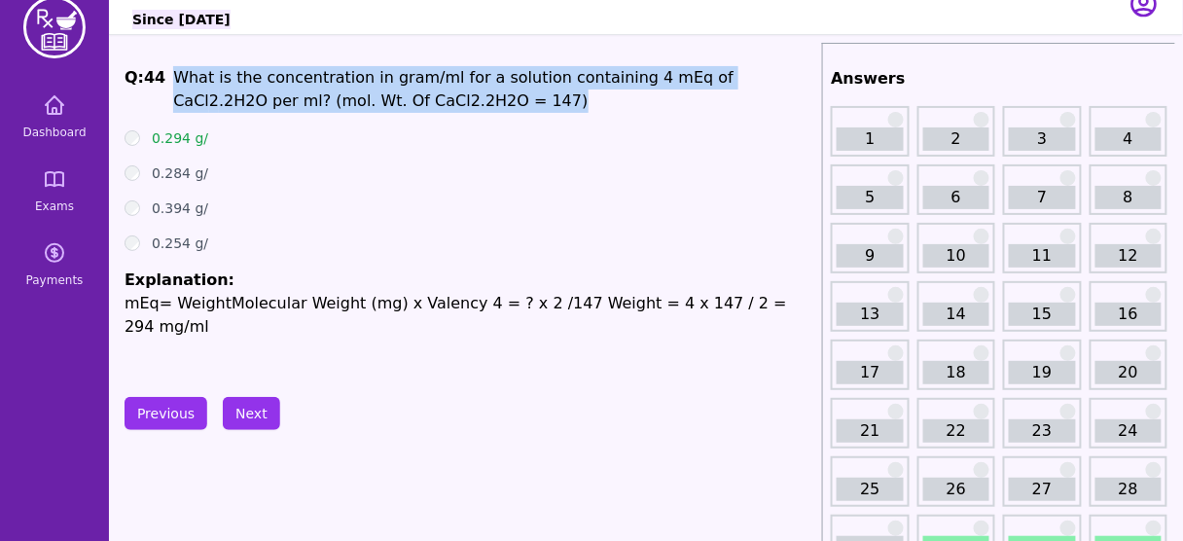
click at [620, 84] on span "What is the concentration in gram/ml for a solution containing 4 mEq of CaCl" at bounding box center [453, 89] width 560 height 42
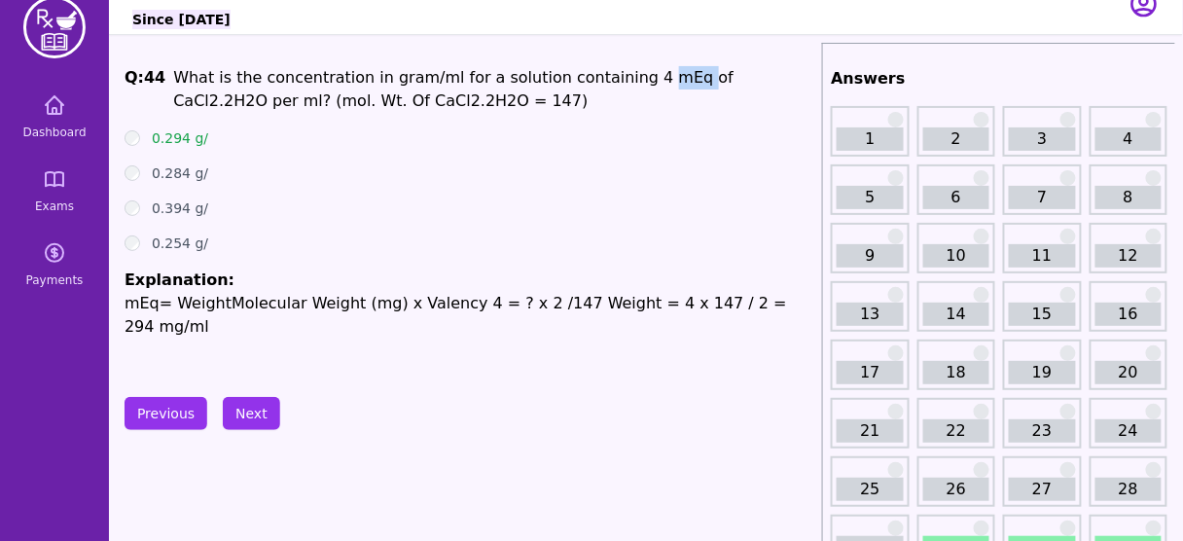
click at [620, 84] on span "What is the concentration in gram/ml for a solution containing 4 mEq of CaCl" at bounding box center [453, 89] width 560 height 42
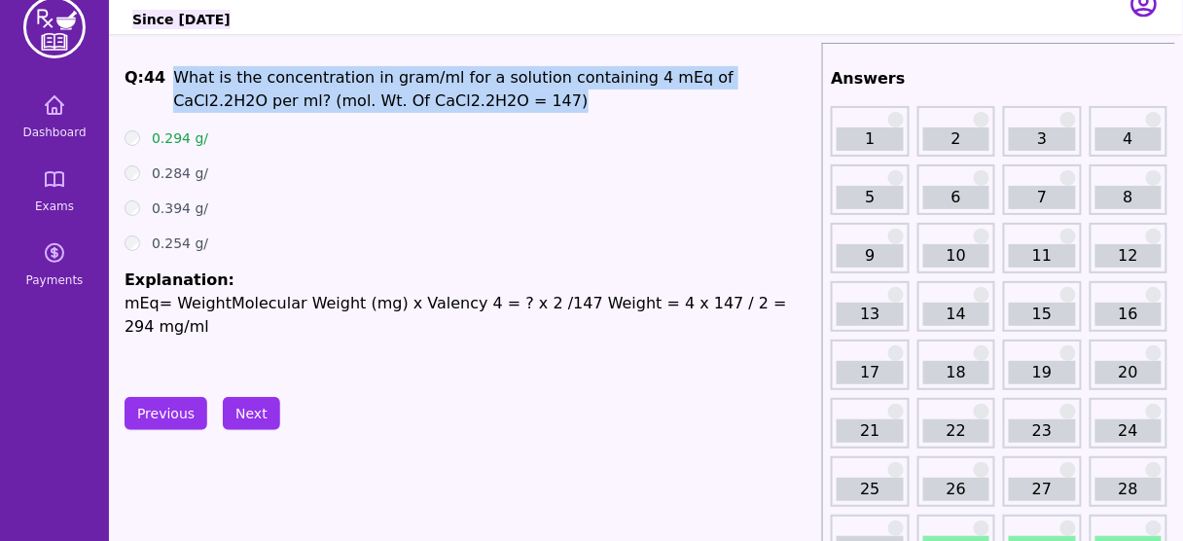
click at [620, 84] on span "What is the concentration in gram/ml for a solution containing 4 mEq of CaCl" at bounding box center [453, 89] width 560 height 42
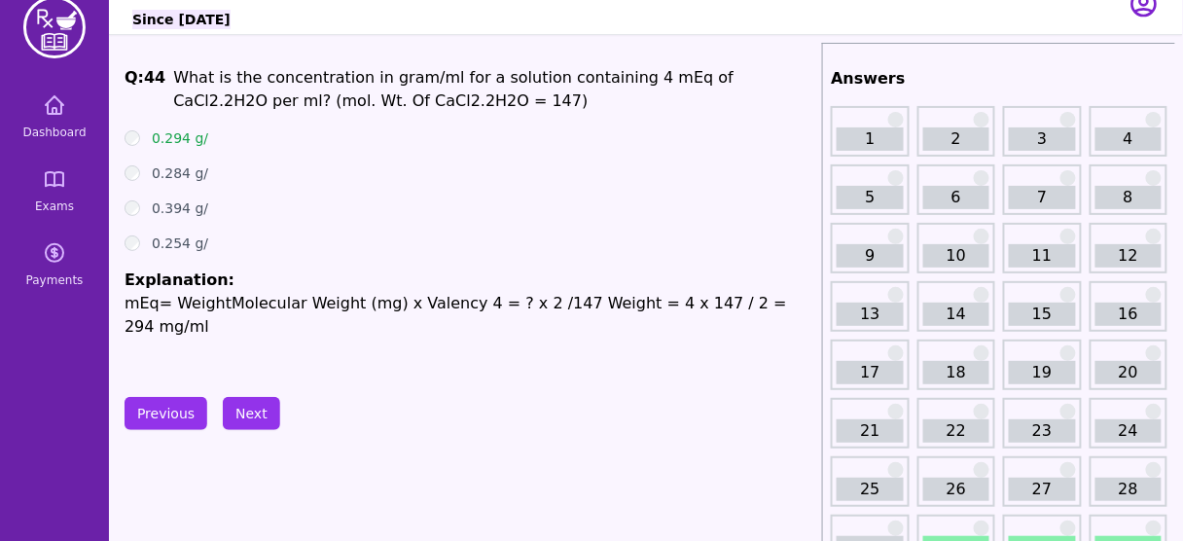
click at [479, 187] on ul "0.294 g/ 0.284 g/ 0.394 g/ 0.254 g/ Explanation: mEq= WeightMolecular Weight (m…" at bounding box center [469, 233] width 690 height 210
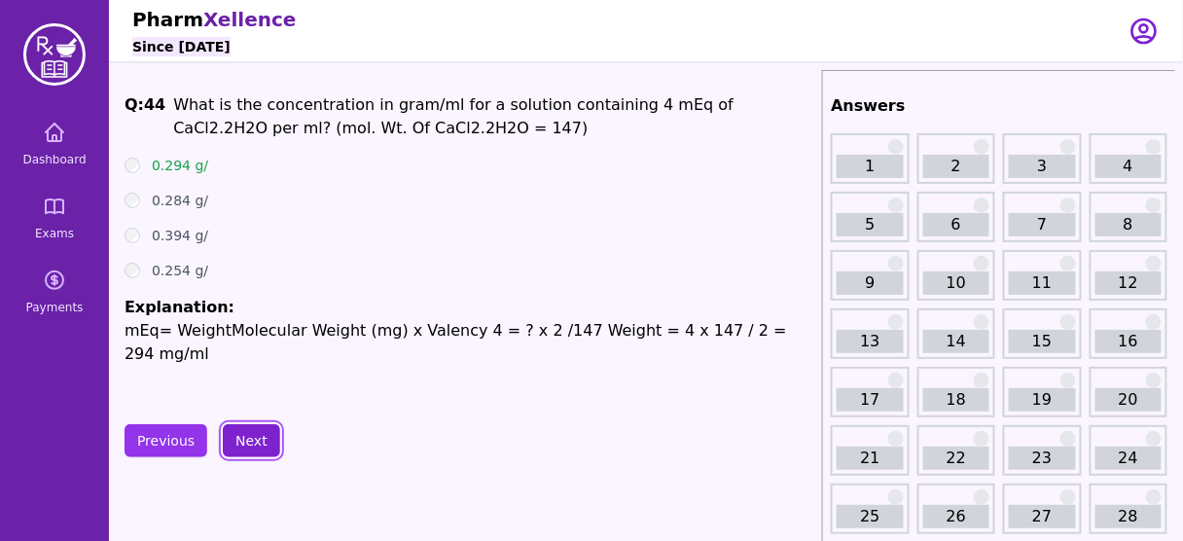
click at [251, 431] on button "Next" at bounding box center [251, 440] width 57 height 33
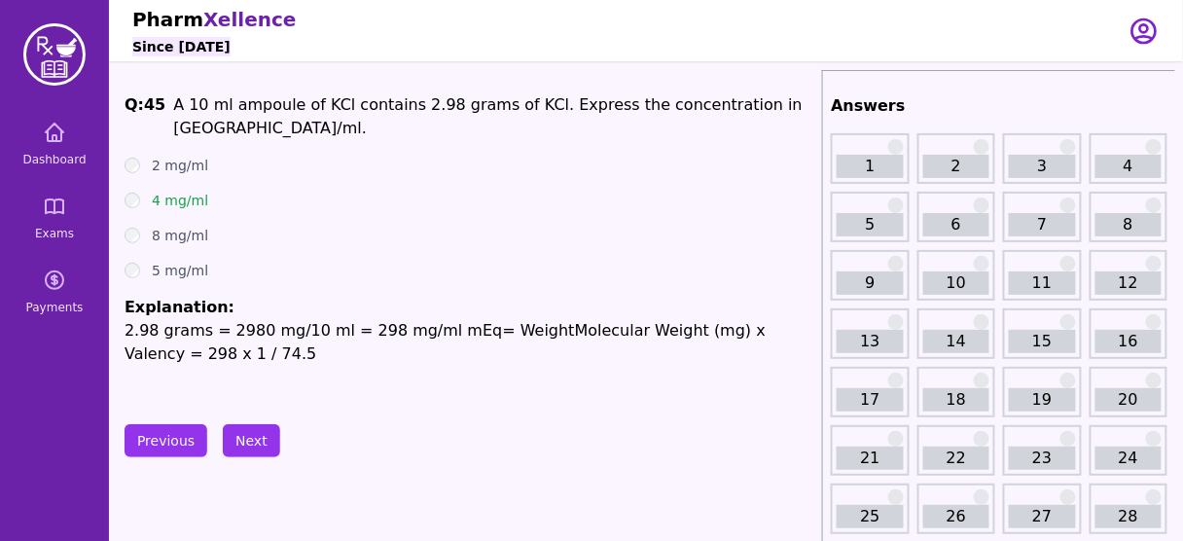
click at [418, 105] on span "A 10 ml ampoule of KCl contains 2.98 grams of KCl. Express the concentration in…" at bounding box center [487, 116] width 629 height 42
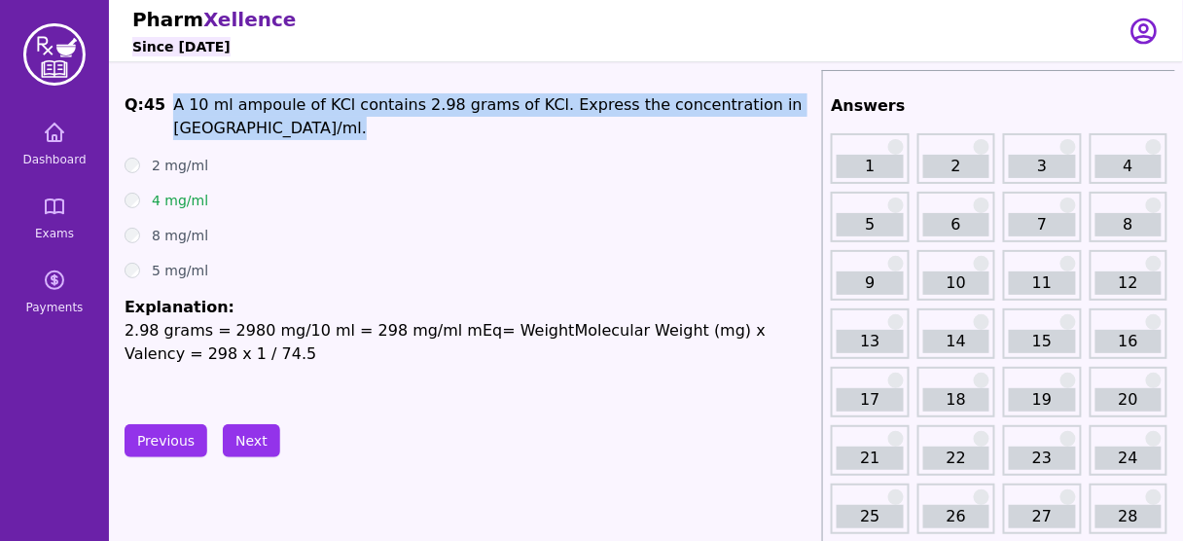
click at [418, 105] on span "A 10 ml ampoule of KCl contains 2.98 grams of KCl. Express the concentration in…" at bounding box center [487, 116] width 629 height 42
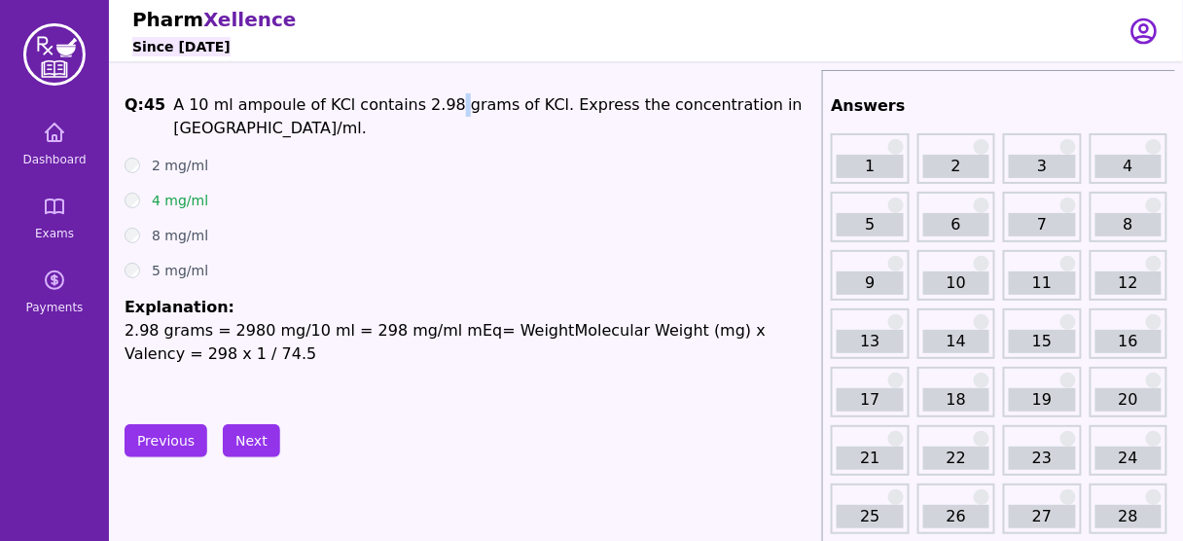
click at [418, 105] on span "A 10 ml ampoule of KCl contains 2.98 grams of KCl. Express the concentration in…" at bounding box center [487, 116] width 629 height 42
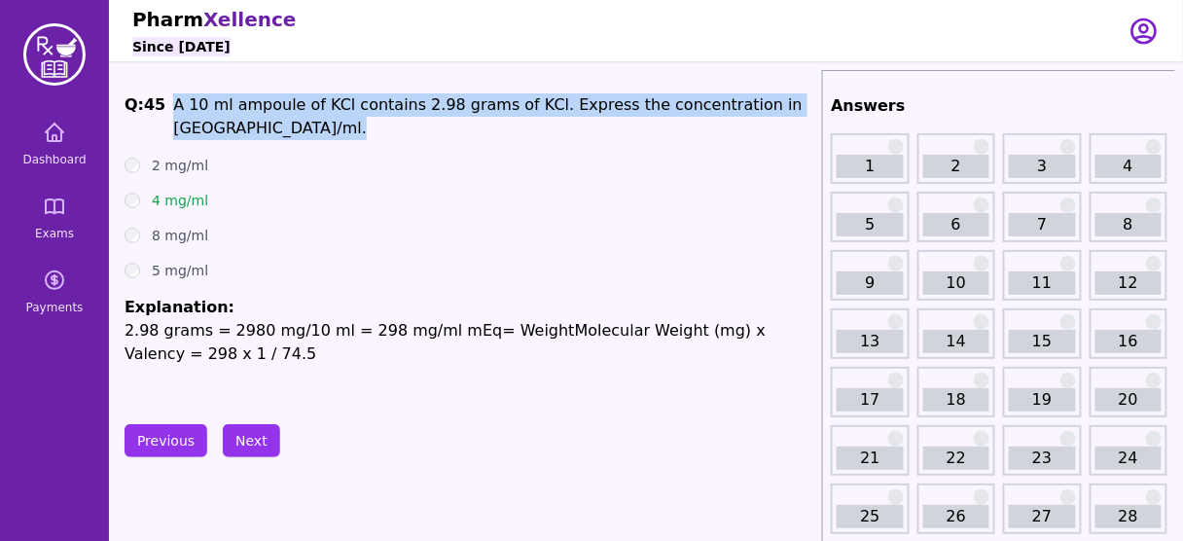
click at [418, 105] on span "A 10 ml ampoule of KCl contains 2.98 grams of KCl. Express the concentration in…" at bounding box center [487, 116] width 629 height 42
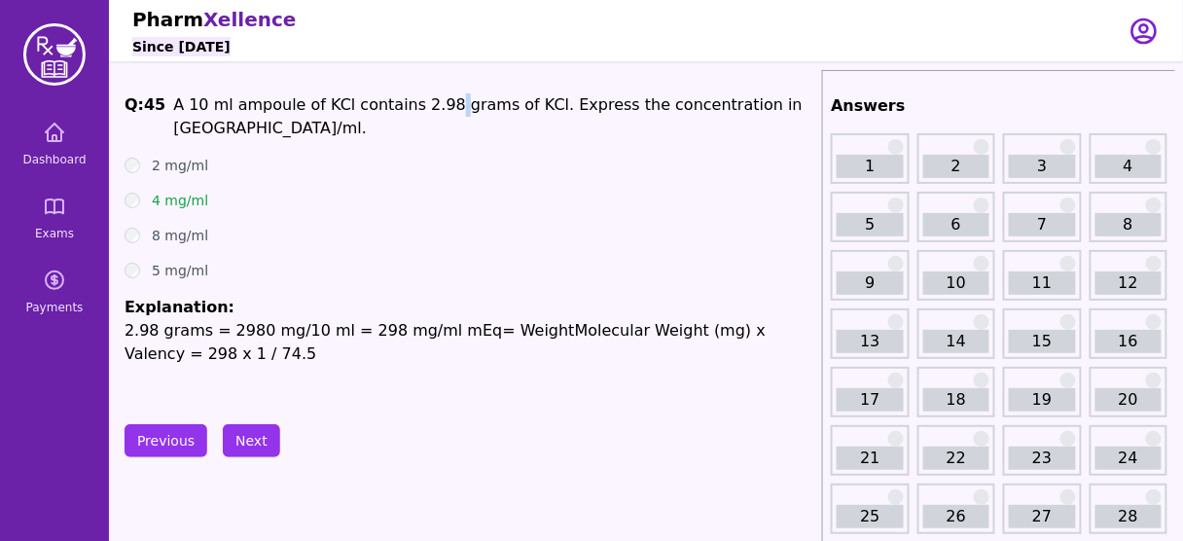
click at [418, 105] on span "A 10 ml ampoule of KCl contains 2.98 grams of KCl. Express the concentration in…" at bounding box center [487, 116] width 629 height 42
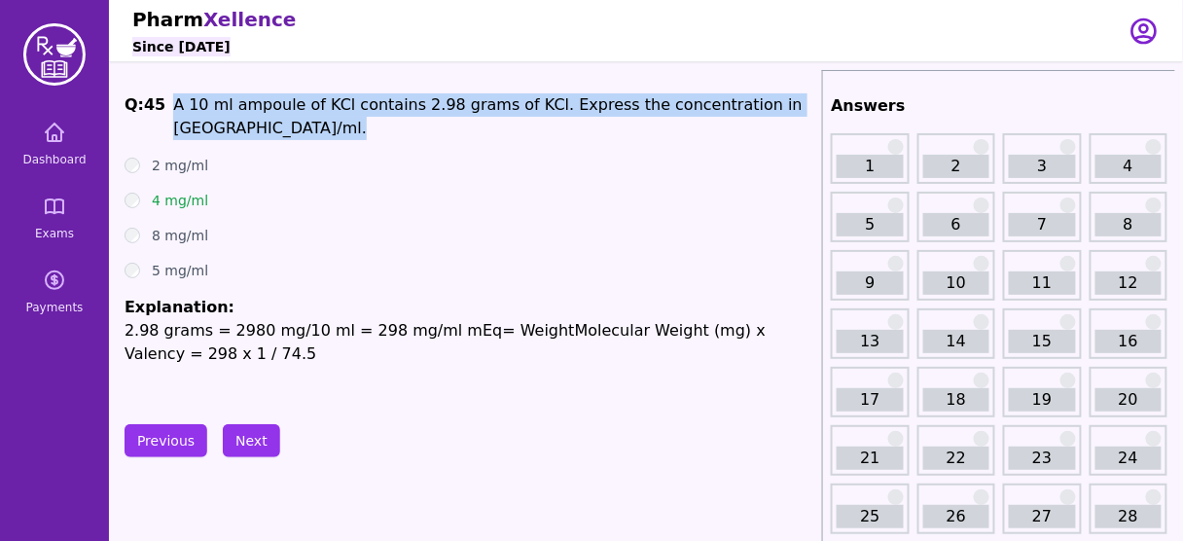
click at [418, 105] on span "A 10 ml ampoule of KCl contains 2.98 grams of KCl. Express the concentration in…" at bounding box center [487, 116] width 629 height 42
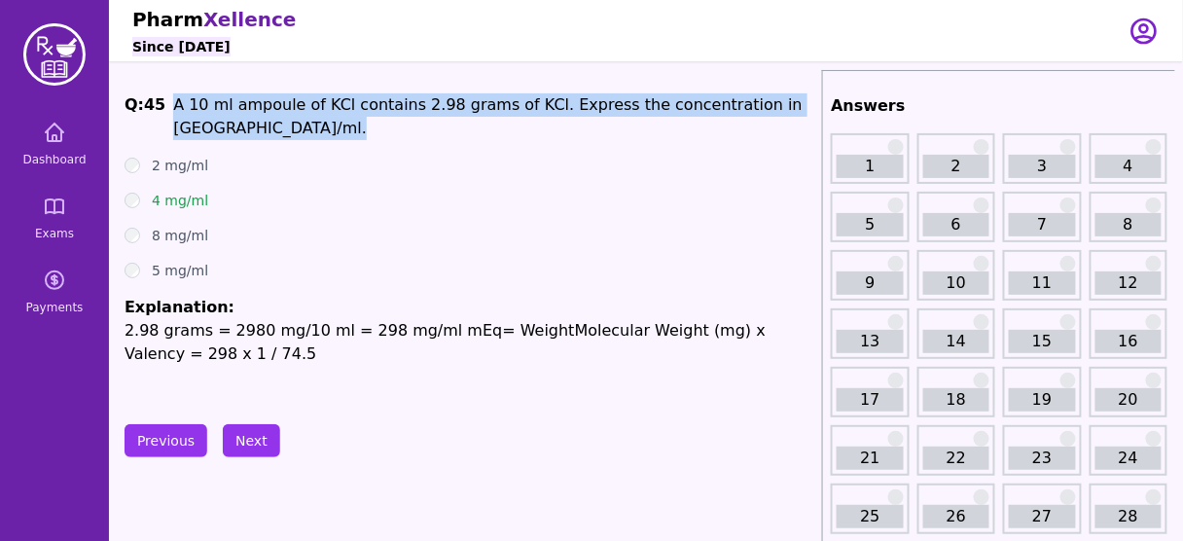
click at [418, 105] on span "A 10 ml ampoule of KCl contains 2.98 grams of KCl. Express the concentration in…" at bounding box center [487, 116] width 629 height 42
click at [154, 447] on button "Previous" at bounding box center [165, 440] width 83 height 33
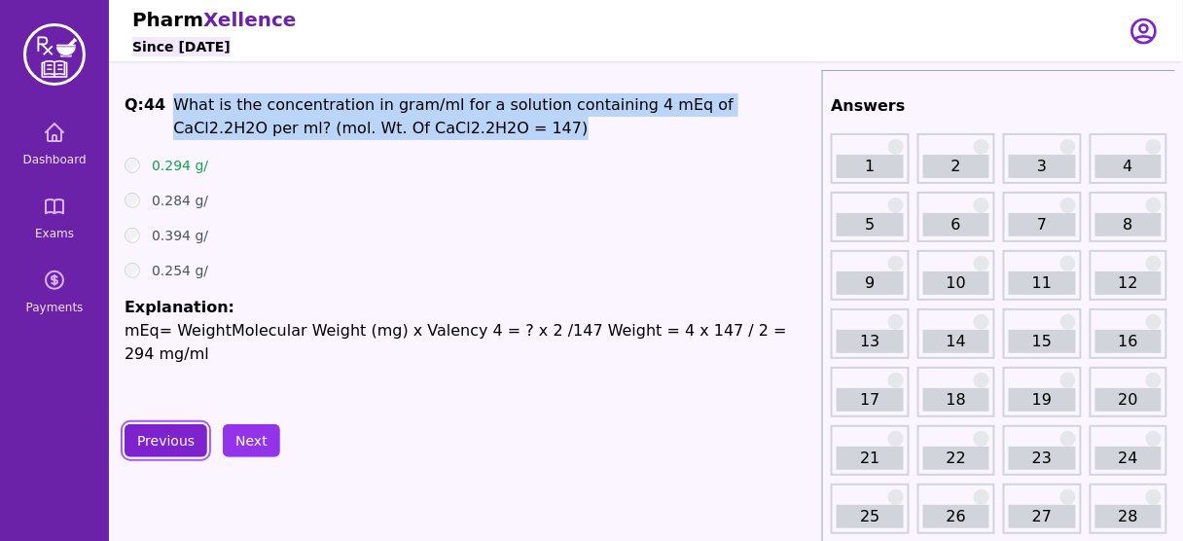
click at [154, 447] on button "Previous" at bounding box center [165, 440] width 83 height 33
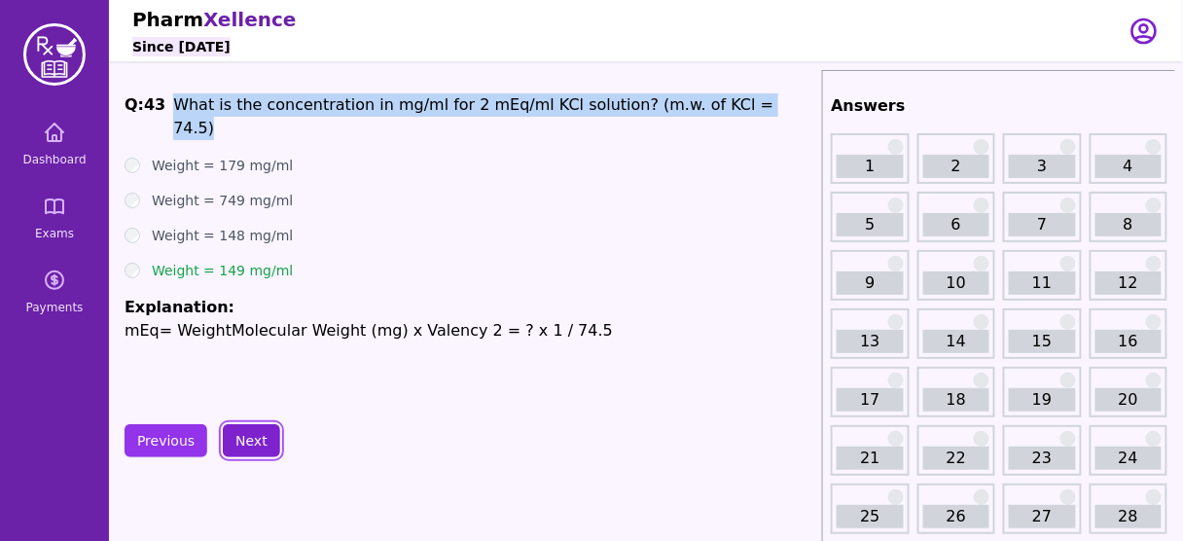
click at [252, 437] on button "Next" at bounding box center [251, 440] width 57 height 33
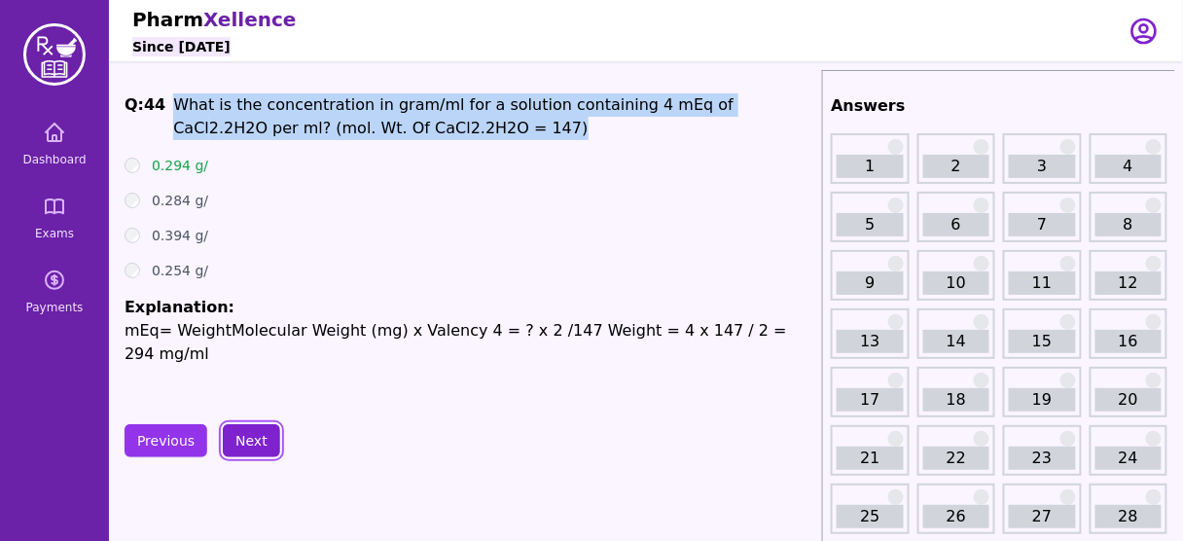
click at [252, 437] on button "Next" at bounding box center [251, 440] width 57 height 33
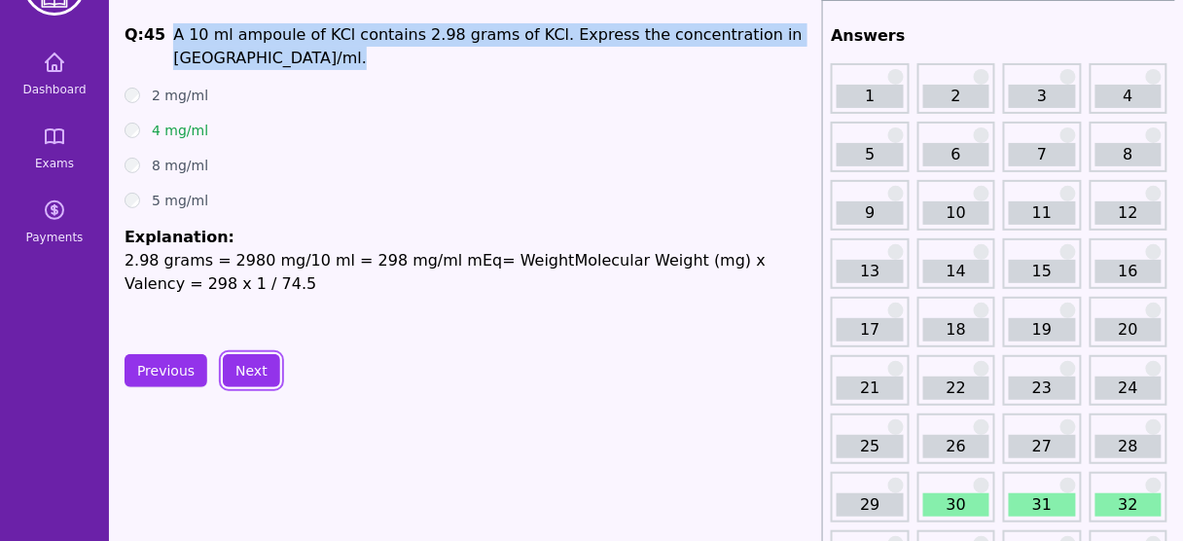
scroll to position [73, 0]
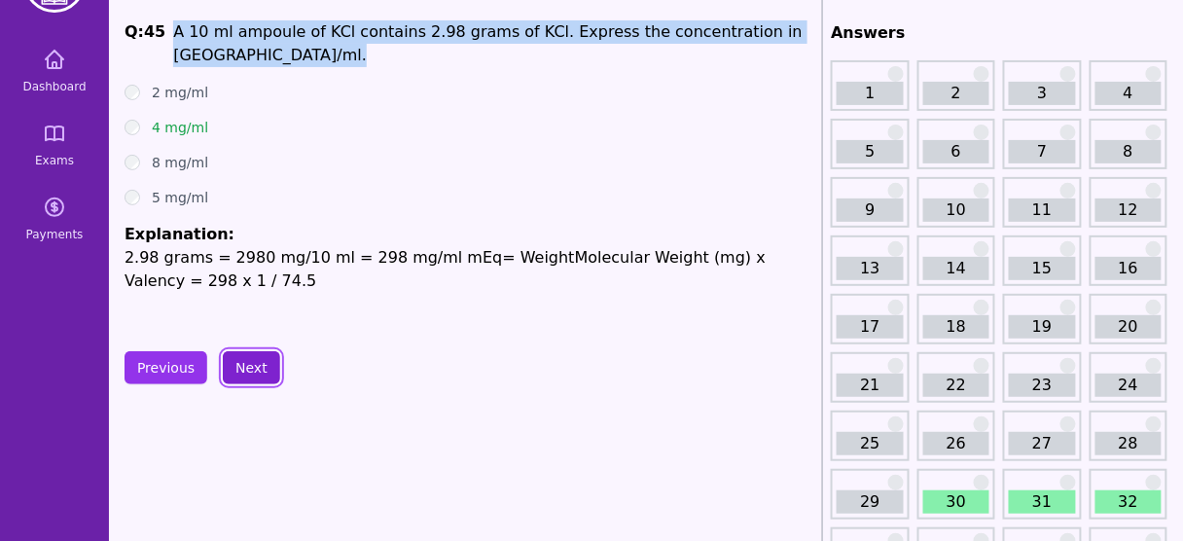
click at [257, 359] on button "Next" at bounding box center [251, 367] width 57 height 33
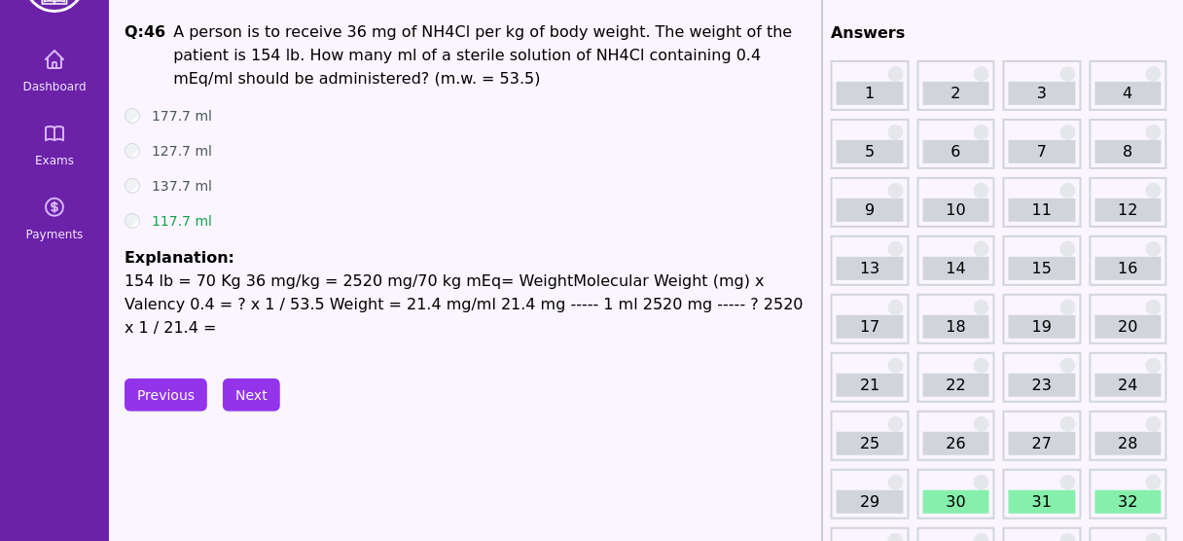
click at [382, 273] on p "154 lb = 70 Kg 36 mg/kg = 2520 mg/70 kg mEq= WeightMolecular Weight (mg) x Vale…" at bounding box center [469, 304] width 690 height 70
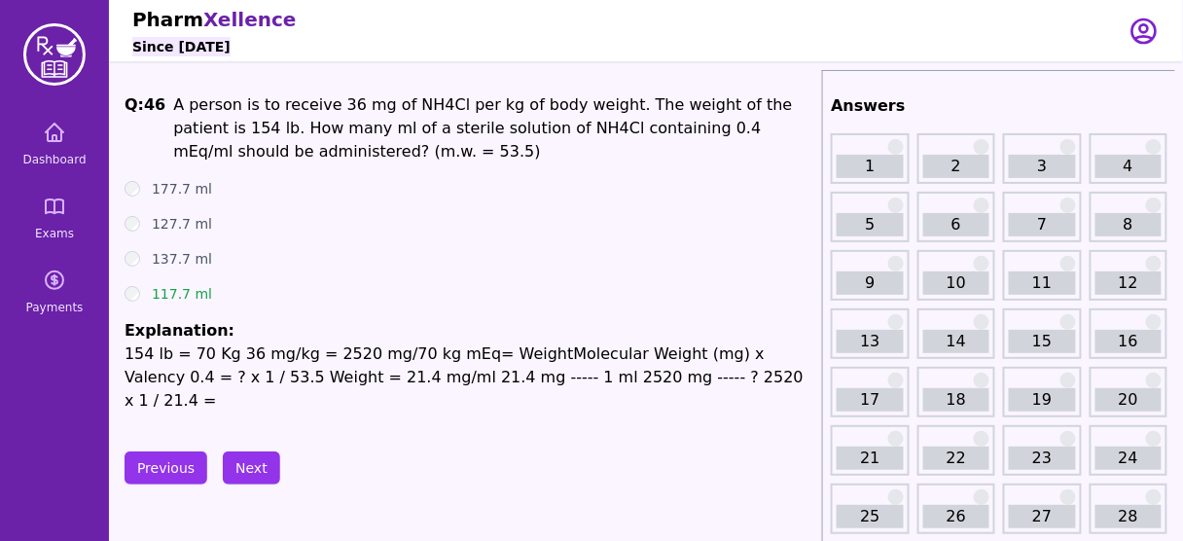
click at [445, 110] on span "4" at bounding box center [450, 104] width 10 height 18
click at [441, 267] on div "137.7 ml" at bounding box center [469, 258] width 690 height 19
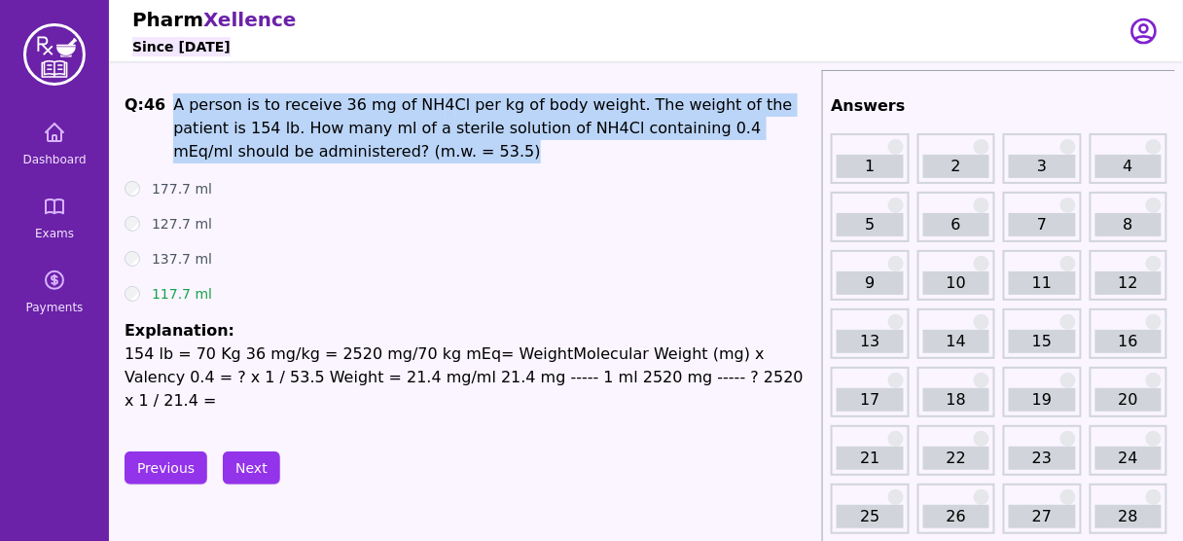
drag, startPoint x: 365, startPoint y: 142, endPoint x: 158, endPoint y: 101, distance: 211.1
click at [158, 101] on span "Q: 46 A person is to receive 36 mg of NH 4 Cl per kg of body weight. The weight…" at bounding box center [469, 128] width 690 height 70
copy span "A person is to receive 36 mg of NH 4 Cl per kg of body weight. The weight of th…"
click at [241, 451] on button "Next" at bounding box center [251, 467] width 57 height 33
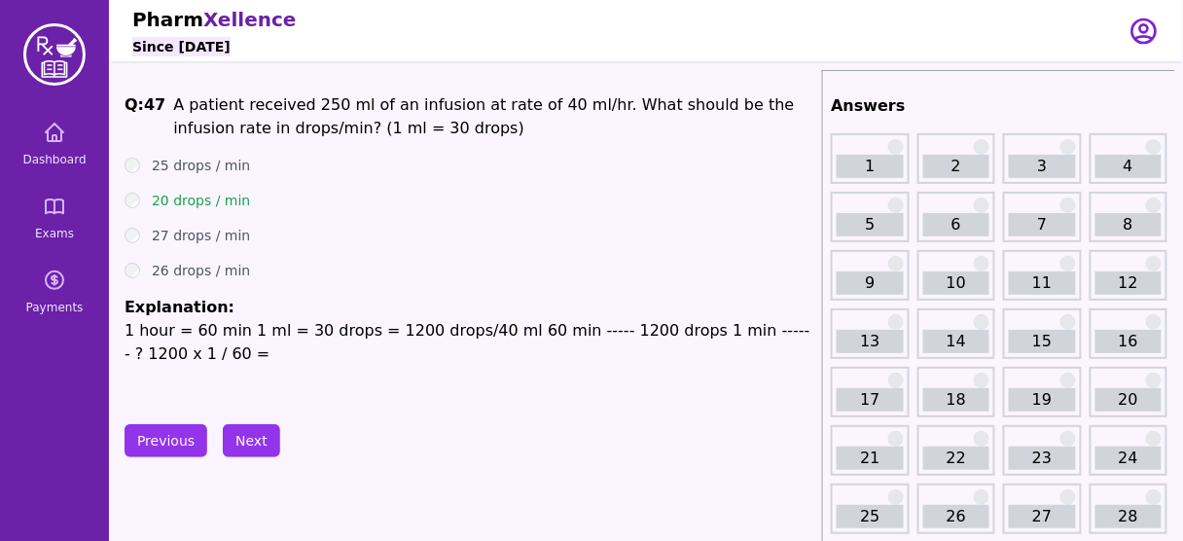
click at [316, 216] on ul "25 drops / min 20 drops / min 27 drops / min 26 drops / min Explanation: 1 hour…" at bounding box center [469, 261] width 690 height 210
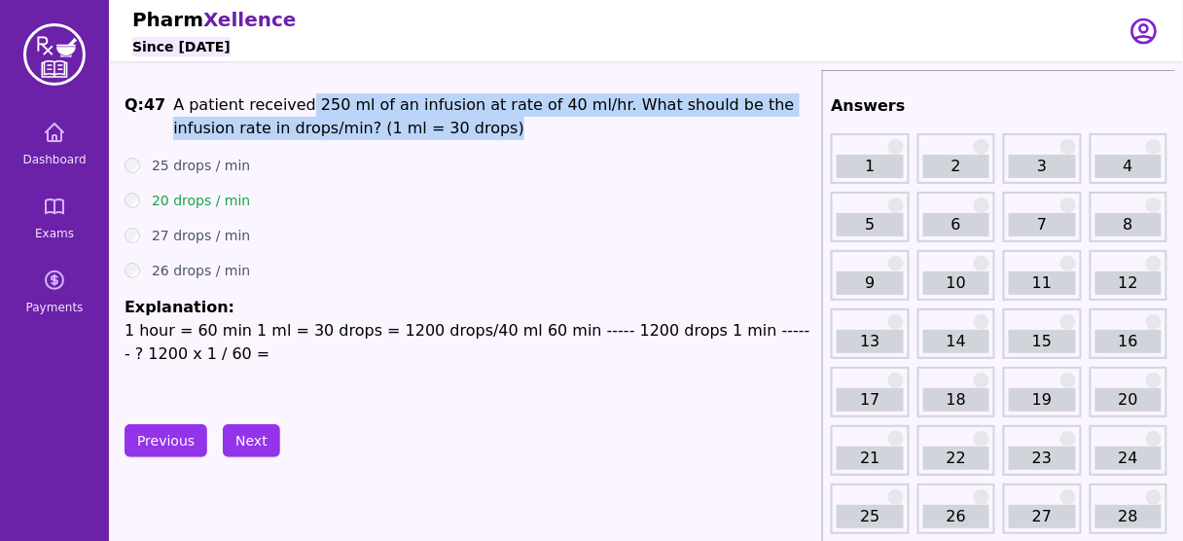
drag, startPoint x: 288, startPoint y: 102, endPoint x: 552, endPoint y: 127, distance: 265.7
click at [552, 127] on p "A patient received 250 ml of an infusion at rate of 40 ml/hr. What should be th…" at bounding box center [493, 116] width 641 height 47
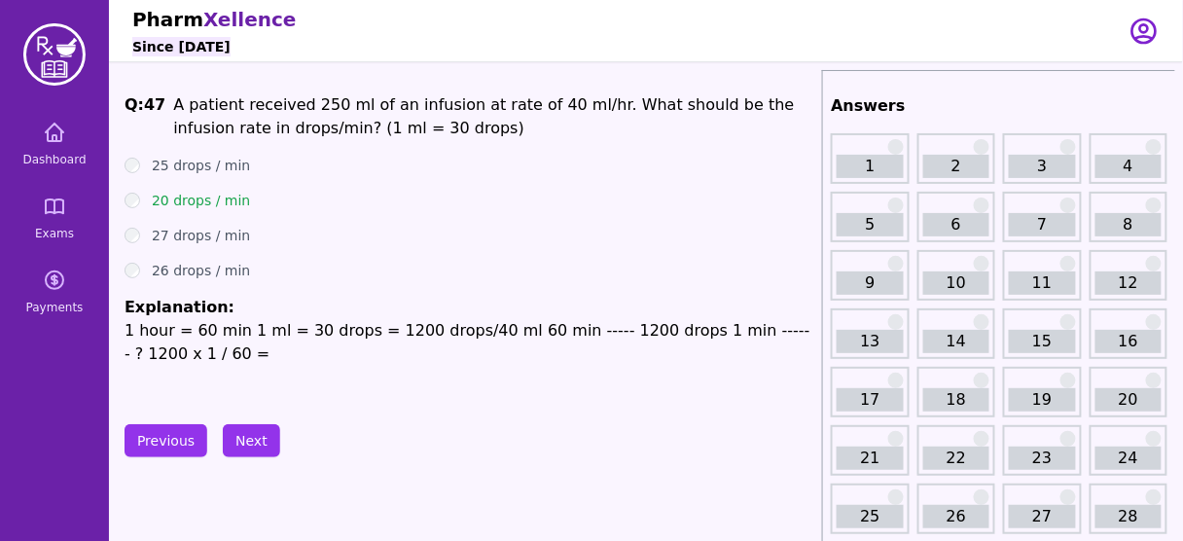
click at [548, 344] on p "1 hour = 60 min 1 ml = 30 drops = 1200 drops/40 ml 60 min ----- 1200 drops 1 mi…" at bounding box center [469, 342] width 690 height 47
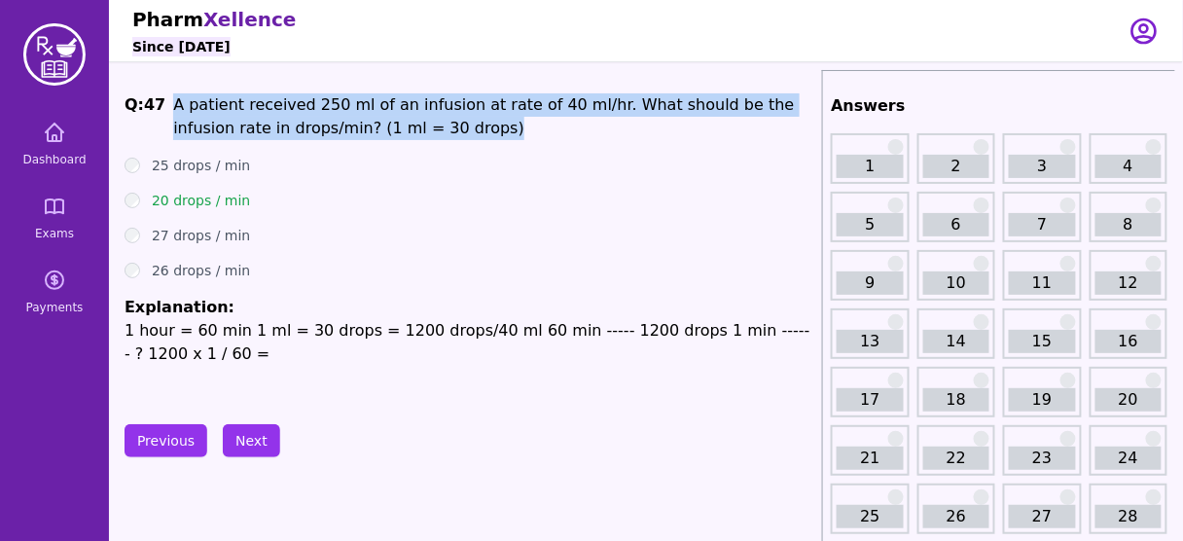
drag, startPoint x: 397, startPoint y: 134, endPoint x: 170, endPoint y: 105, distance: 228.5
click at [173, 105] on p "A patient received 250 ml of an infusion at rate of 40 ml/hr. What should be th…" at bounding box center [493, 116] width 641 height 47
copy span "A patient received 250 ml of an infusion at rate of 40 ml/hr. What should be th…"
click at [257, 437] on button "Next" at bounding box center [251, 440] width 57 height 33
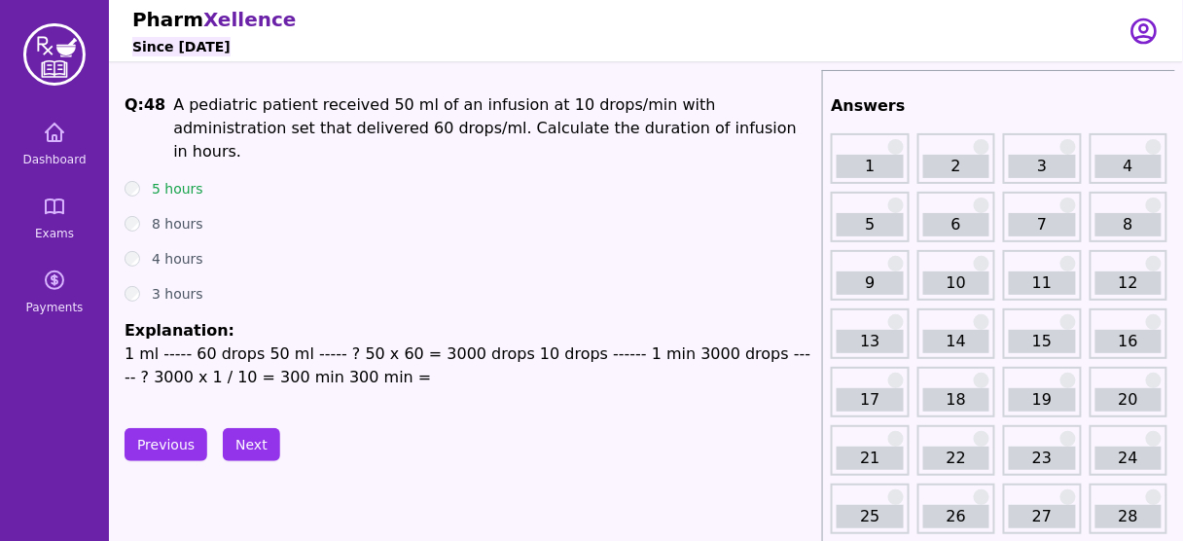
click at [514, 183] on ul "5 hours 8 hours 4 hours 3 hours Explanation: 1 ml ----- 60 drops 50 ml ----- ? …" at bounding box center [469, 284] width 690 height 210
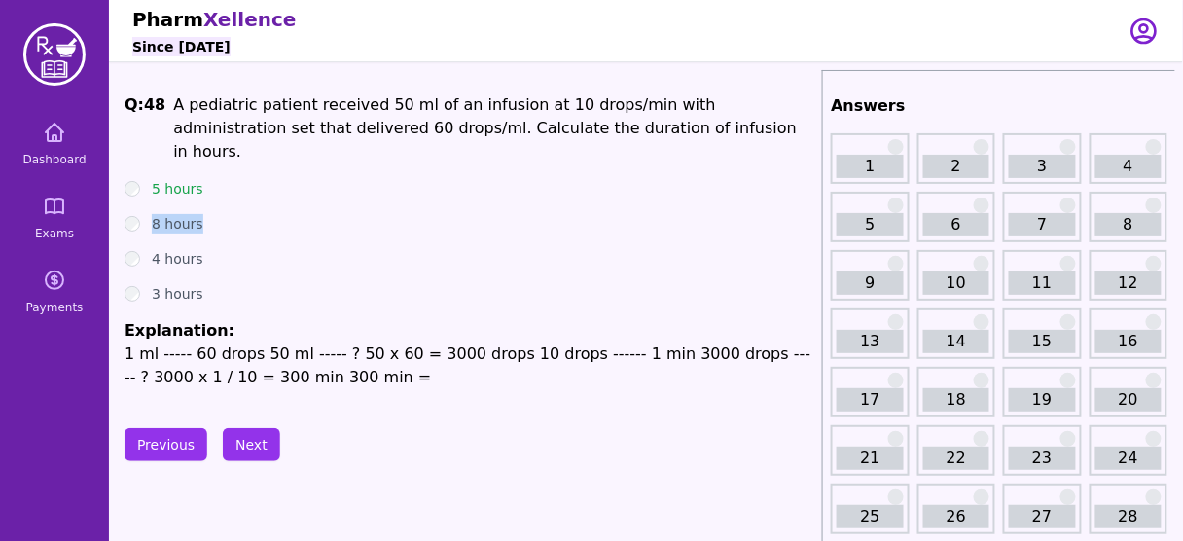
click at [514, 183] on ul "5 hours 8 hours 4 hours 3 hours Explanation: 1 ml ----- 60 drops 50 ml ----- ? …" at bounding box center [469, 284] width 690 height 210
click at [443, 342] on p "1 ml ----- 60 drops 50 ml ----- ? 50 x 60 = 3000 drops 10 drops ------ 1 min 30…" at bounding box center [469, 365] width 690 height 47
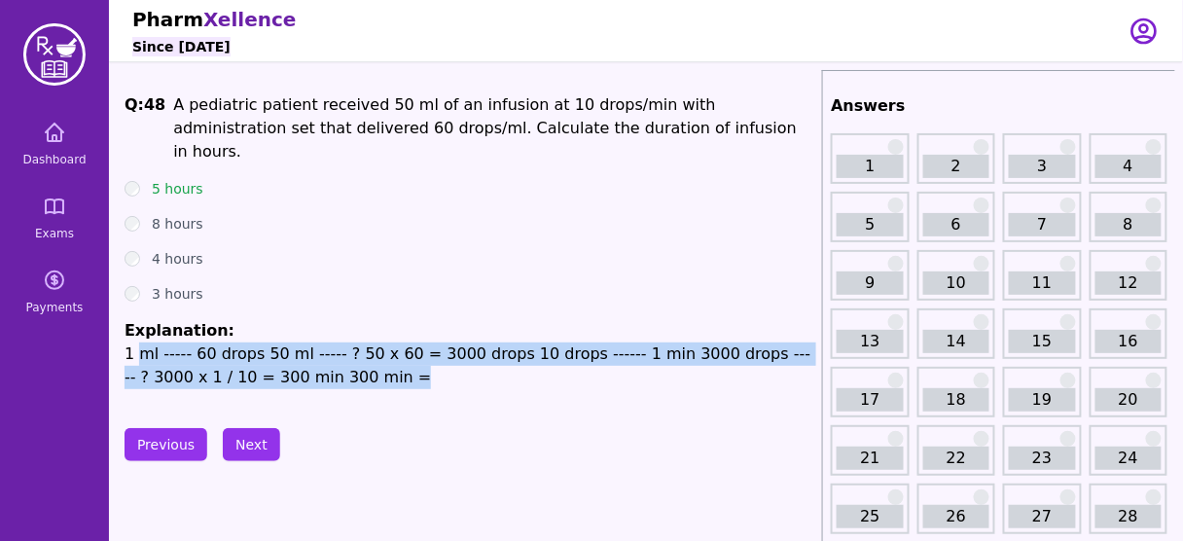
click at [443, 342] on p "1 ml ----- 60 drops 50 ml ----- ? 50 x 60 = 3000 drops 10 drops ------ 1 min 30…" at bounding box center [469, 365] width 690 height 47
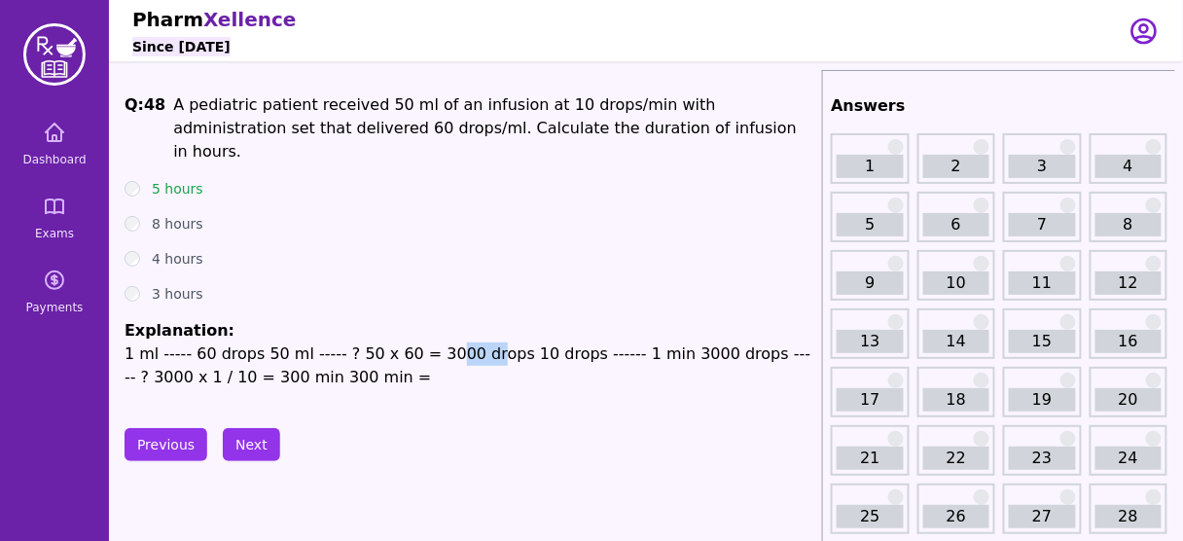
click at [443, 342] on p "1 ml ----- 60 drops 50 ml ----- ? 50 x 60 = 3000 drops 10 drops ------ 1 min 30…" at bounding box center [469, 365] width 690 height 47
click at [256, 437] on button "Next" at bounding box center [251, 444] width 57 height 33
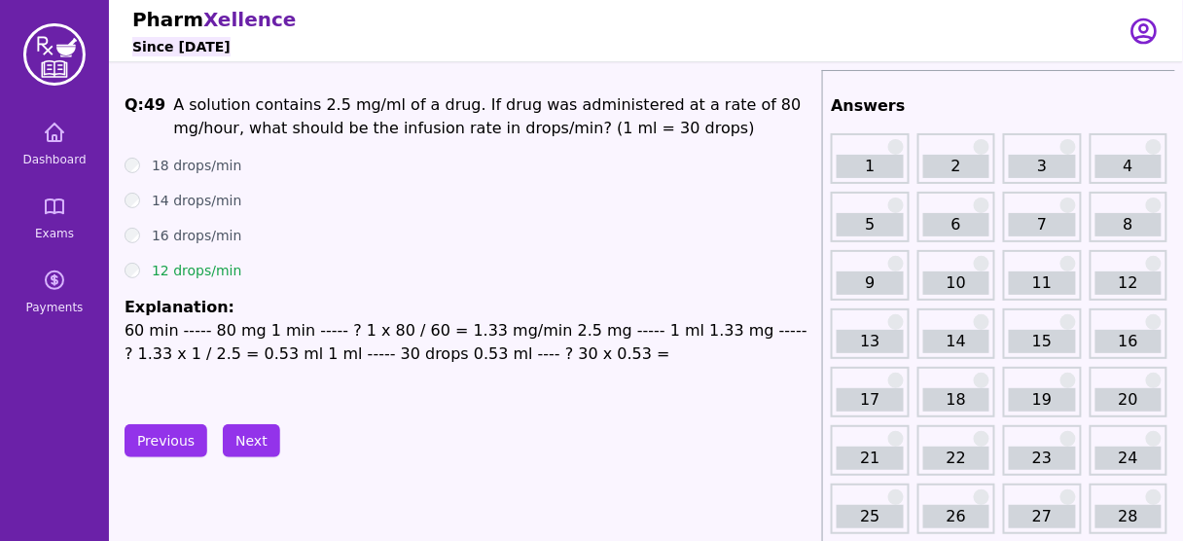
click at [717, 108] on span "A solution contains 2.5 mg/ml of a drug. If drug was administered at a rate of …" at bounding box center [486, 116] width 627 height 42
click at [559, 142] on div "Q: 49 A solution contains 2.5 mg/ml of a drug. If drug was administered at a ra…" at bounding box center [469, 239] width 690 height 292
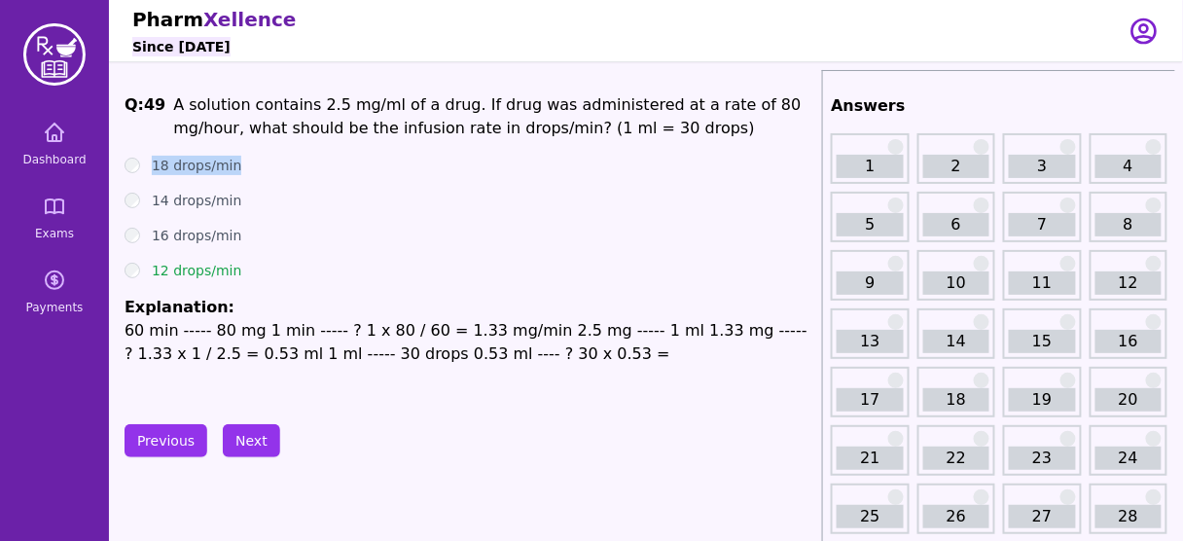
click at [559, 142] on div "Q: 49 A solution contains 2.5 mg/ml of a drug. If drug was administered at a ra…" at bounding box center [469, 239] width 690 height 292
click at [250, 431] on button "Next" at bounding box center [251, 440] width 57 height 33
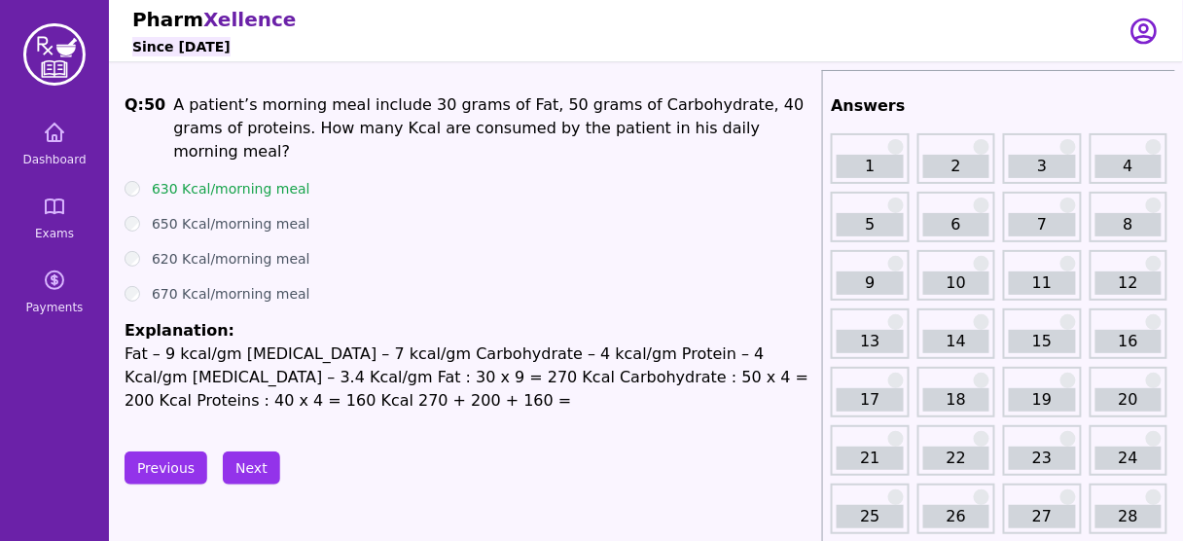
click at [427, 342] on p "Fat – 9 kcal/gm Ethanol – 7 kcal/gm Carbohydrate – 4 kcal/gm Protein – 4 Kcal/g…" at bounding box center [469, 377] width 690 height 70
click at [421, 116] on p "A patient’s morning meal include 30 grams of Fat, 50 grams of Carbohydrate, 40 …" at bounding box center [493, 128] width 641 height 70
click at [532, 112] on span "A patient’s morning meal include 30 grams of Fat, 50 grams of Carbohydrate, 40 …" at bounding box center [488, 127] width 630 height 65
click at [257, 119] on span "A patient’s morning meal include 30 grams of Fat, 50 grams of Carbohydrate, 40 …" at bounding box center [488, 127] width 630 height 65
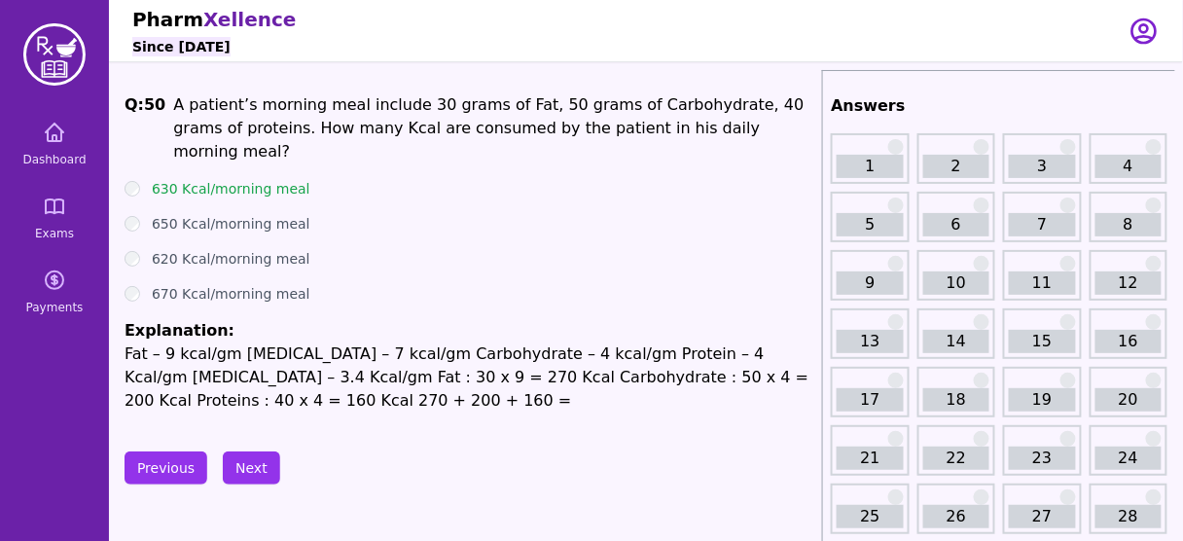
click at [450, 130] on span "A patient’s morning meal include 30 grams of Fat, 50 grams of Carbohydrate, 40 …" at bounding box center [488, 127] width 630 height 65
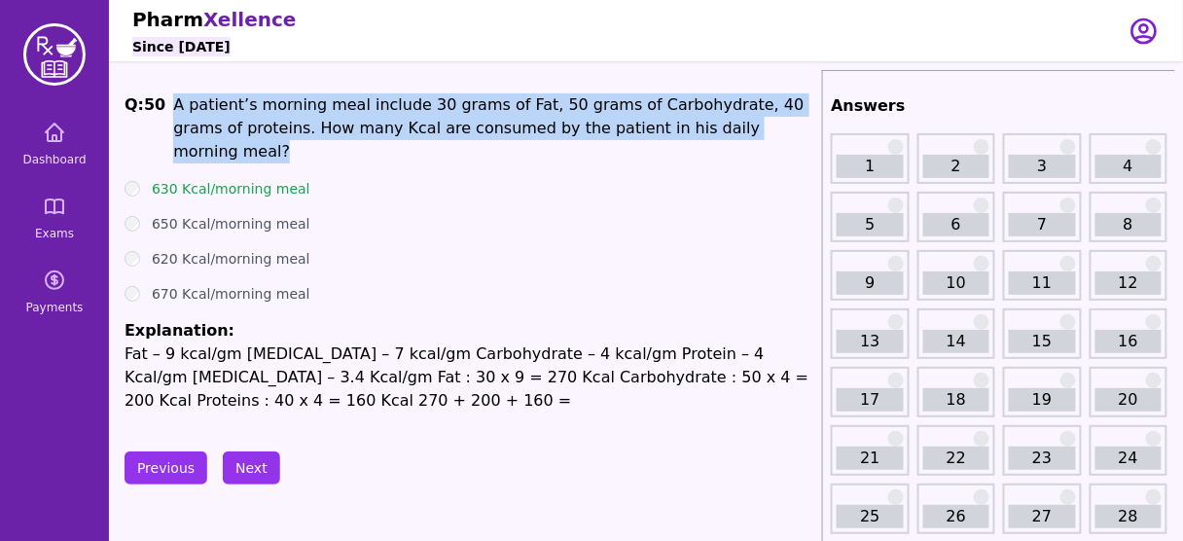
click at [450, 130] on span "A patient’s morning meal include 30 grams of Fat, 50 grams of Carbohydrate, 40 …" at bounding box center [488, 127] width 630 height 65
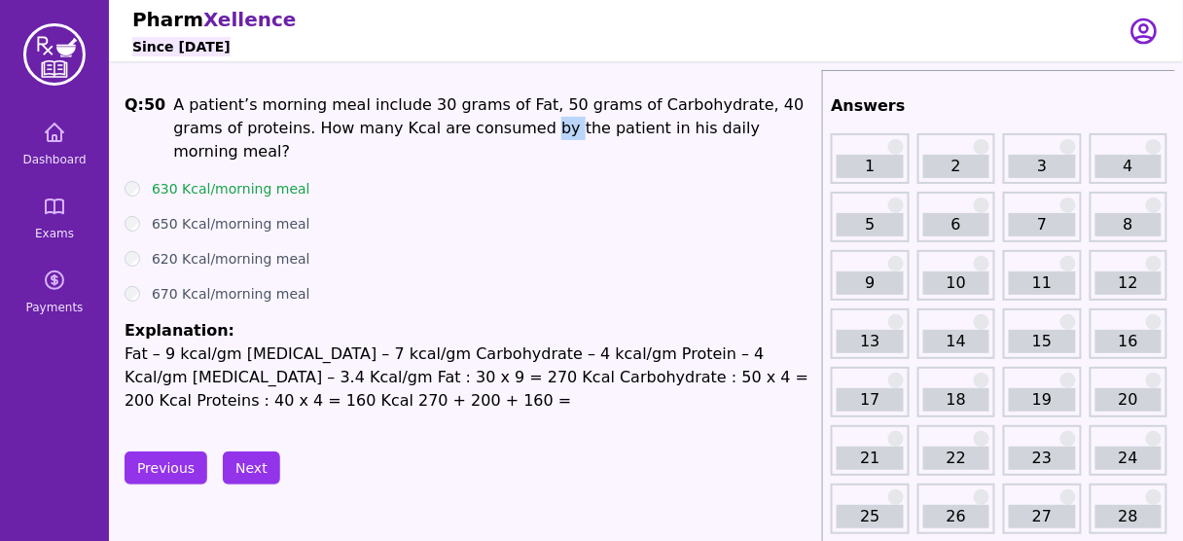
click at [450, 130] on span "A patient’s morning meal include 30 grams of Fat, 50 grams of Carbohydrate, 40 …" at bounding box center [488, 127] width 630 height 65
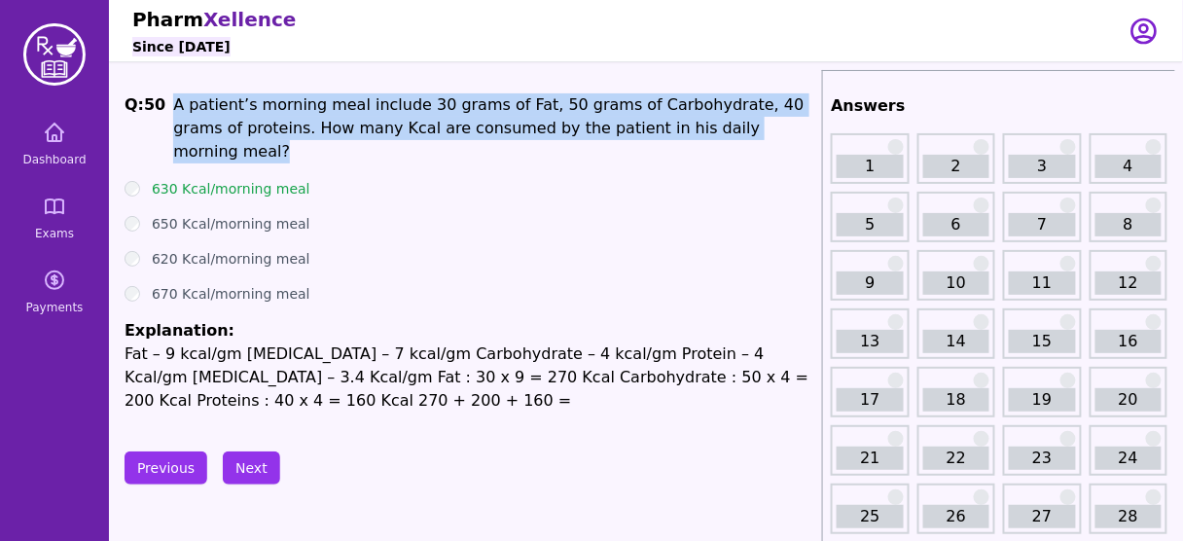
click at [450, 130] on span "A patient’s morning meal include 30 grams of Fat, 50 grams of Carbohydrate, 40 …" at bounding box center [488, 127] width 630 height 65
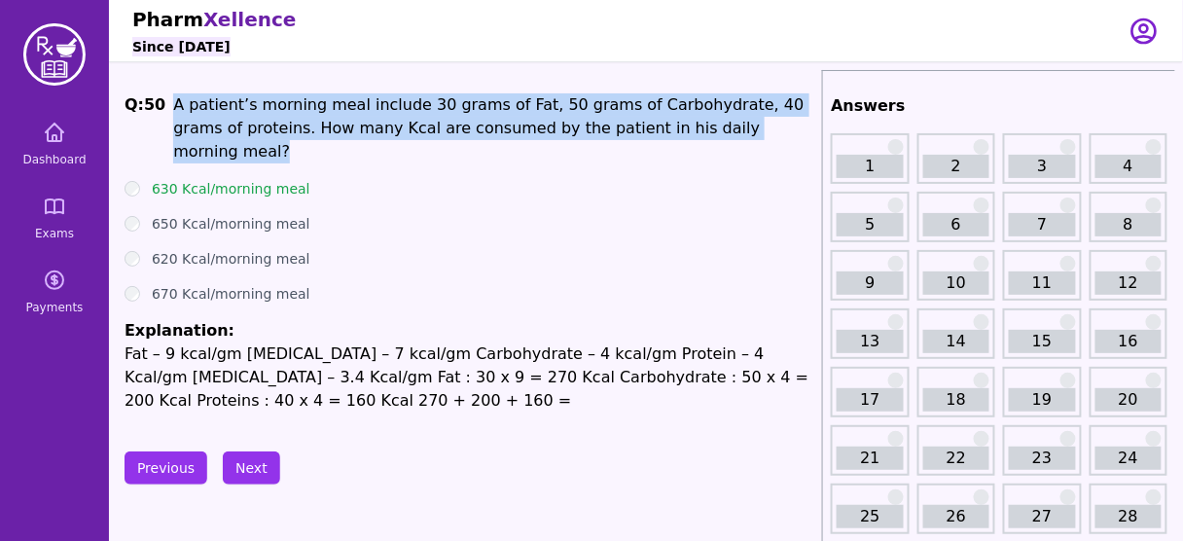
click at [450, 130] on span "A patient’s morning meal include 30 grams of Fat, 50 grams of Carbohydrate, 40 …" at bounding box center [488, 127] width 630 height 65
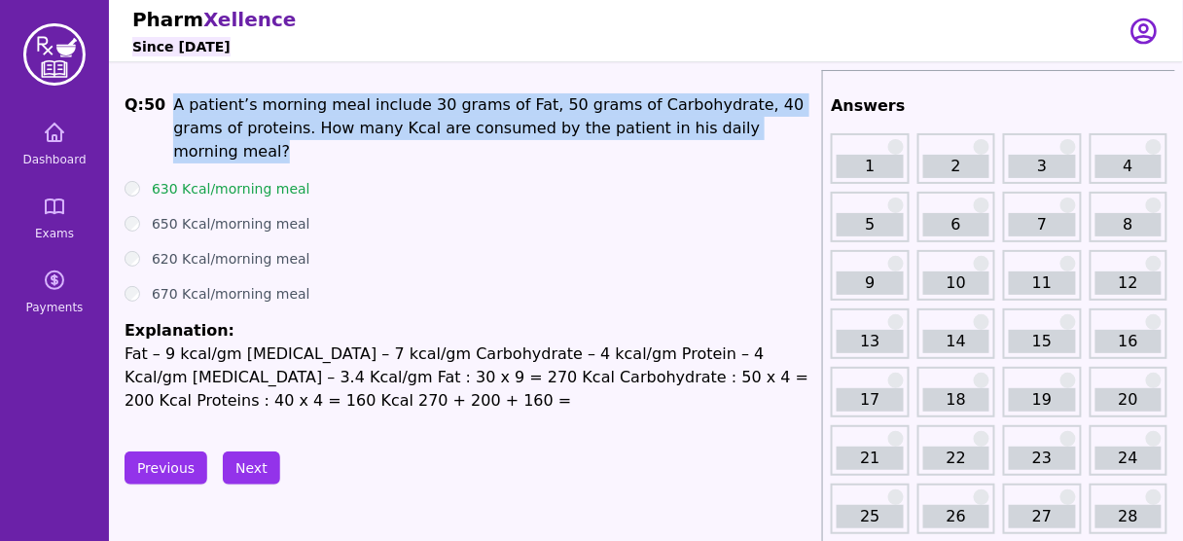
click at [450, 130] on span "A patient’s morning meal include 30 grams of Fat, 50 grams of Carbohydrate, 40 …" at bounding box center [488, 127] width 630 height 65
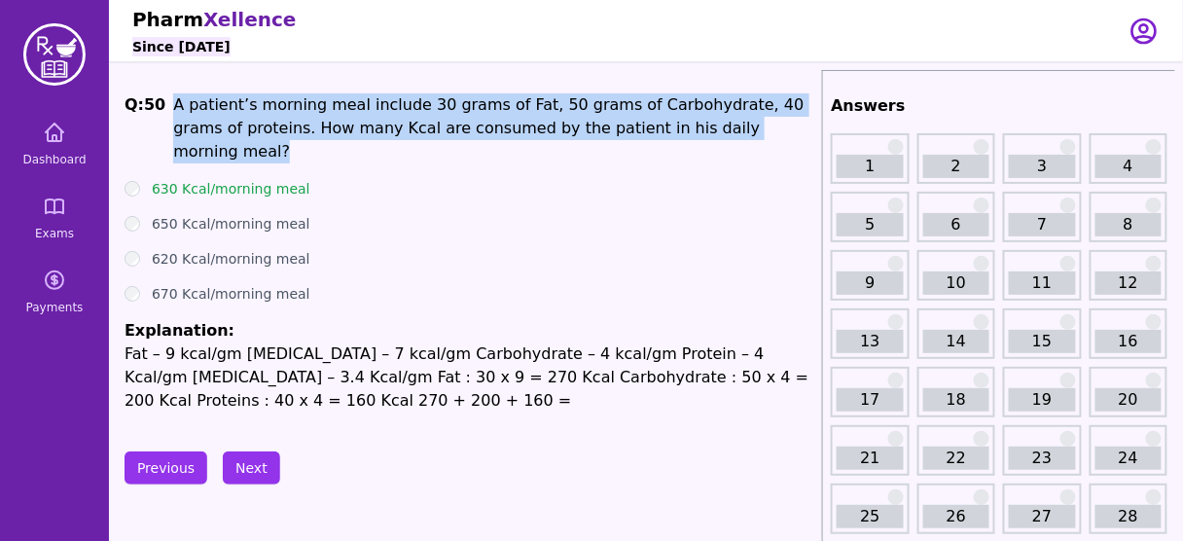
click at [450, 130] on span "A patient’s morning meal include 30 grams of Fat, 50 grams of Carbohydrate, 40 …" at bounding box center [488, 127] width 630 height 65
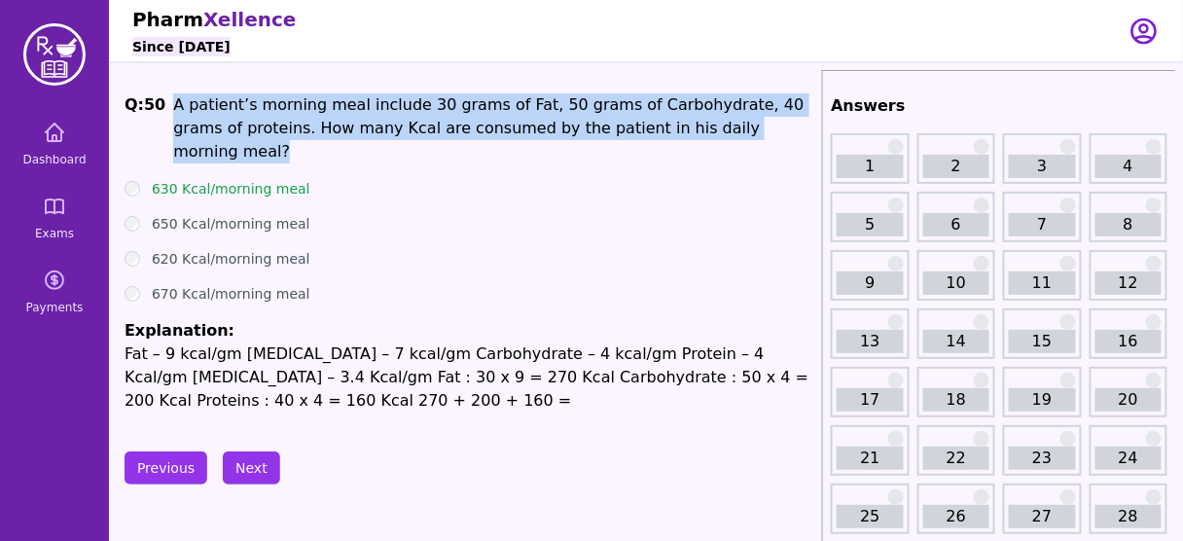
click at [450, 130] on span "A patient’s morning meal include 30 grams of Fat, 50 grams of Carbohydrate, 40 …" at bounding box center [488, 127] width 630 height 65
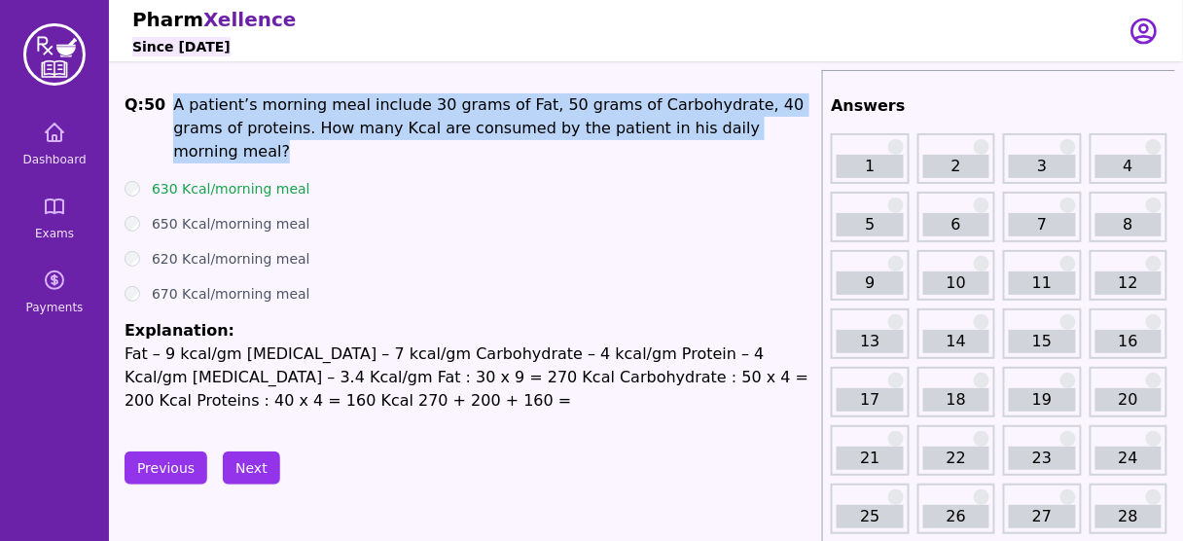
click at [450, 130] on span "A patient’s morning meal include 30 grams of Fat, 50 grams of Carbohydrate, 40 …" at bounding box center [488, 127] width 630 height 65
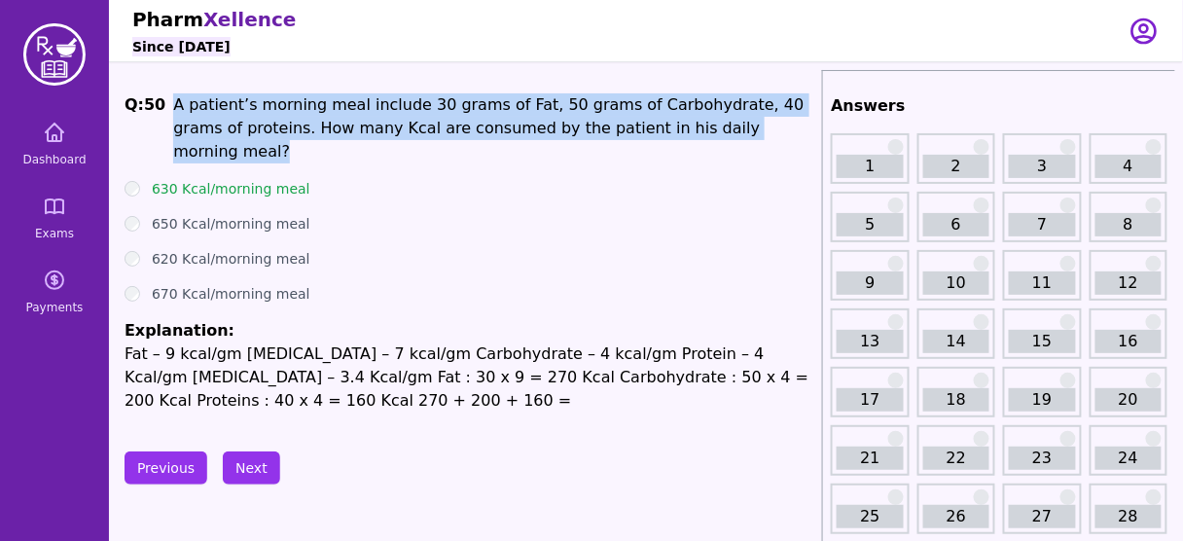
click at [450, 130] on span "A patient’s morning meal include 30 grams of Fat, 50 grams of Carbohydrate, 40 …" at bounding box center [488, 127] width 630 height 65
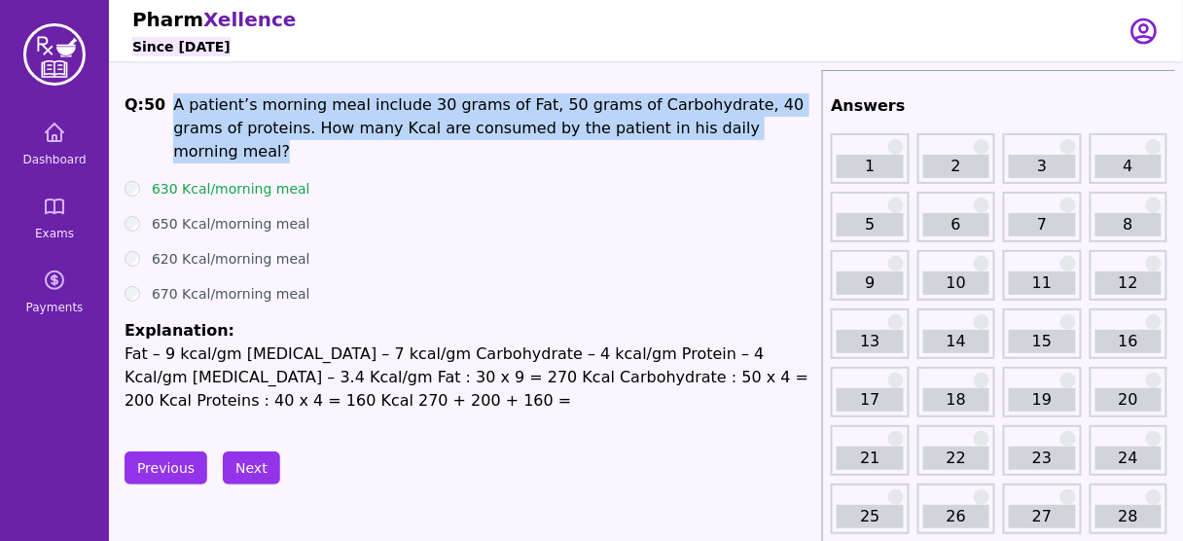
click at [450, 130] on span "A patient’s morning meal include 30 grams of Fat, 50 grams of Carbohydrate, 40 …" at bounding box center [488, 127] width 630 height 65
click at [255, 451] on button "Next" at bounding box center [251, 467] width 57 height 33
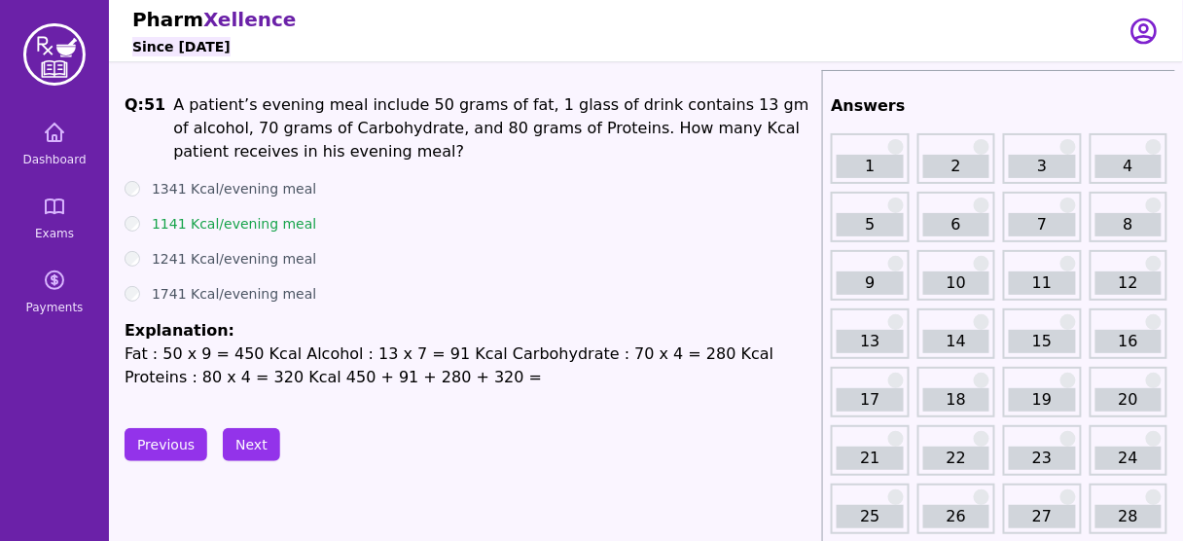
click at [384, 268] on ul "1341 Kcal/evening meal 1141 Kcal/evening meal 1241 Kcal/evening meal 1741 Kcal/…" at bounding box center [469, 284] width 690 height 210
click at [252, 436] on button "Next" at bounding box center [251, 444] width 57 height 33
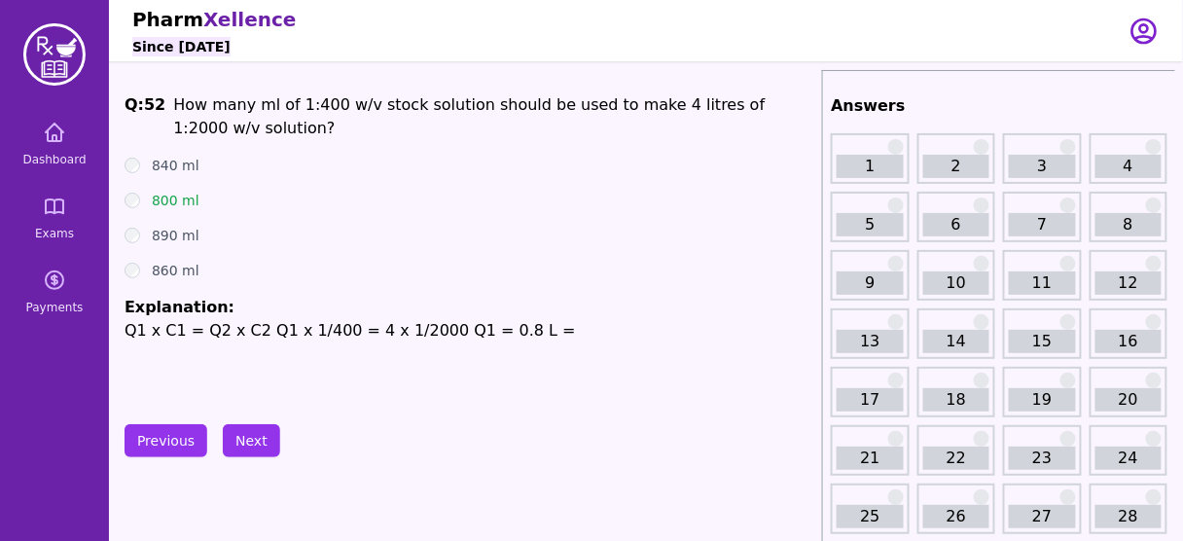
click at [546, 165] on div "840 ml" at bounding box center [469, 165] width 690 height 19
click at [238, 437] on button "Next" at bounding box center [251, 440] width 57 height 33
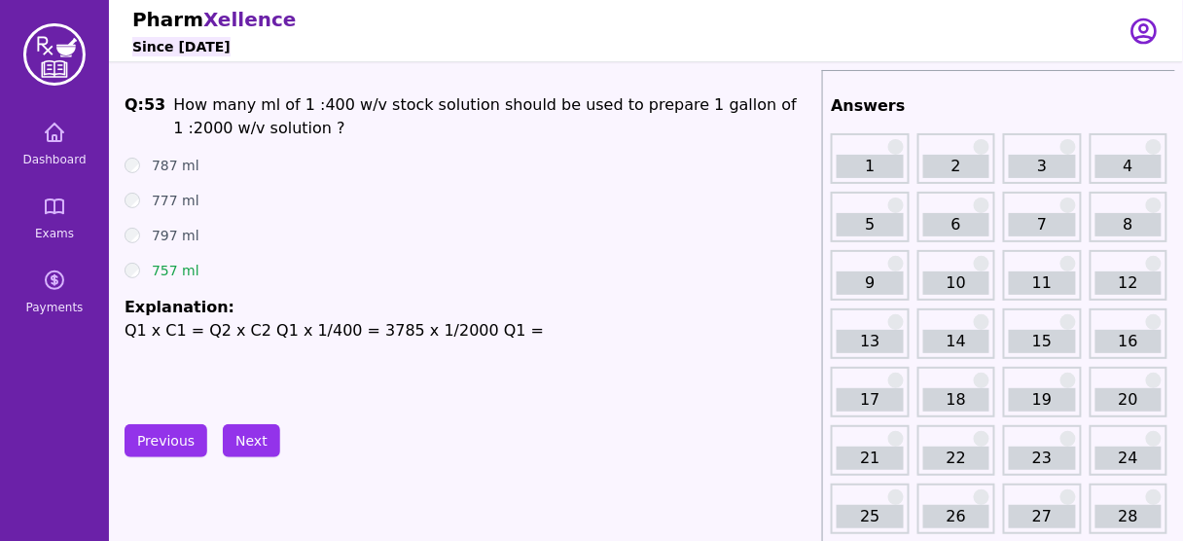
click at [324, 103] on span "How many ml of 1 :400 w/v stock solution should be used to prepare 1 gallon of …" at bounding box center [484, 116] width 623 height 42
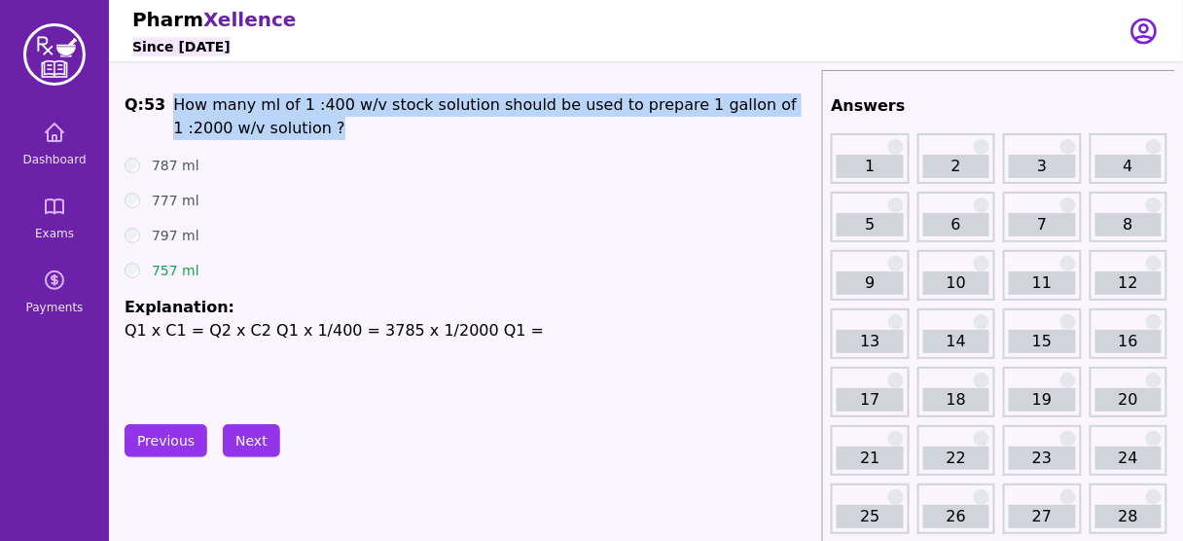
click at [324, 103] on span "How many ml of 1 :400 w/v stock solution should be used to prepare 1 gallon of …" at bounding box center [484, 116] width 623 height 42
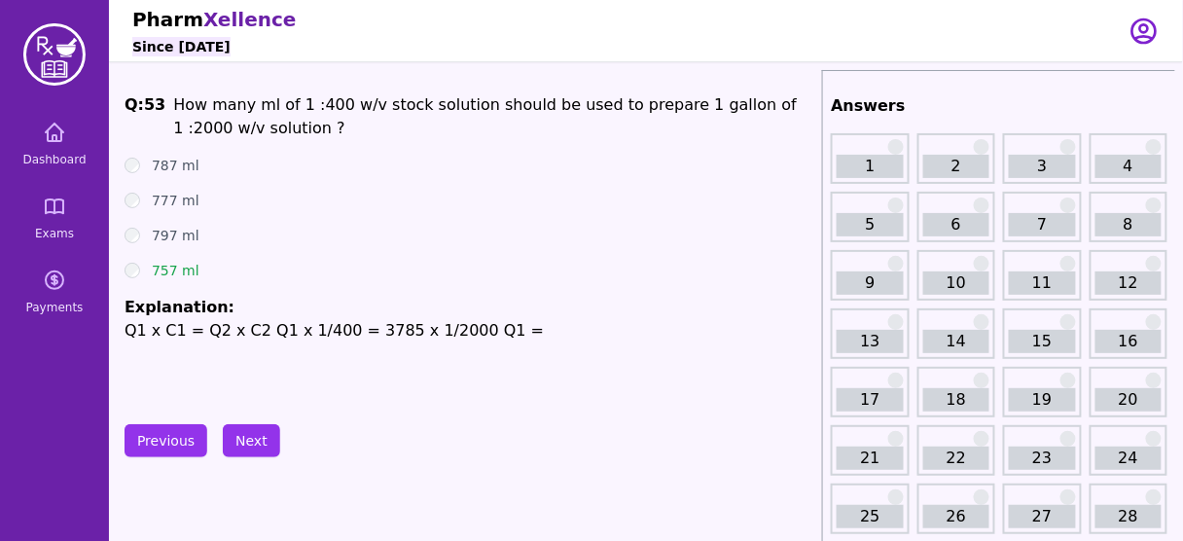
click at [324, 103] on span "How many ml of 1 :400 w/v stock solution should be used to prepare 1 gallon of …" at bounding box center [484, 116] width 623 height 42
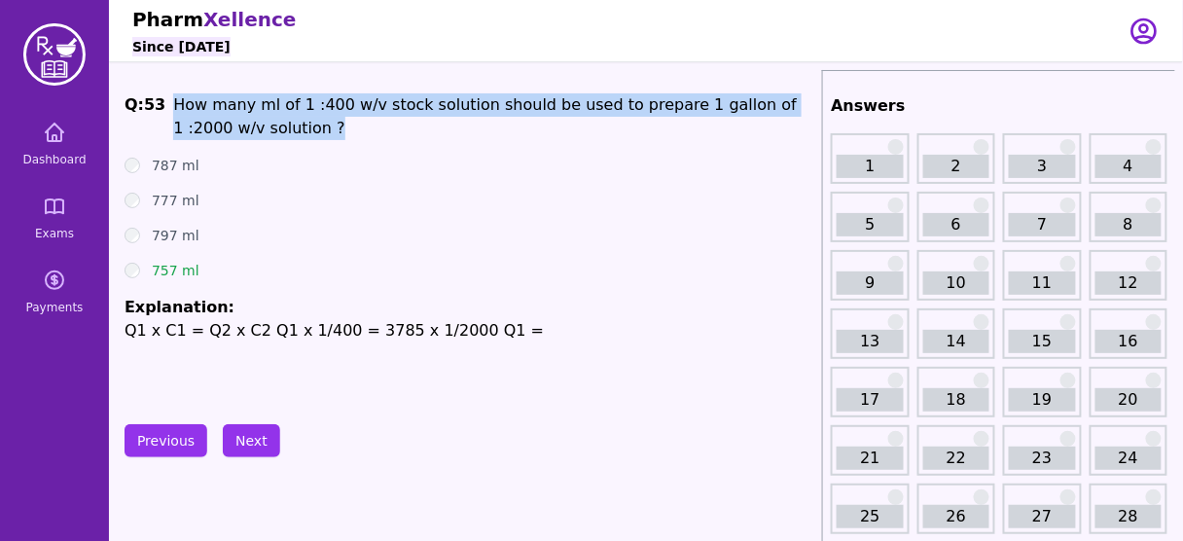
click at [324, 103] on span "How many ml of 1 :400 w/v stock solution should be used to prepare 1 gallon of …" at bounding box center [484, 116] width 623 height 42
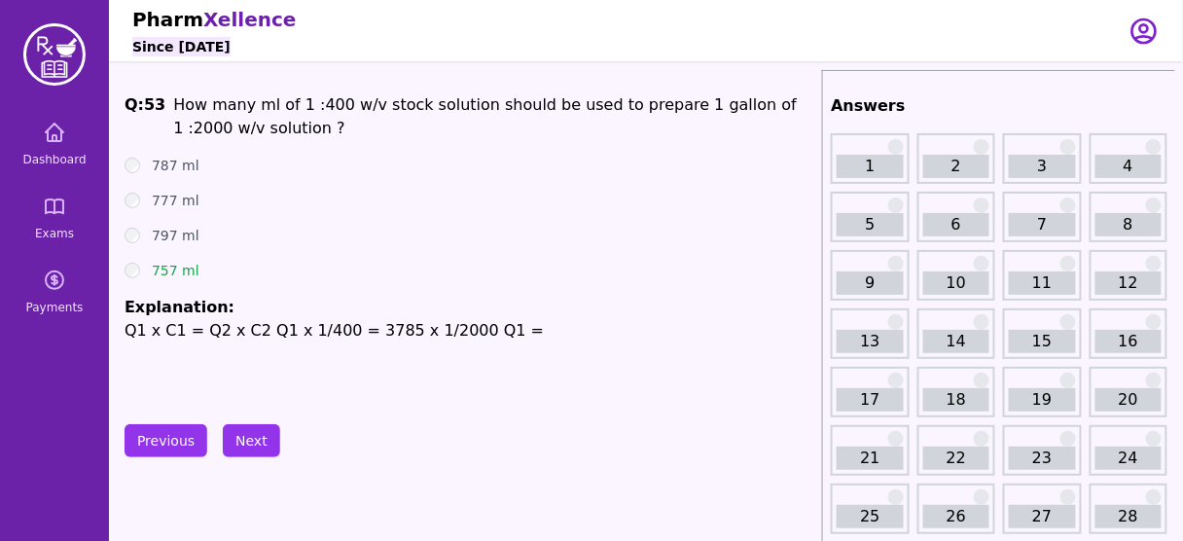
click at [518, 175] on ul "787 ml 777 ml 797 ml 757 ml Explanation: Q1 x C1 = Q2 x C2 Q1 x 1/400 = 3785 x …" at bounding box center [469, 249] width 690 height 187
click at [311, 103] on span "How many ml of 1 :400 w/v stock solution should be used to prepare 1 gallon of …" at bounding box center [484, 116] width 623 height 42
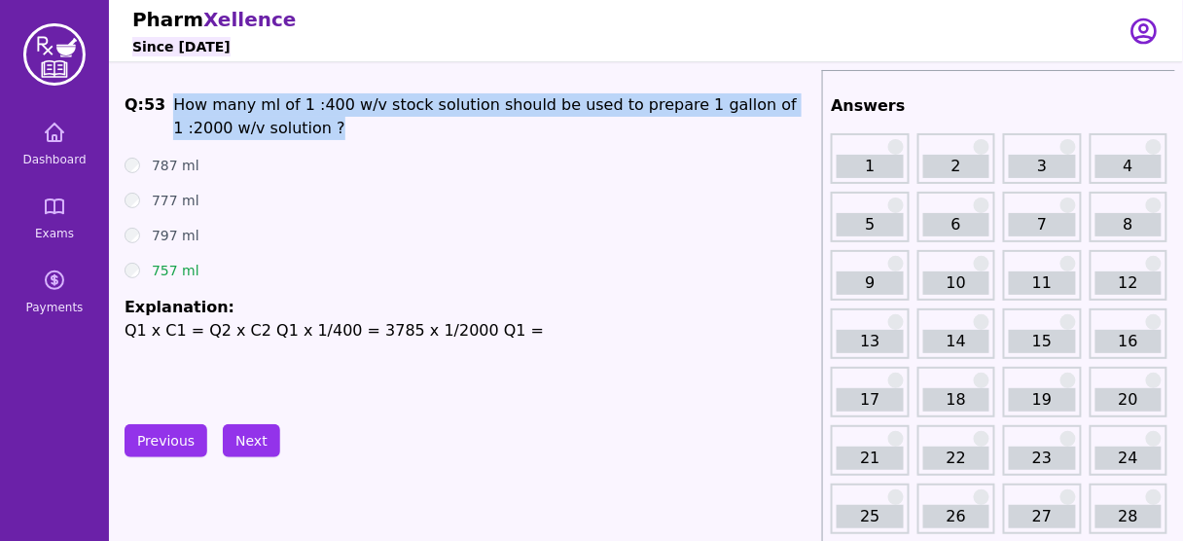
click at [311, 103] on span "How many ml of 1 :400 w/v stock solution should be used to prepare 1 gallon of …" at bounding box center [484, 116] width 623 height 42
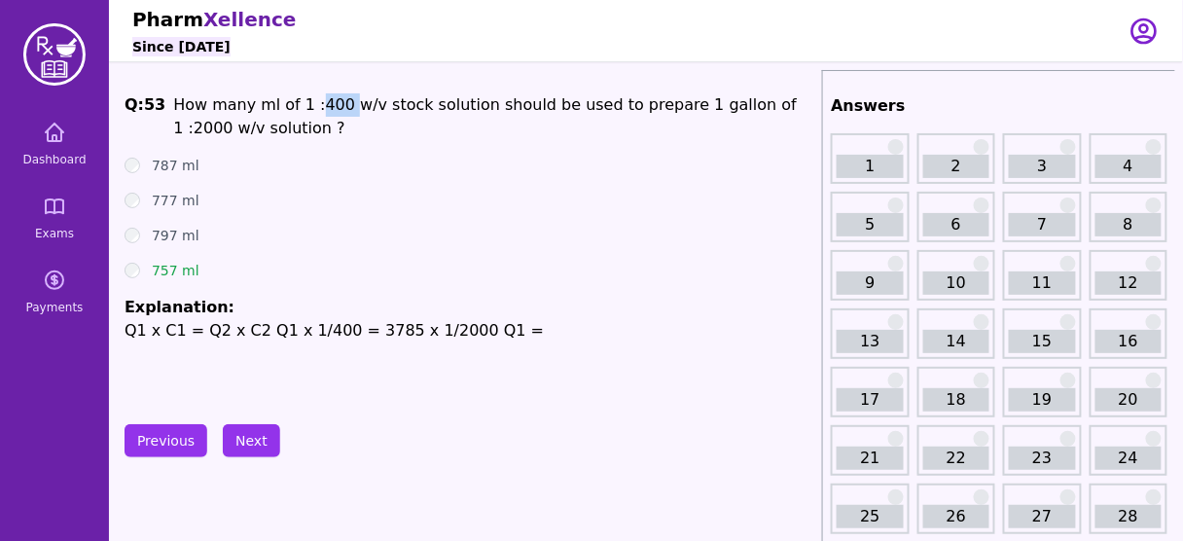
click at [311, 103] on span "How many ml of 1 :400 w/v stock solution should be used to prepare 1 gallon of …" at bounding box center [484, 116] width 623 height 42
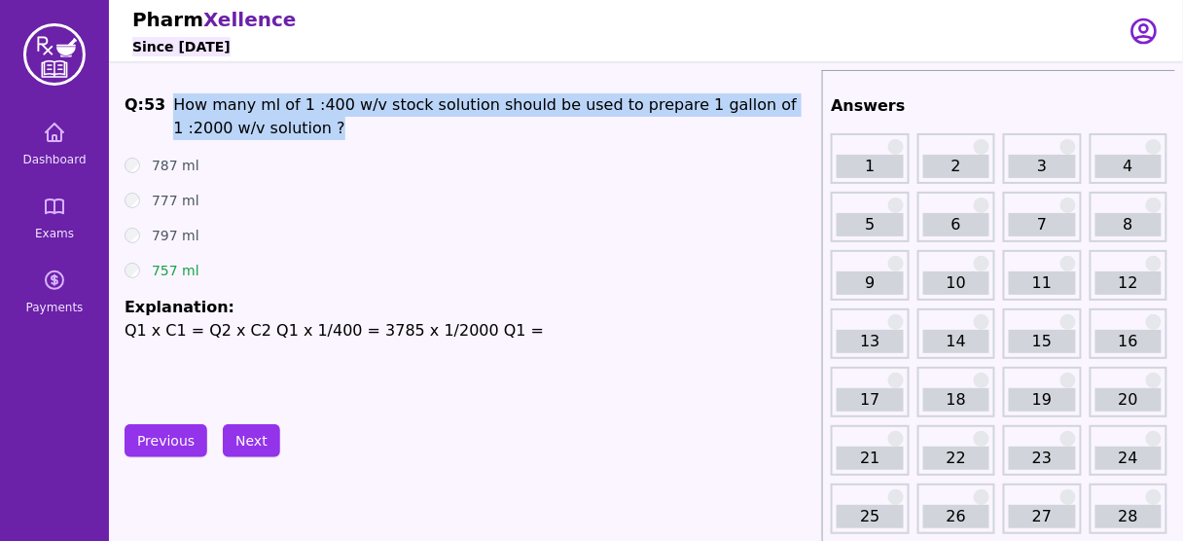
click at [311, 103] on span "How many ml of 1 :400 w/v stock solution should be used to prepare 1 gallon of …" at bounding box center [484, 116] width 623 height 42
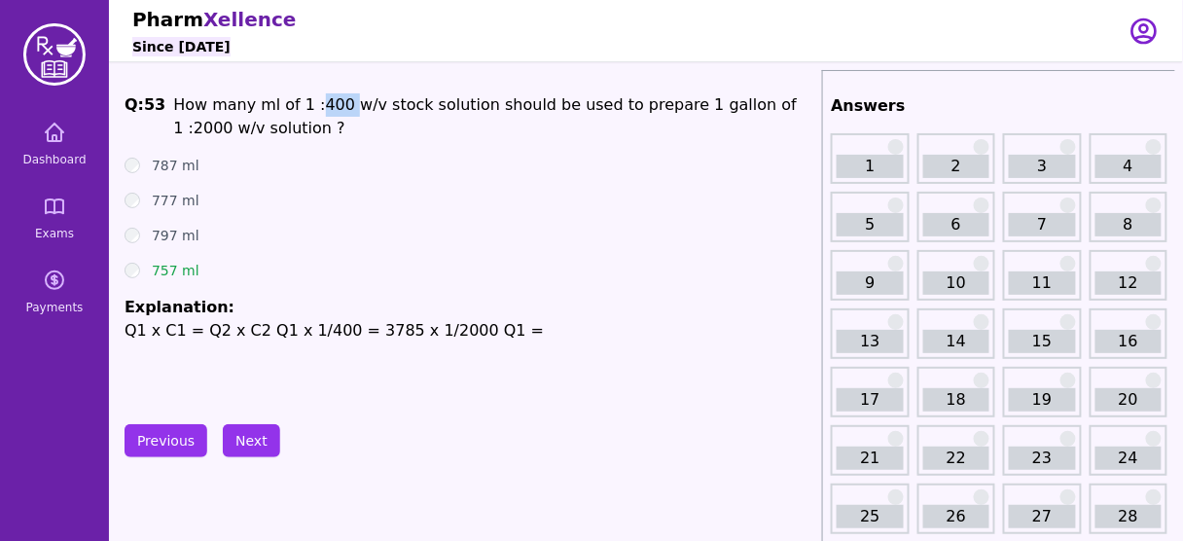
click at [311, 103] on span "How many ml of 1 :400 w/v stock solution should be used to prepare 1 gallon of …" at bounding box center [484, 116] width 623 height 42
click at [259, 437] on button "Next" at bounding box center [251, 440] width 57 height 33
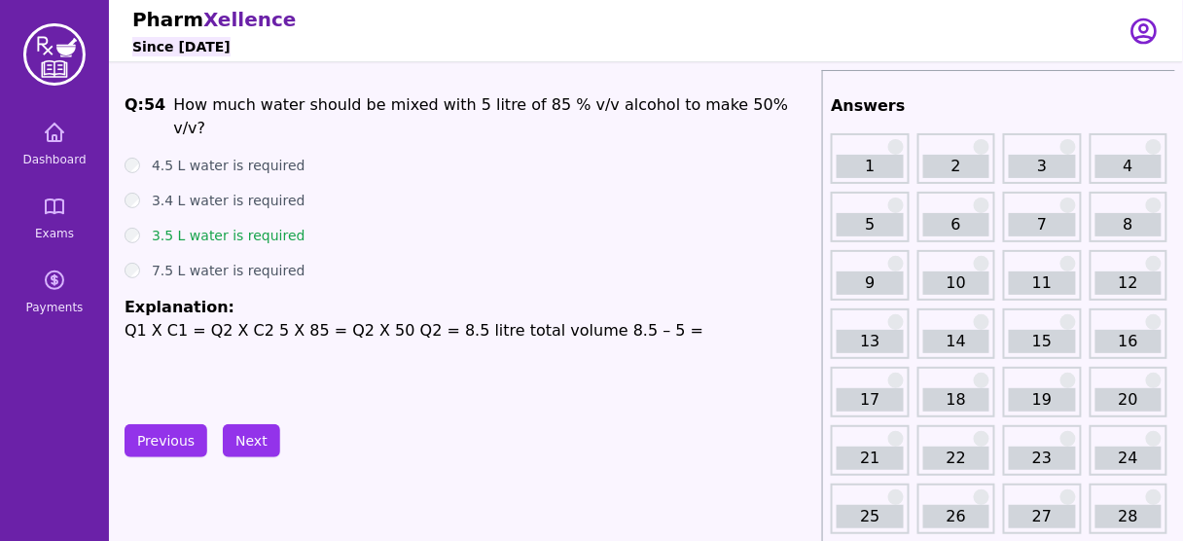
click at [527, 113] on span "How much water should be mixed with 5 litre of 85 % v/v alcohol to make 50% v/v?" at bounding box center [480, 116] width 615 height 42
click at [580, 326] on div "Q: 54 How much water should be mixed with 5 litre of 85 % v/v alcohol to make 5…" at bounding box center [469, 239] width 690 height 292
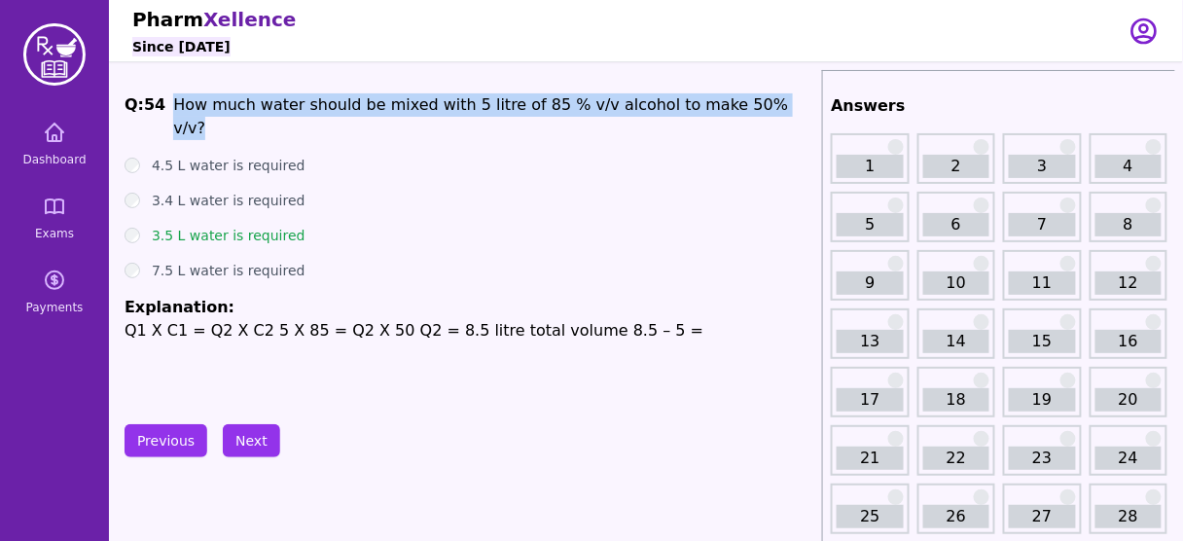
drag, startPoint x: 738, startPoint y: 94, endPoint x: 158, endPoint y: 97, distance: 580.6
click at [158, 97] on span "Q: 54 How much water should be mixed with 5 litre of 85 % v/v alcohol to make 5…" at bounding box center [469, 116] width 690 height 47
copy span "How much water should be mixed with 5 litre of 85 % v/v alcohol to make 50% v/v?"
click at [249, 452] on button "Next" at bounding box center [251, 440] width 57 height 33
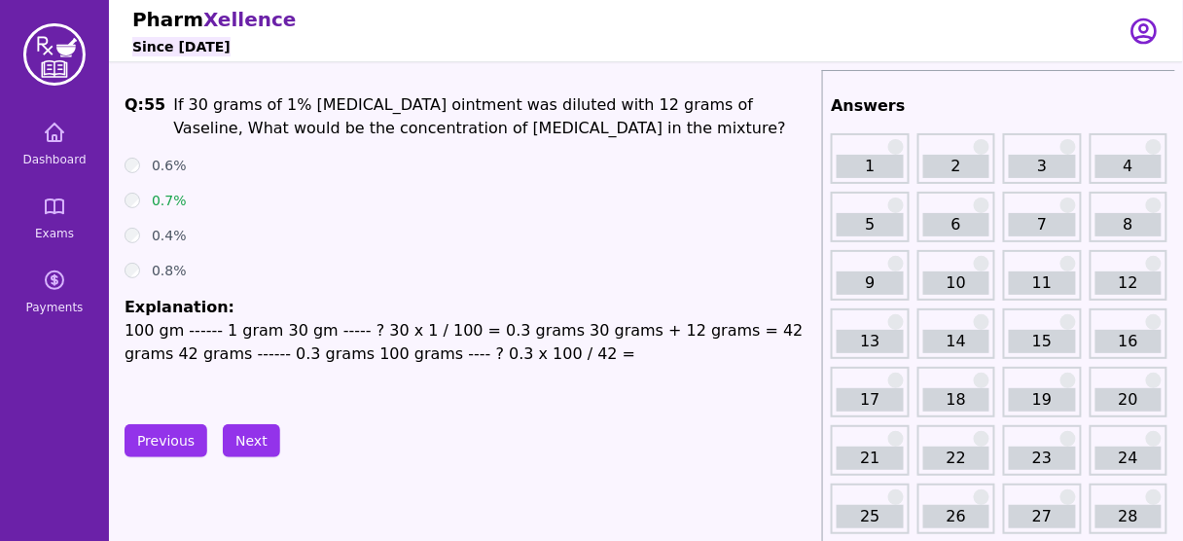
drag, startPoint x: 480, startPoint y: 284, endPoint x: 319, endPoint y: 89, distance: 252.8
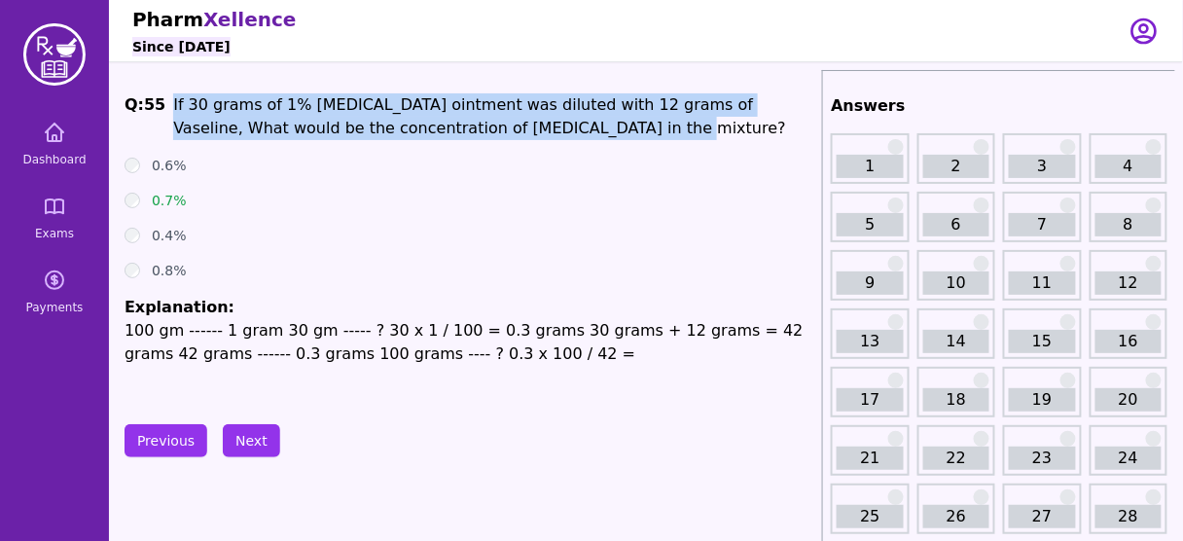
drag, startPoint x: 500, startPoint y: 136, endPoint x: 165, endPoint y: 98, distance: 336.7
click at [173, 98] on p "If 30 grams of 1% Zinc oxide ointment was diluted with 12 grams of Vaseline, Wh…" at bounding box center [493, 116] width 641 height 47
copy span "If 30 grams of 1% Zinc oxide ointment was diluted with 12 grams of Vaseline, Wh…"
click at [245, 433] on button "Next" at bounding box center [251, 440] width 57 height 33
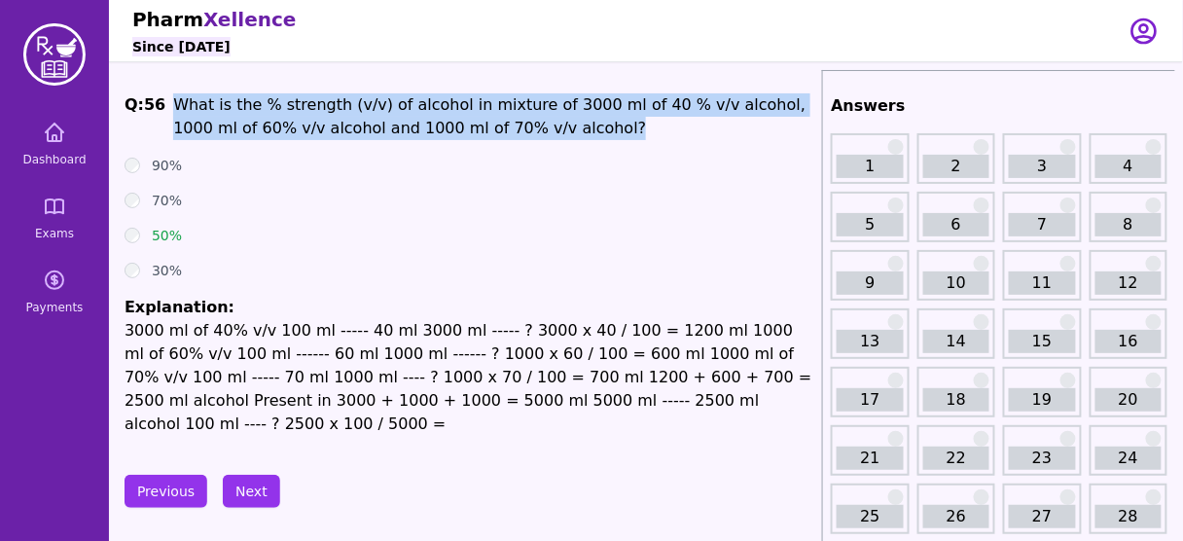
drag, startPoint x: 501, startPoint y: 134, endPoint x: 165, endPoint y: 106, distance: 336.7
click at [165, 106] on span "Q: 56 What is the % strength (v/v) of alcohol in mixture of 3000 ml of 40 % v/v…" at bounding box center [469, 116] width 690 height 47
copy span "What is the % strength (v/v) of alcohol in mixture of 3000 ml of 40 % v/v alcoh…"
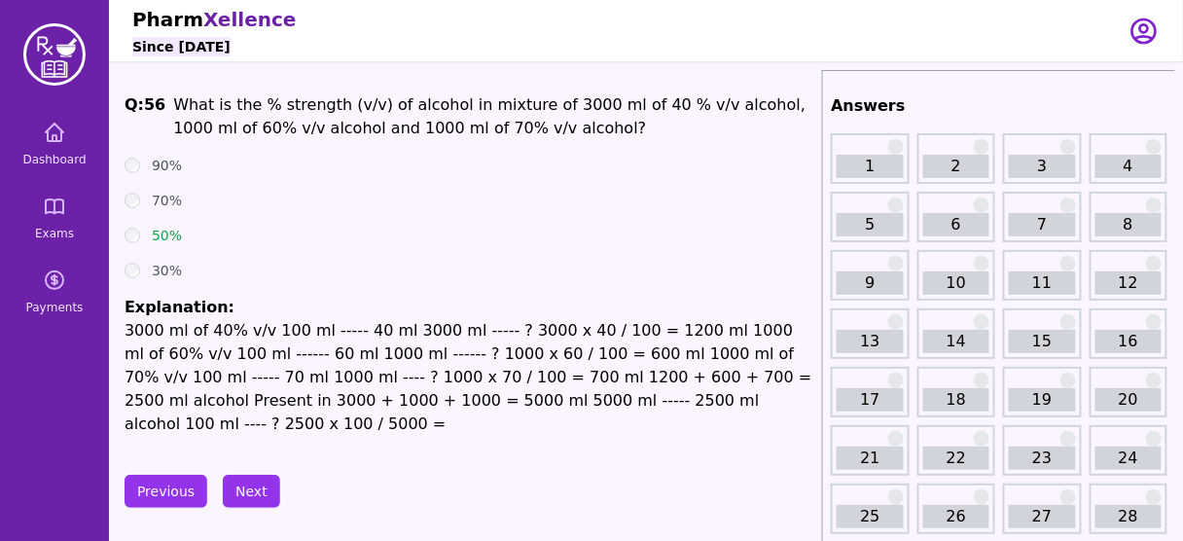
click at [539, 339] on p "3000 ml of 40% v/v 100 ml ----- 40 ml 3000 ml ----- ? 3000 x 40 / 100 = 1200 ml…" at bounding box center [469, 377] width 690 height 117
click at [252, 475] on button "Next" at bounding box center [251, 491] width 57 height 33
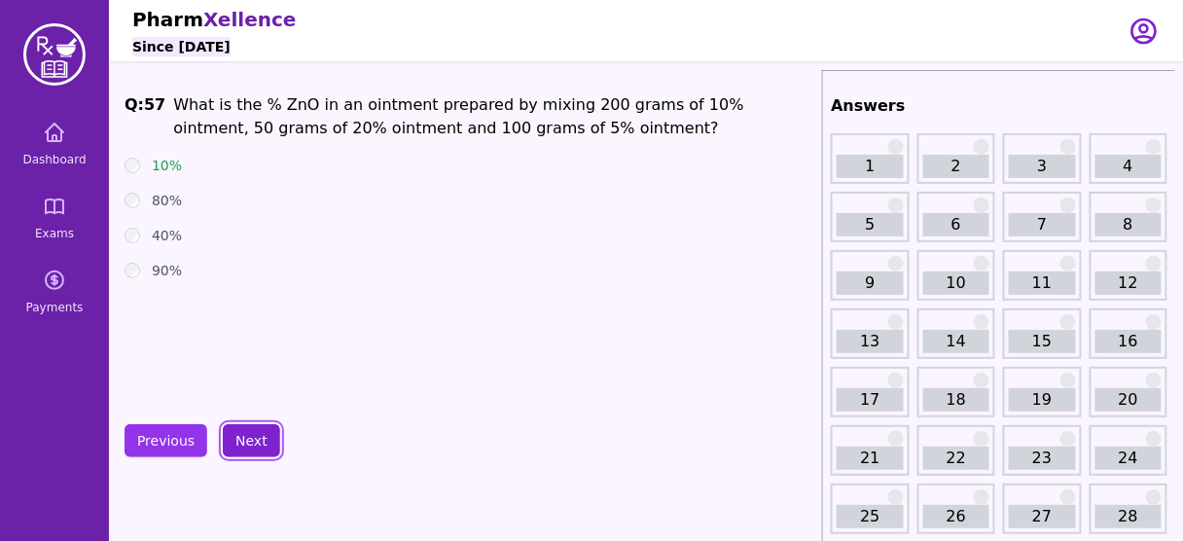
click at [238, 432] on button "Next" at bounding box center [251, 440] width 57 height 33
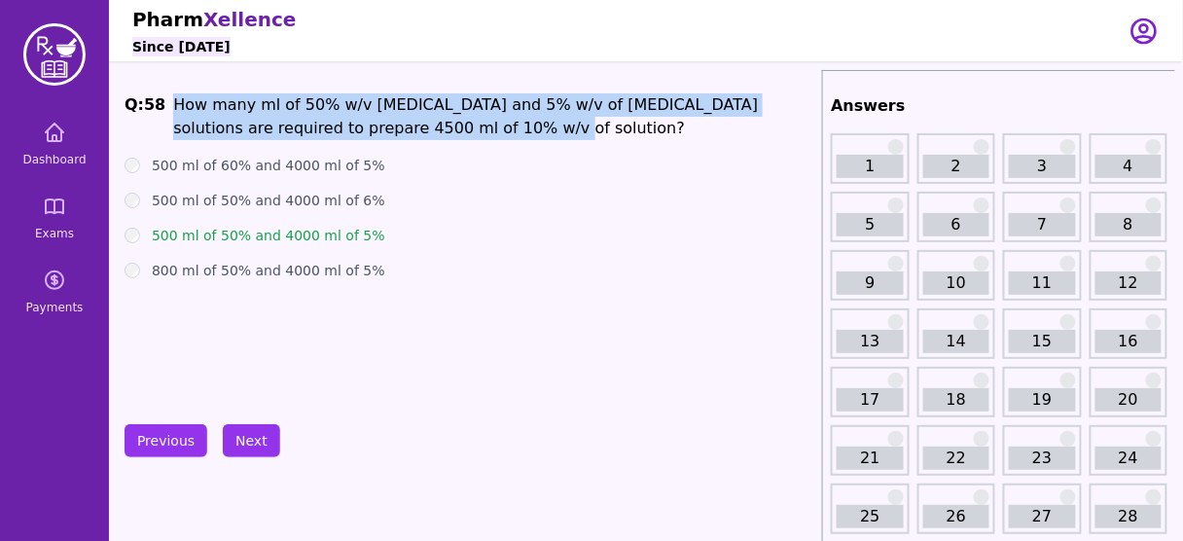
drag, startPoint x: 389, startPoint y: 124, endPoint x: 166, endPoint y: 97, distance: 224.3
click at [173, 97] on p "How many ml of 50% w/v Dextrose and 5% w/v of Dextrose solutions are required t…" at bounding box center [493, 116] width 641 height 47
copy span "How many ml of 50% w/v Dextrose and 5% w/v of Dextrose solutions are required t…"
click at [254, 445] on button "Next" at bounding box center [251, 440] width 57 height 33
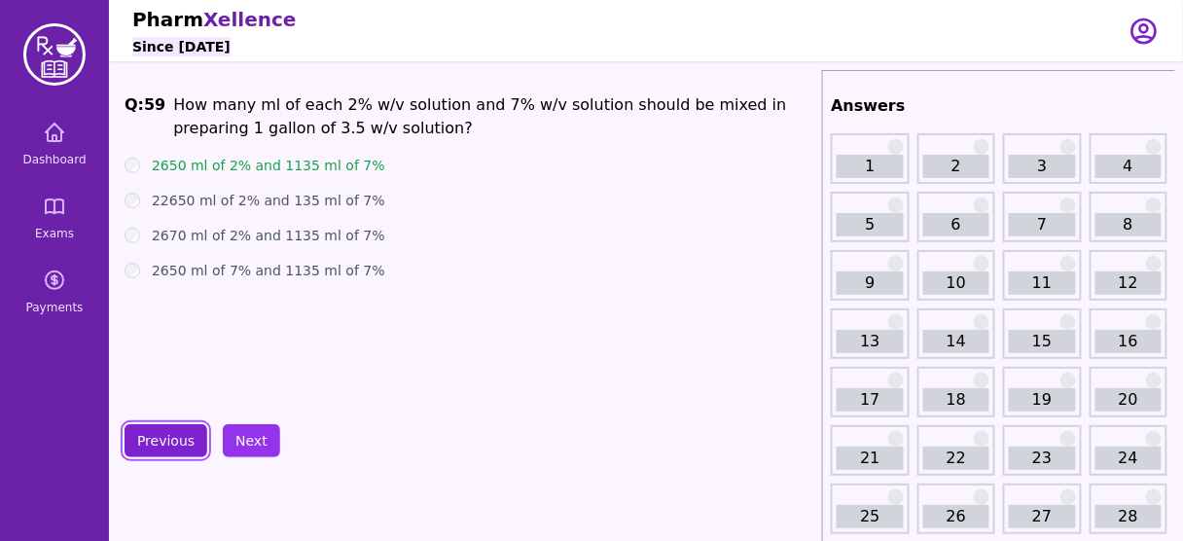
click at [150, 443] on button "Previous" at bounding box center [165, 440] width 83 height 33
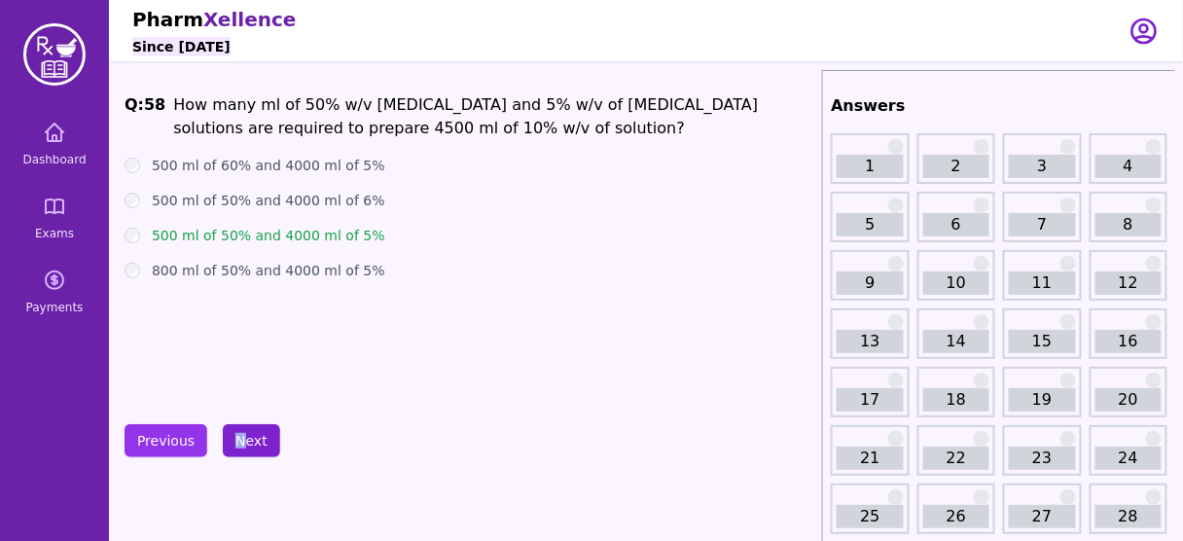
drag, startPoint x: 245, startPoint y: 417, endPoint x: 240, endPoint y: 454, distance: 37.3
click at [240, 454] on button "Next" at bounding box center [251, 440] width 57 height 33
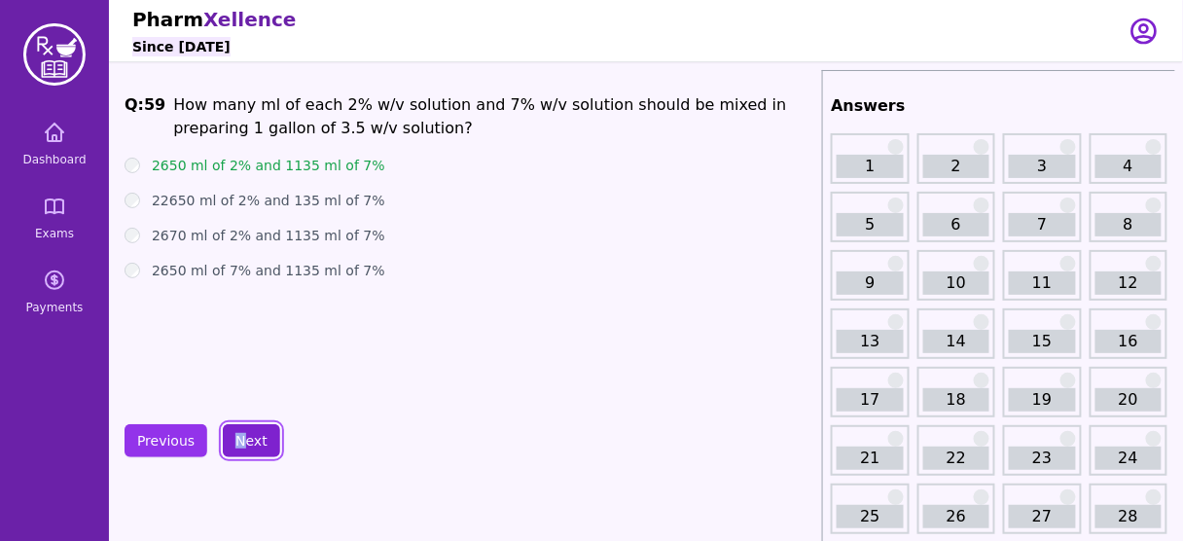
click at [245, 443] on button "Next" at bounding box center [251, 440] width 57 height 33
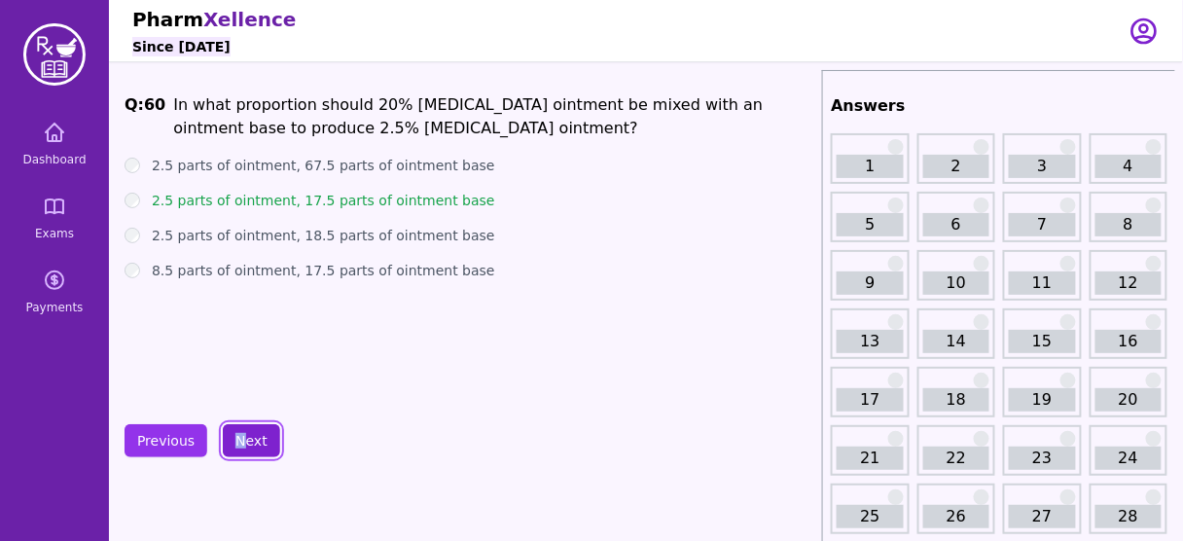
click at [235, 430] on button "Next" at bounding box center [251, 440] width 57 height 33
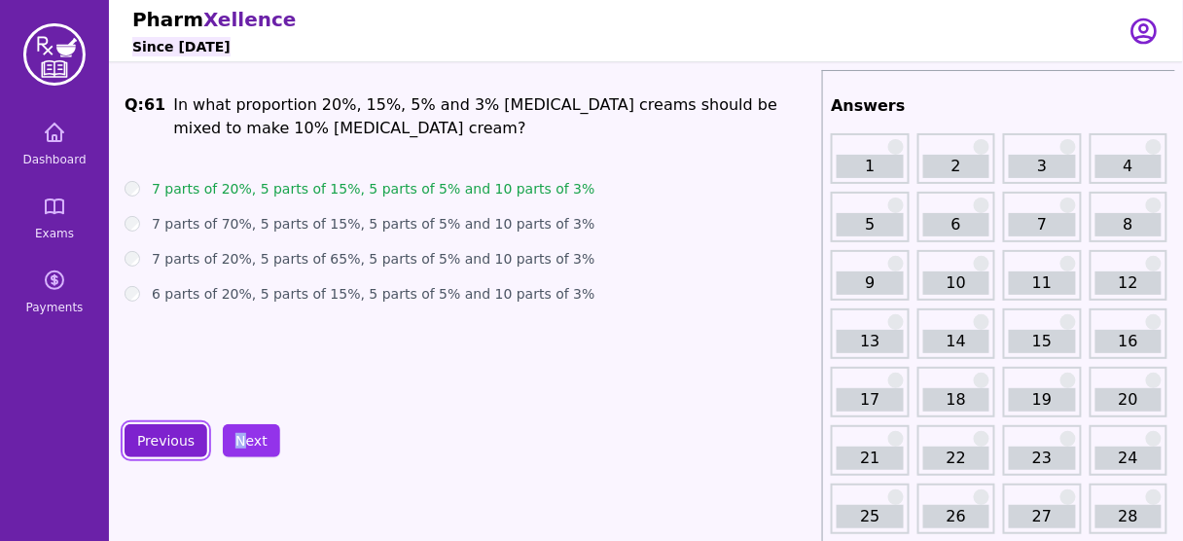
click at [174, 430] on button "Previous" at bounding box center [165, 440] width 83 height 33
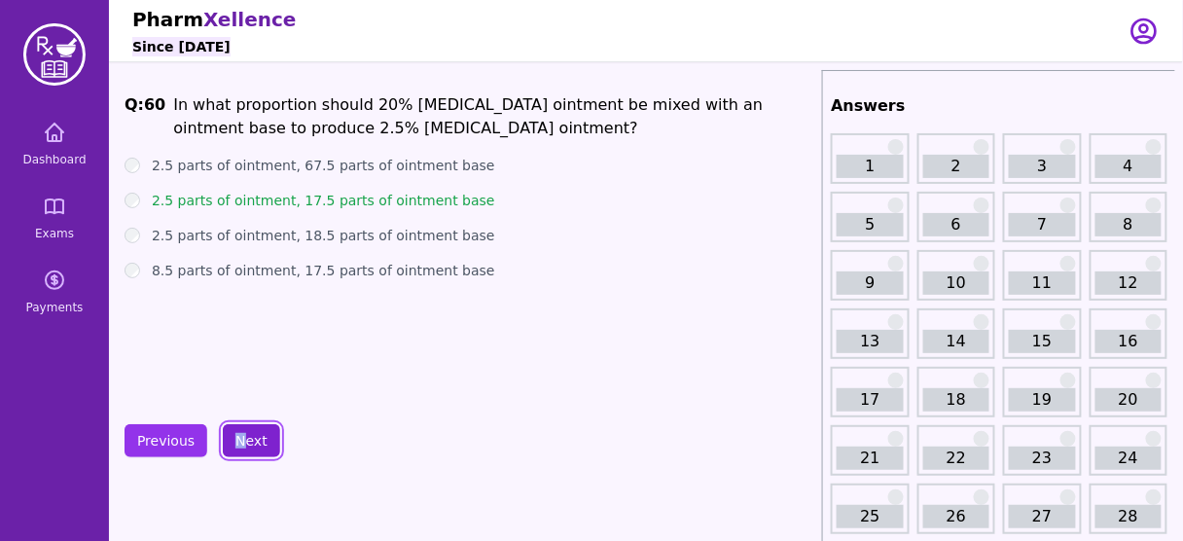
click at [250, 437] on button "Next" at bounding box center [251, 440] width 57 height 33
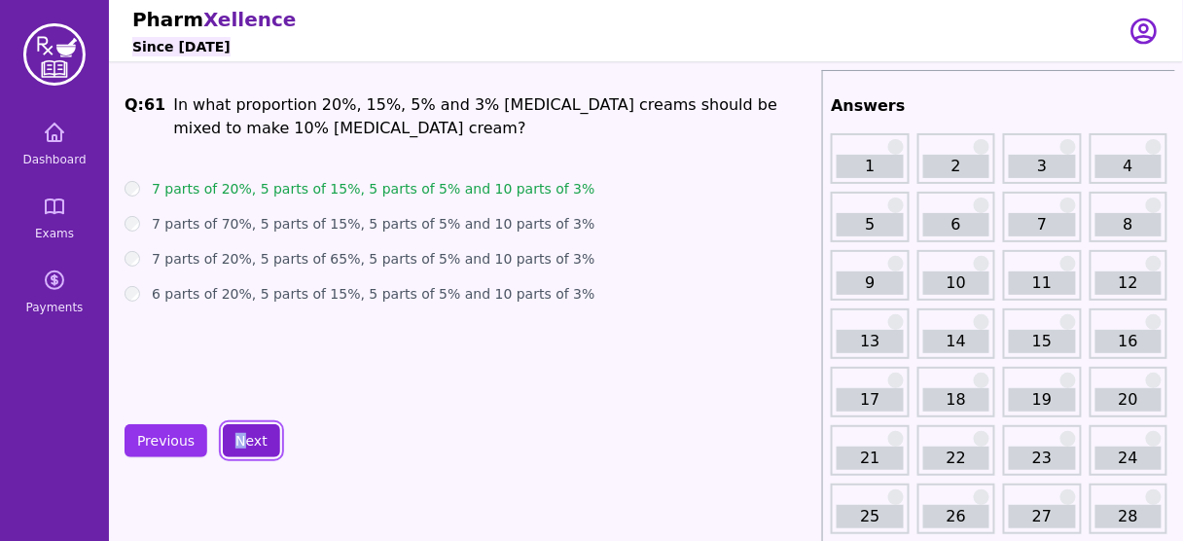
click at [250, 437] on button "Next" at bounding box center [251, 440] width 57 height 33
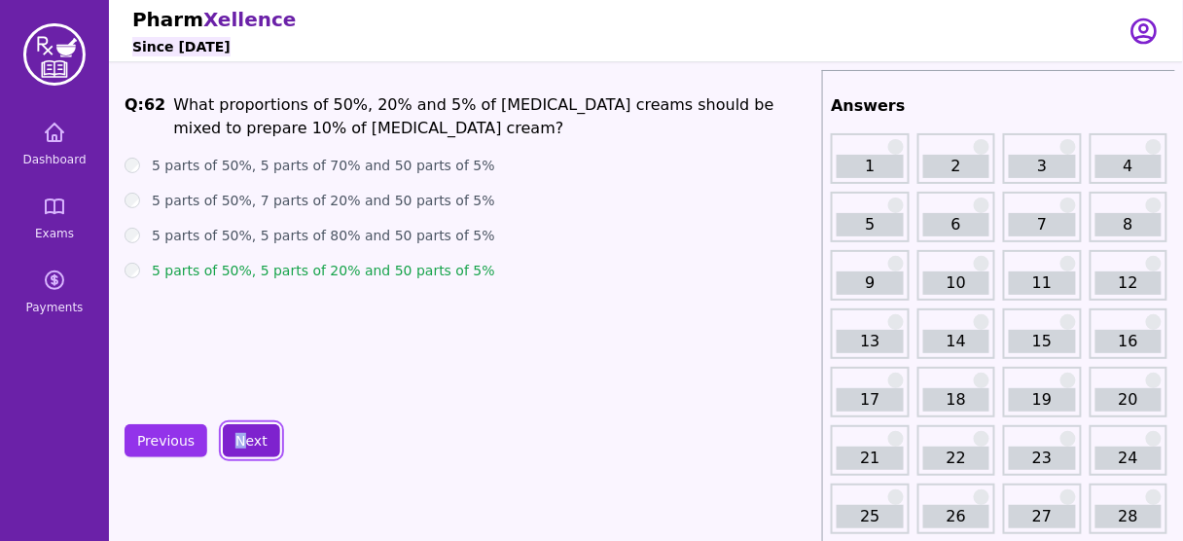
click at [250, 437] on button "Next" at bounding box center [251, 440] width 57 height 33
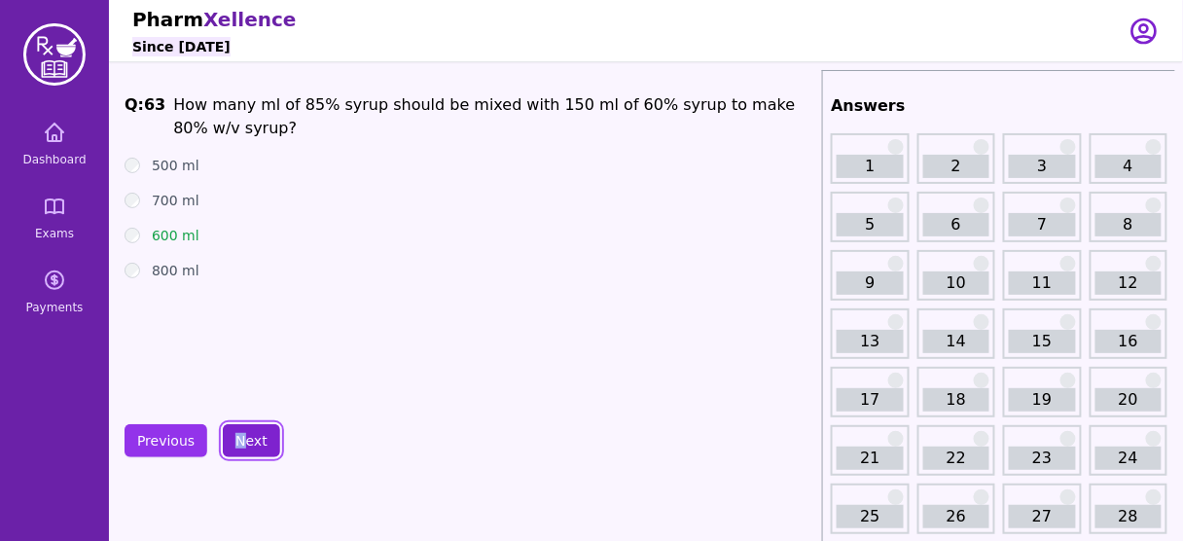
click at [250, 437] on button "Next" at bounding box center [251, 440] width 57 height 33
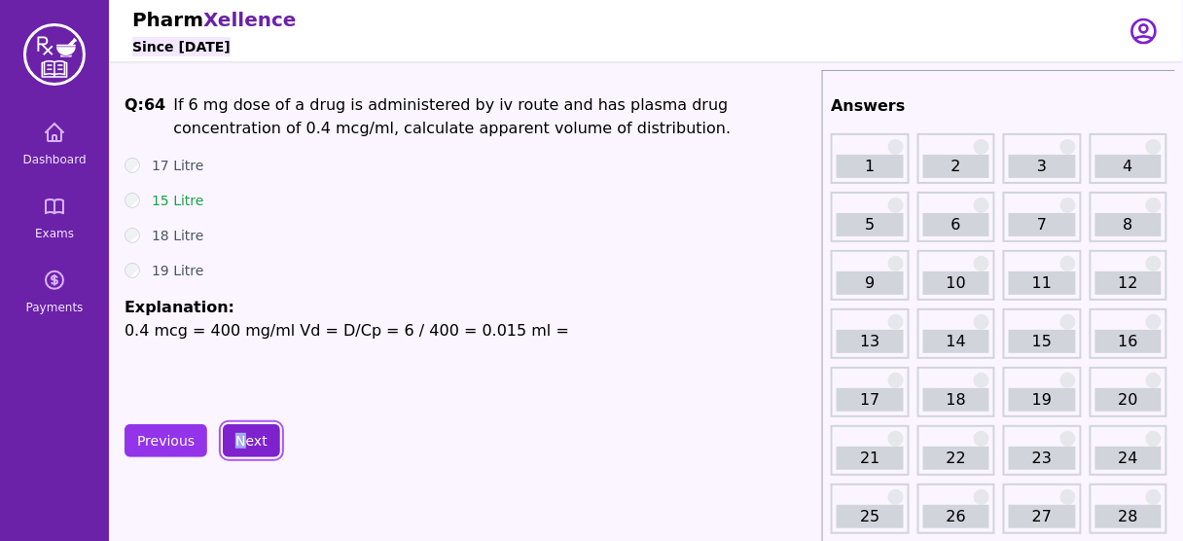
click at [250, 437] on button "Next" at bounding box center [251, 440] width 57 height 33
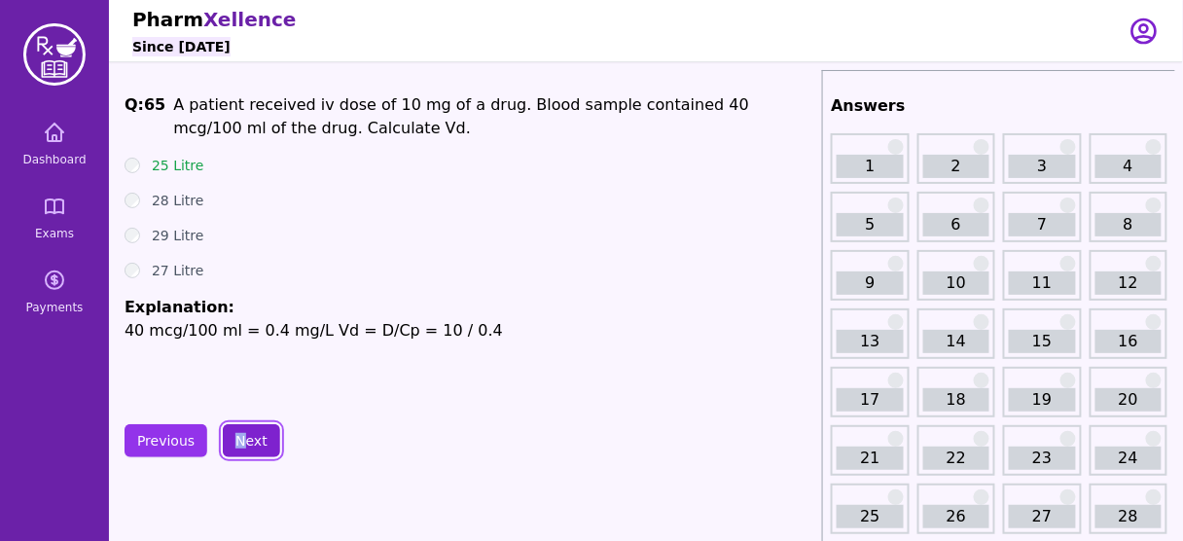
click at [250, 437] on button "Next" at bounding box center [251, 440] width 57 height 33
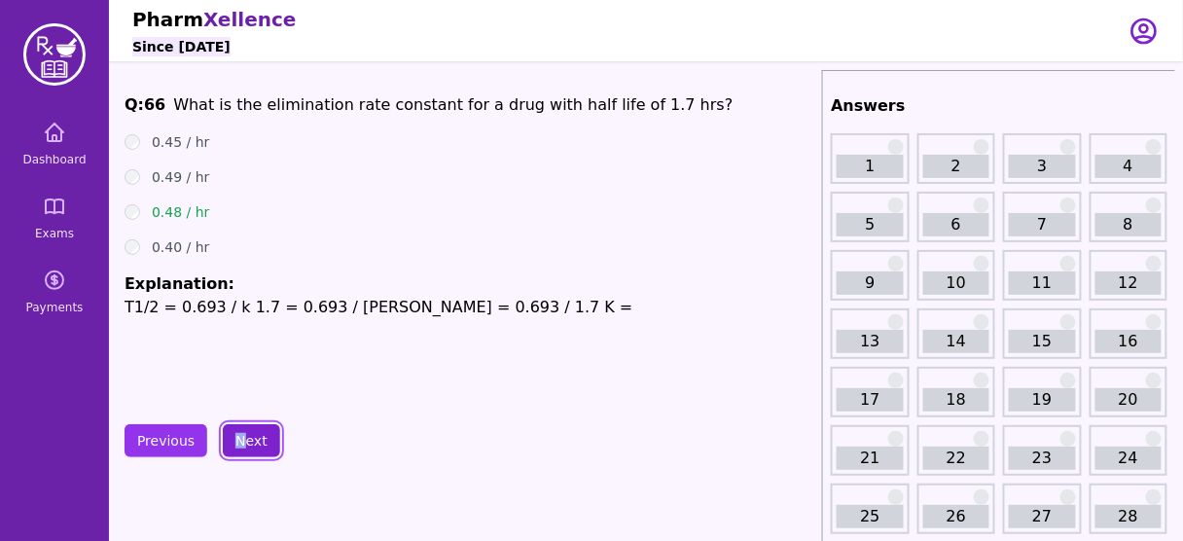
click at [250, 437] on button "Next" at bounding box center [251, 440] width 57 height 33
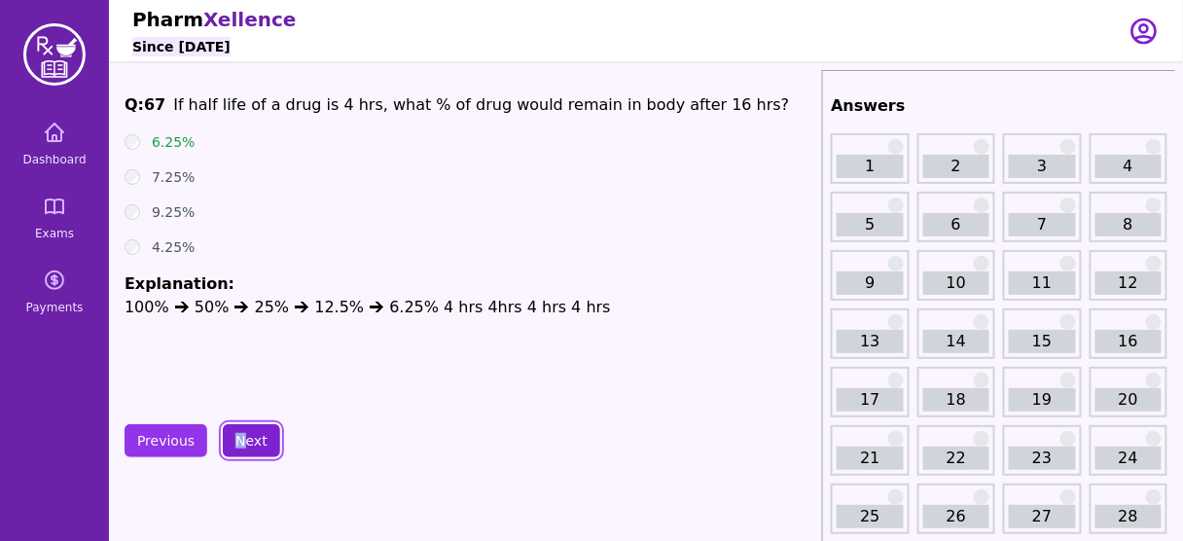
click at [250, 437] on button "Next" at bounding box center [251, 440] width 57 height 33
